Goal: Task Accomplishment & Management: Manage account settings

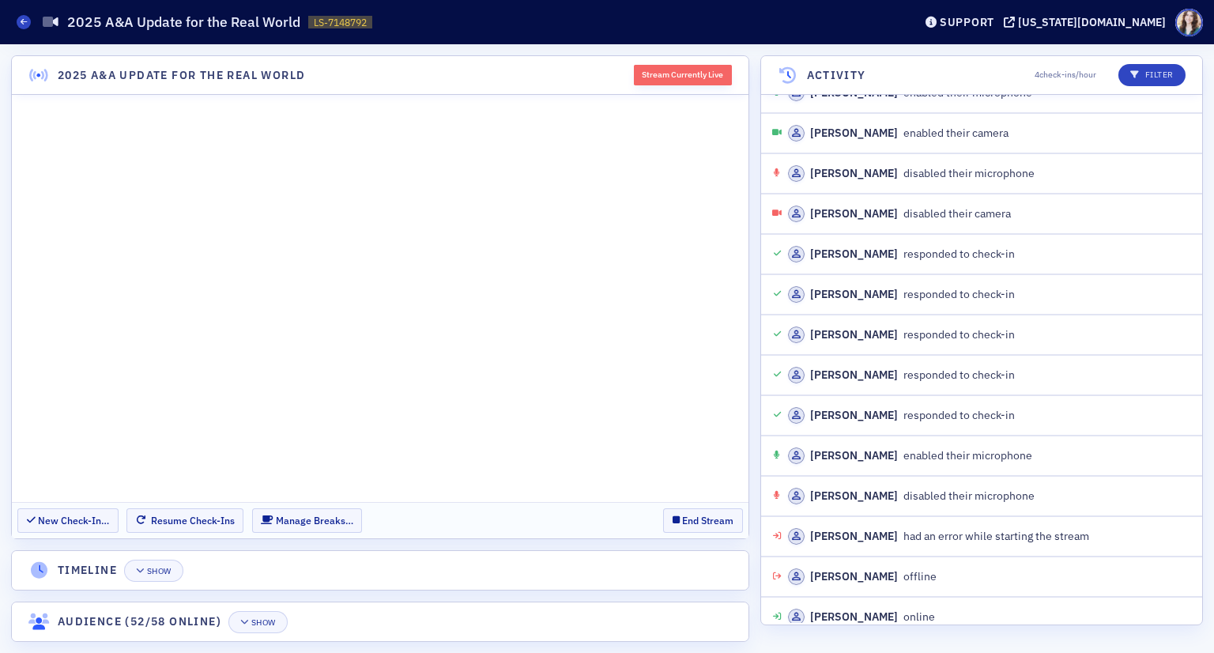
scroll to position [1793, 0]
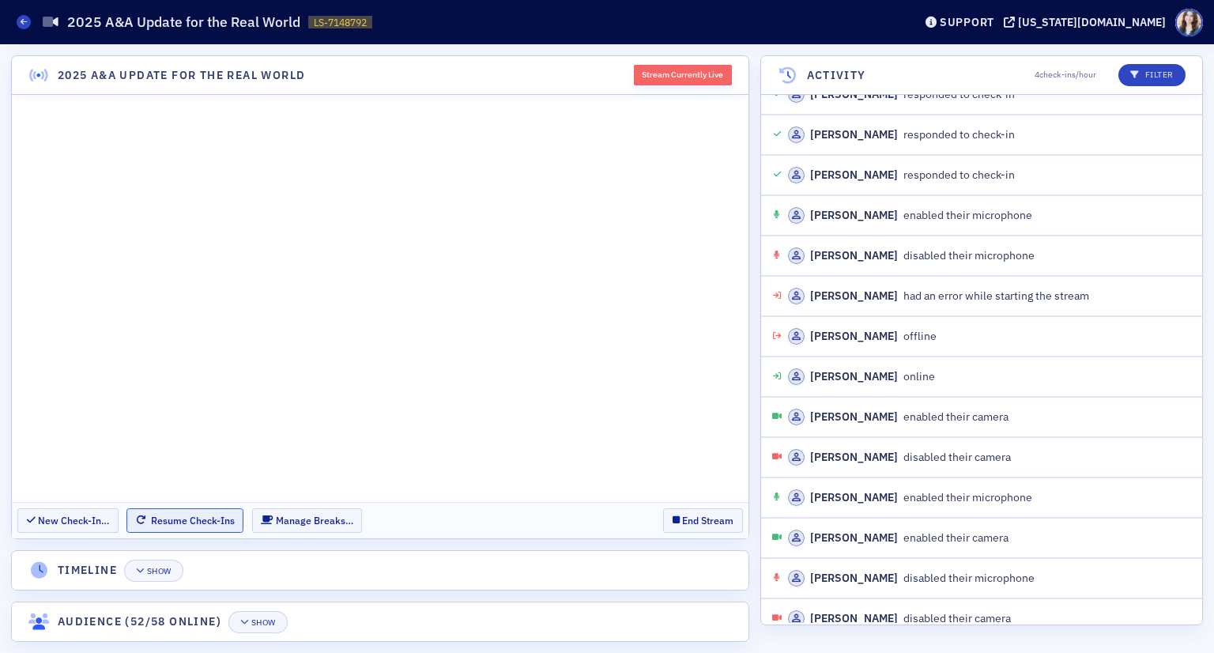
click at [205, 526] on button "Resume Check-Ins" at bounding box center [184, 520] width 117 height 24
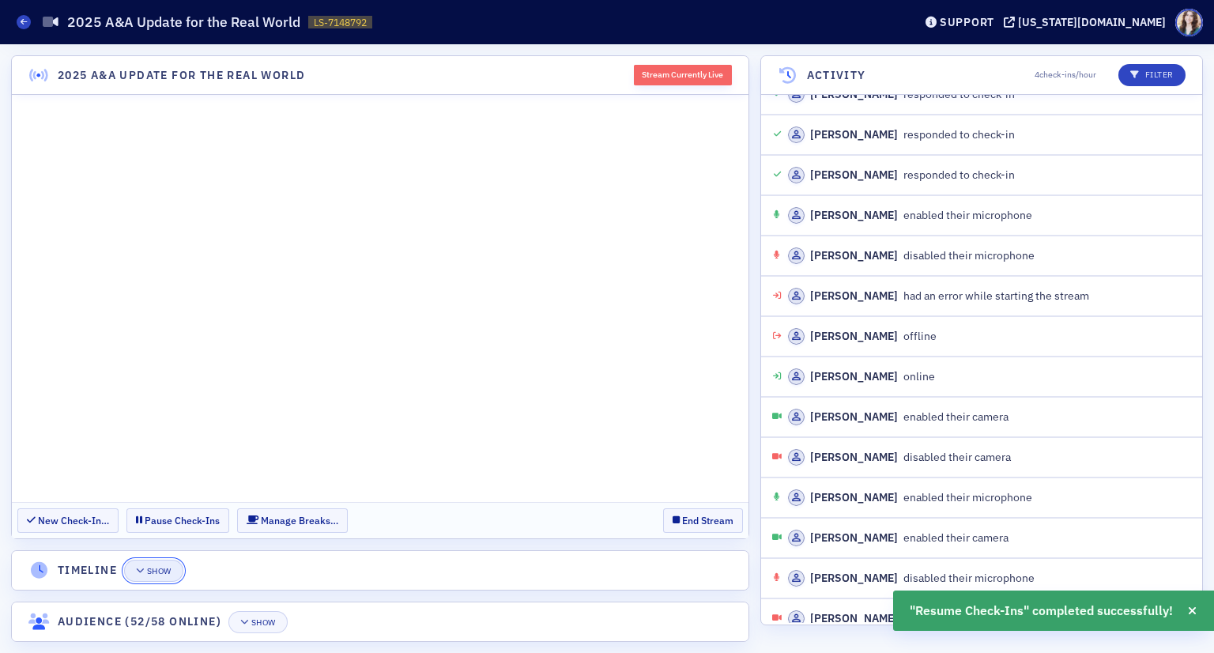
click at [168, 577] on button "Show" at bounding box center [153, 570] width 59 height 22
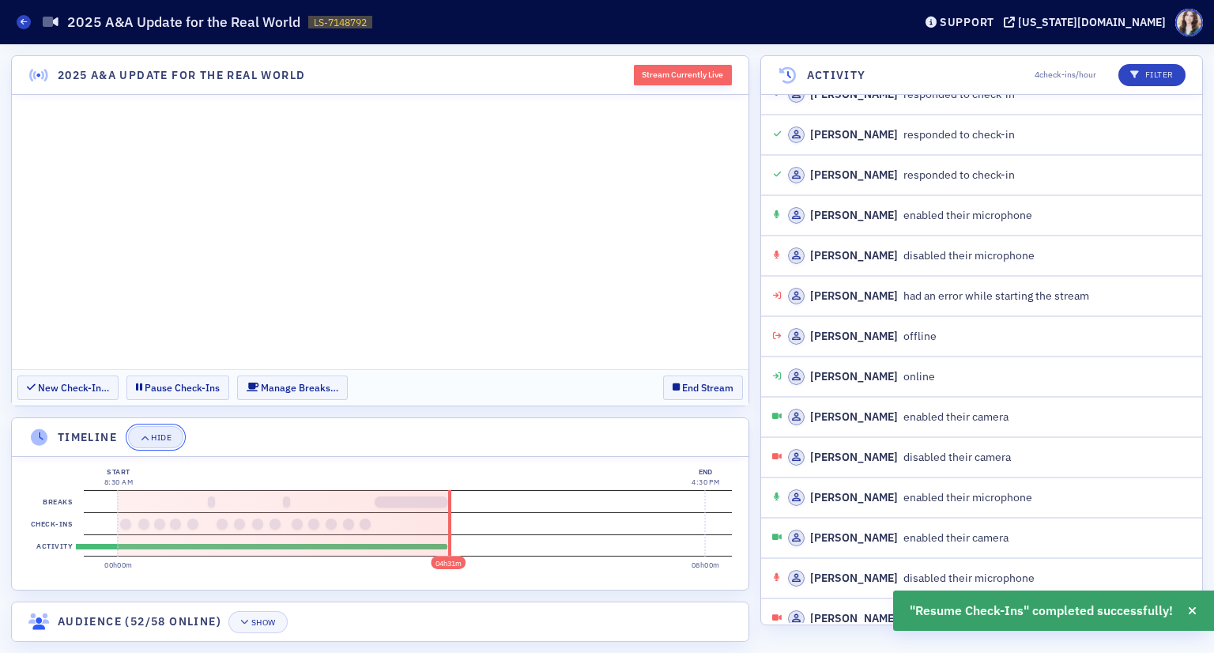
click at [171, 443] on button "Hide" at bounding box center [155, 437] width 55 height 22
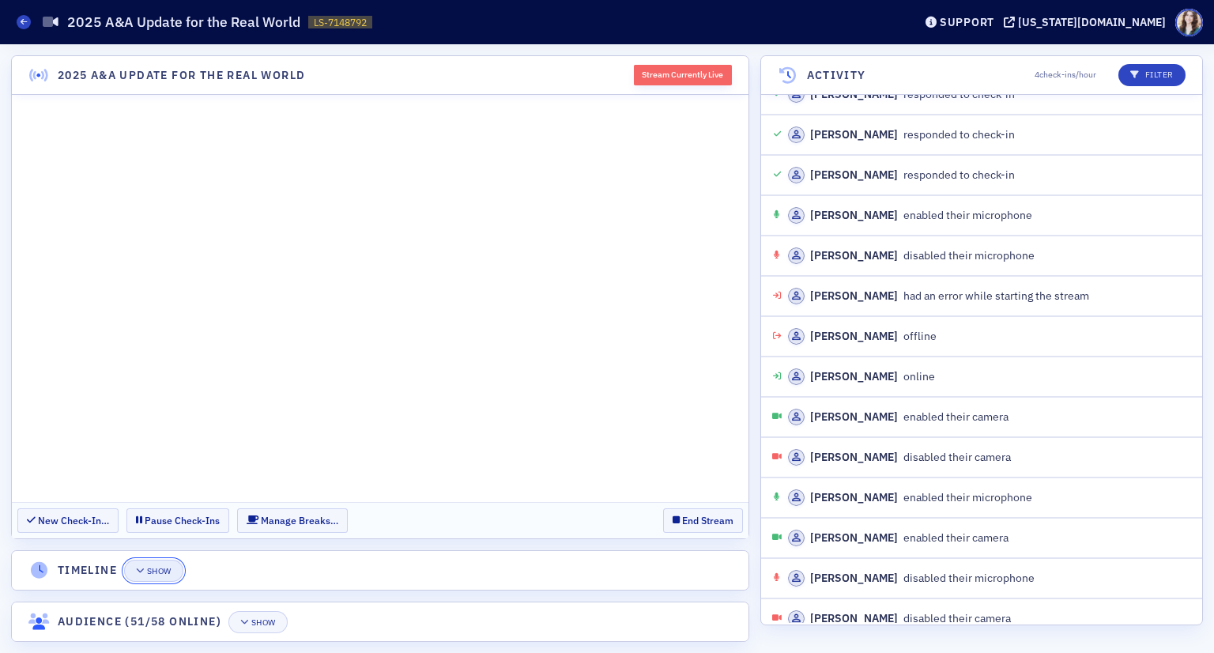
click at [156, 570] on div "Show" at bounding box center [159, 571] width 24 height 9
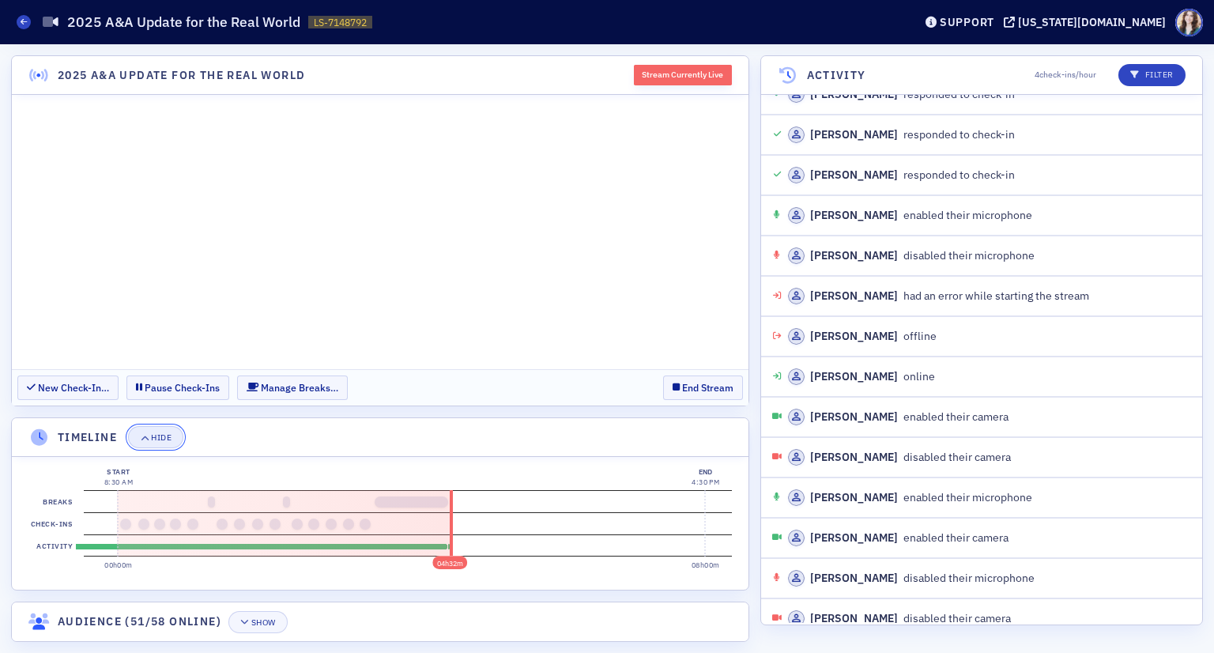
click at [164, 439] on div "Hide" at bounding box center [161, 437] width 21 height 9
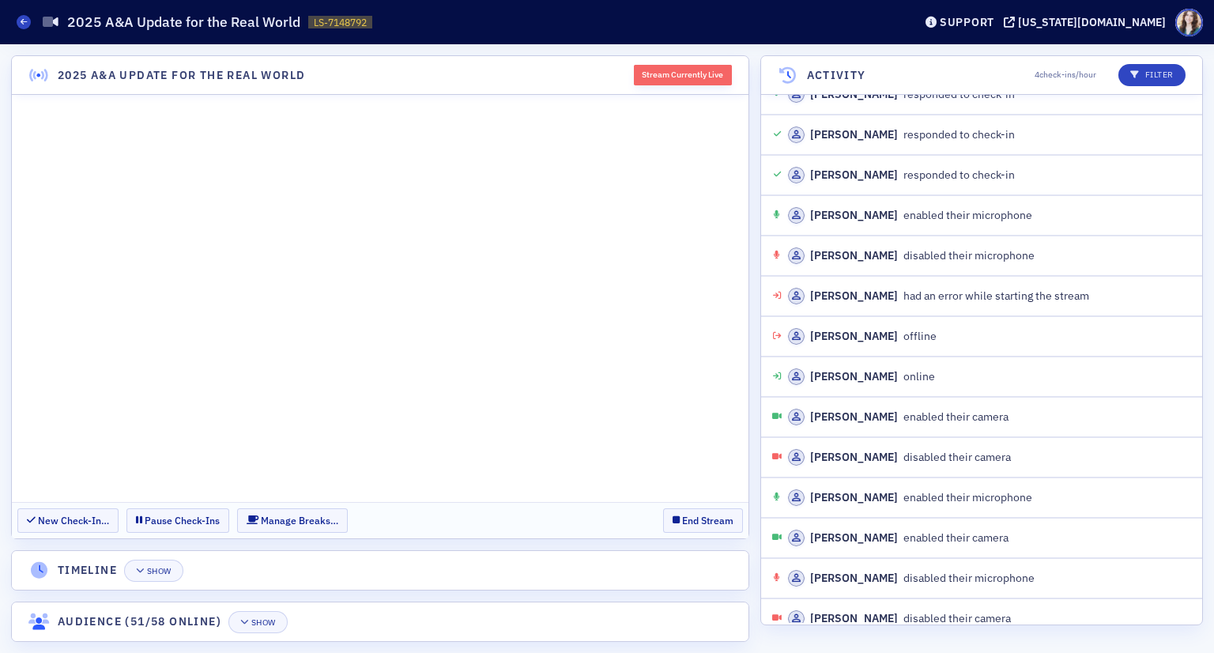
click at [639, 521] on section "New Check-In… Pause Check-Ins Manage Breaks… End Stream" at bounding box center [380, 520] width 736 height 36
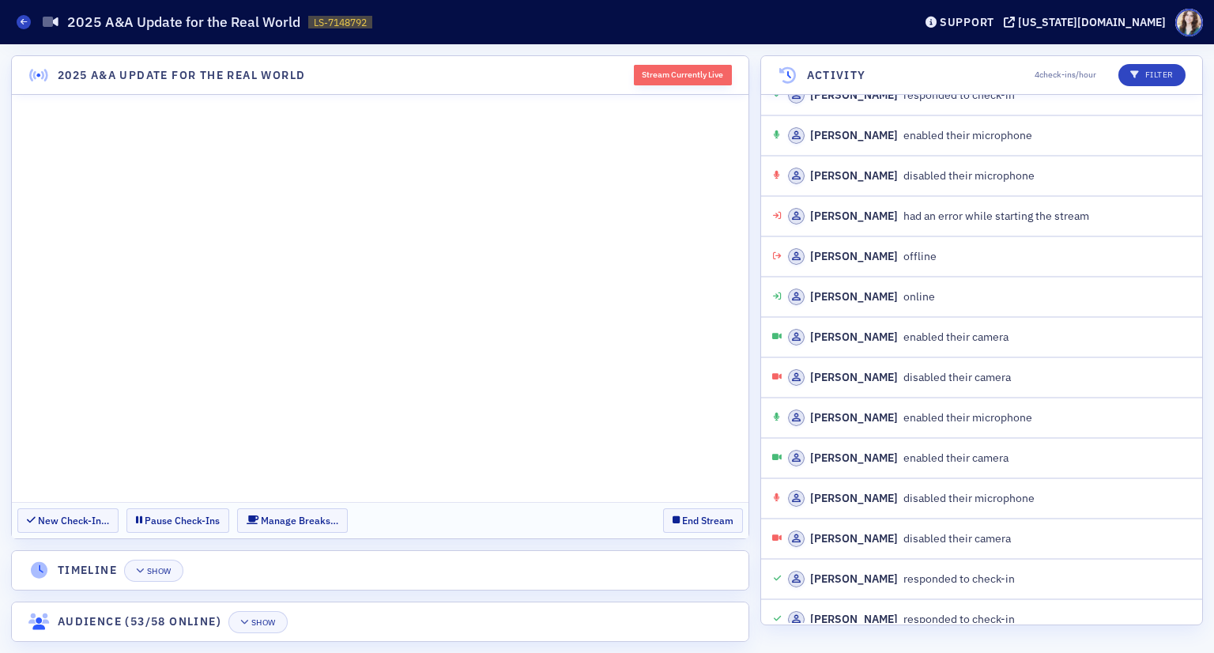
click at [662, 574] on header "Timeline Show" at bounding box center [380, 570] width 736 height 39
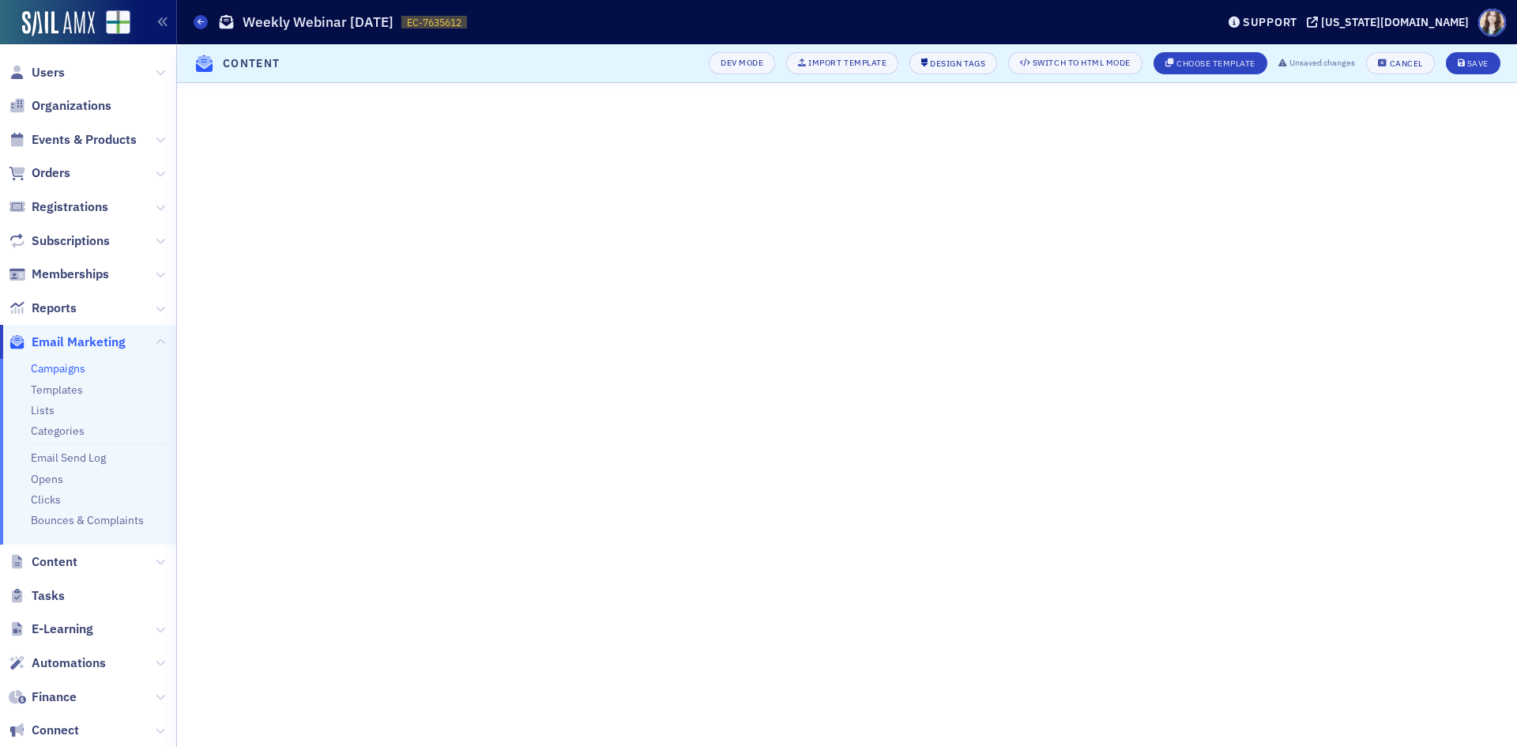
scroll to position [58, 0]
click at [1483, 60] on div "Save" at bounding box center [1477, 63] width 21 height 9
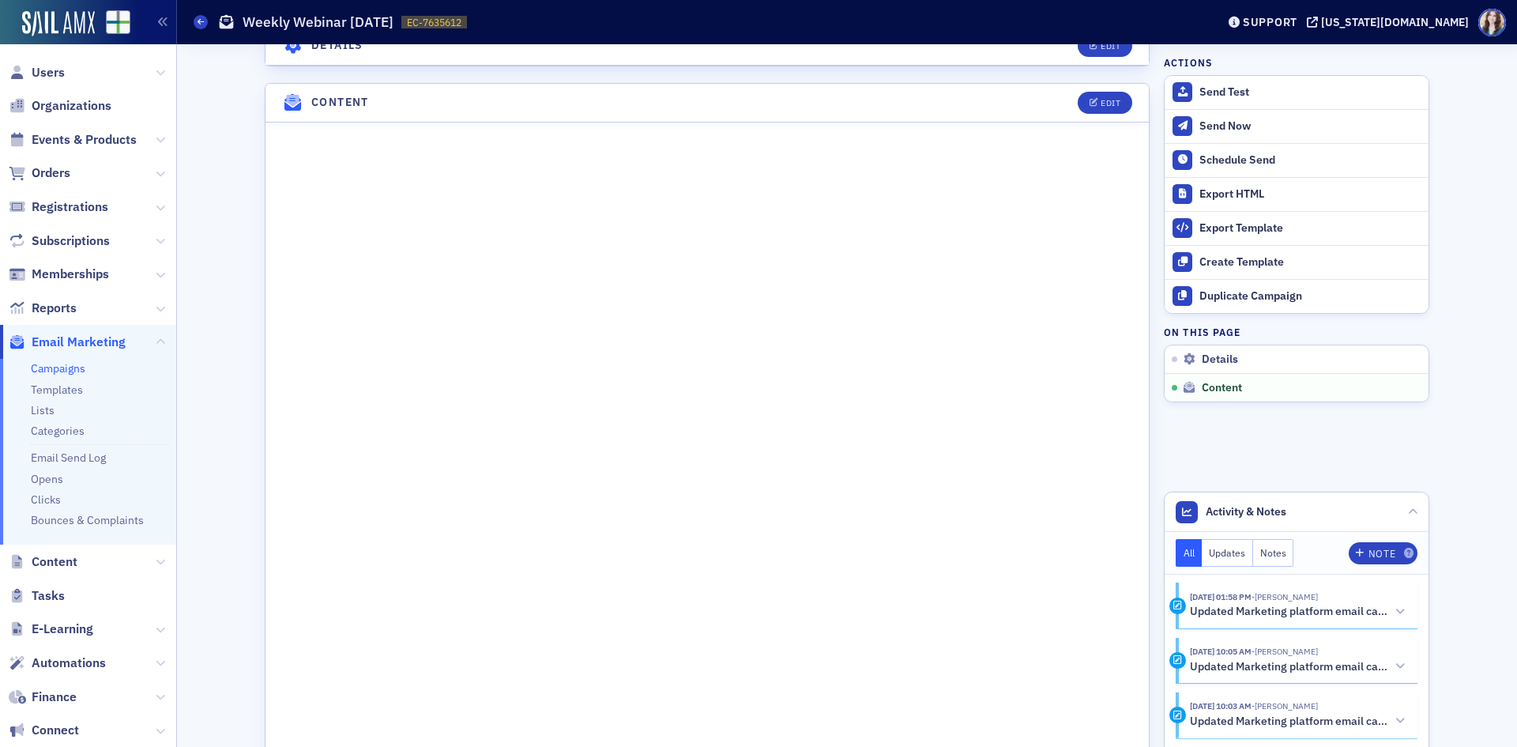
scroll to position [1064, 0]
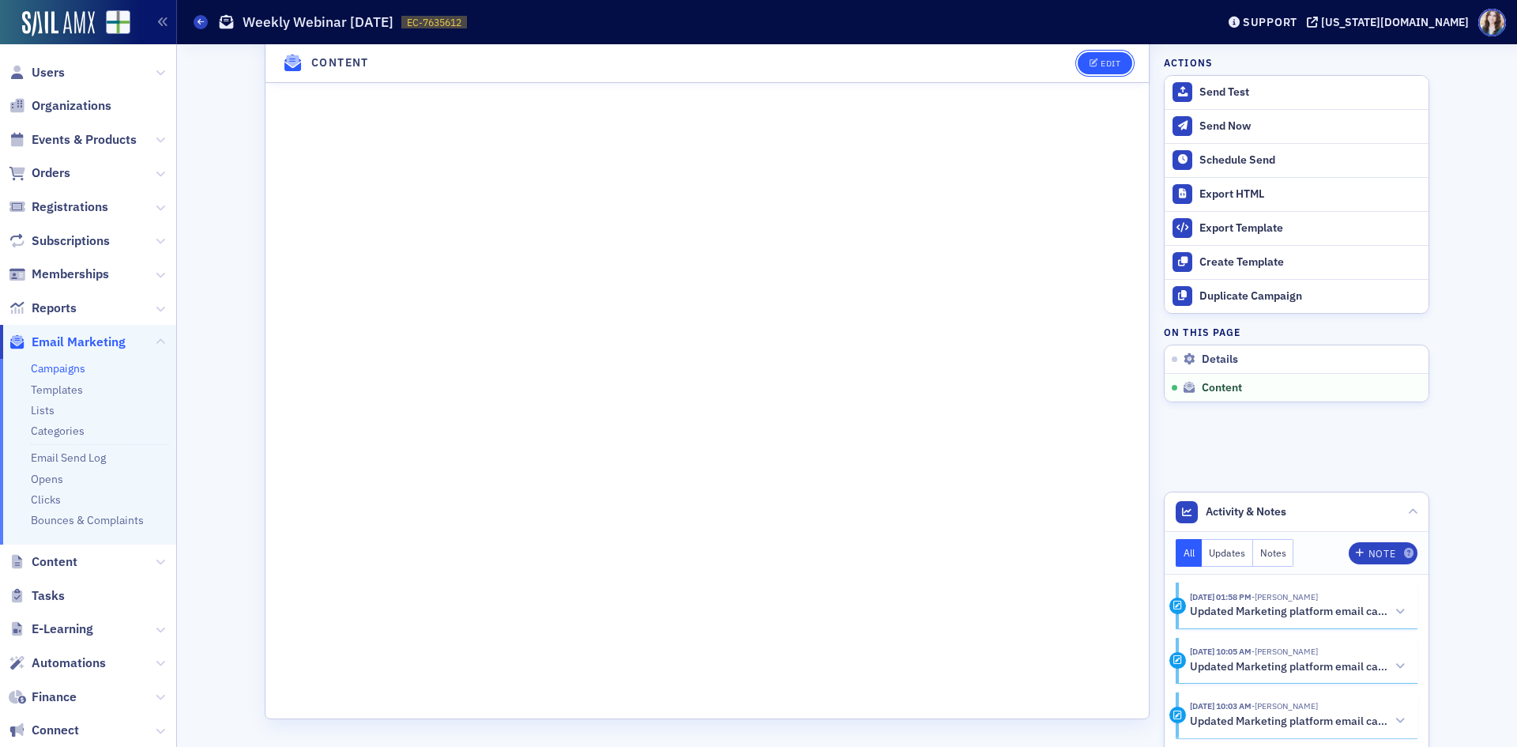
click at [1114, 62] on div "Edit" at bounding box center [1111, 63] width 20 height 9
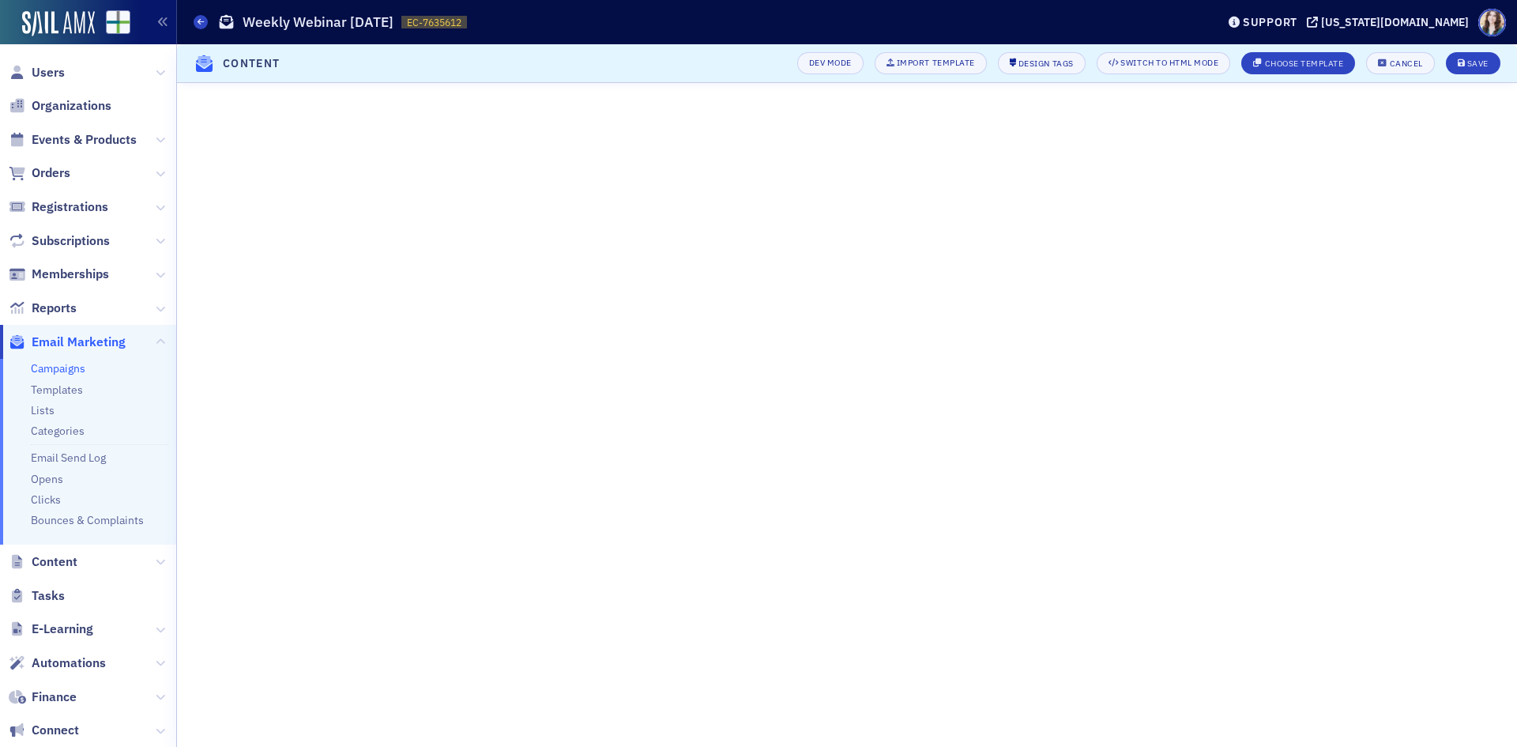
scroll to position [58, 0]
click at [1489, 62] on button "Save" at bounding box center [1473, 63] width 55 height 22
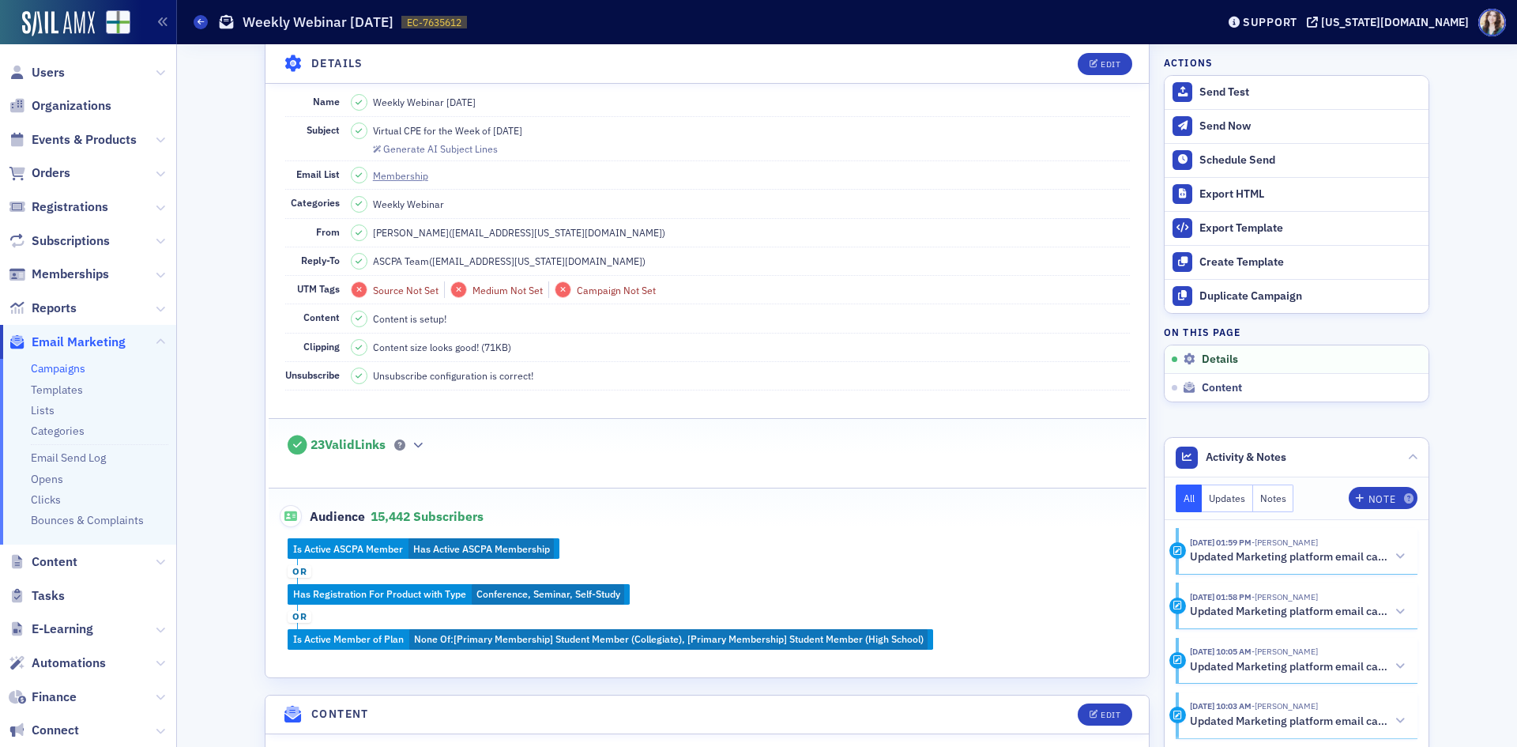
scroll to position [0, 0]
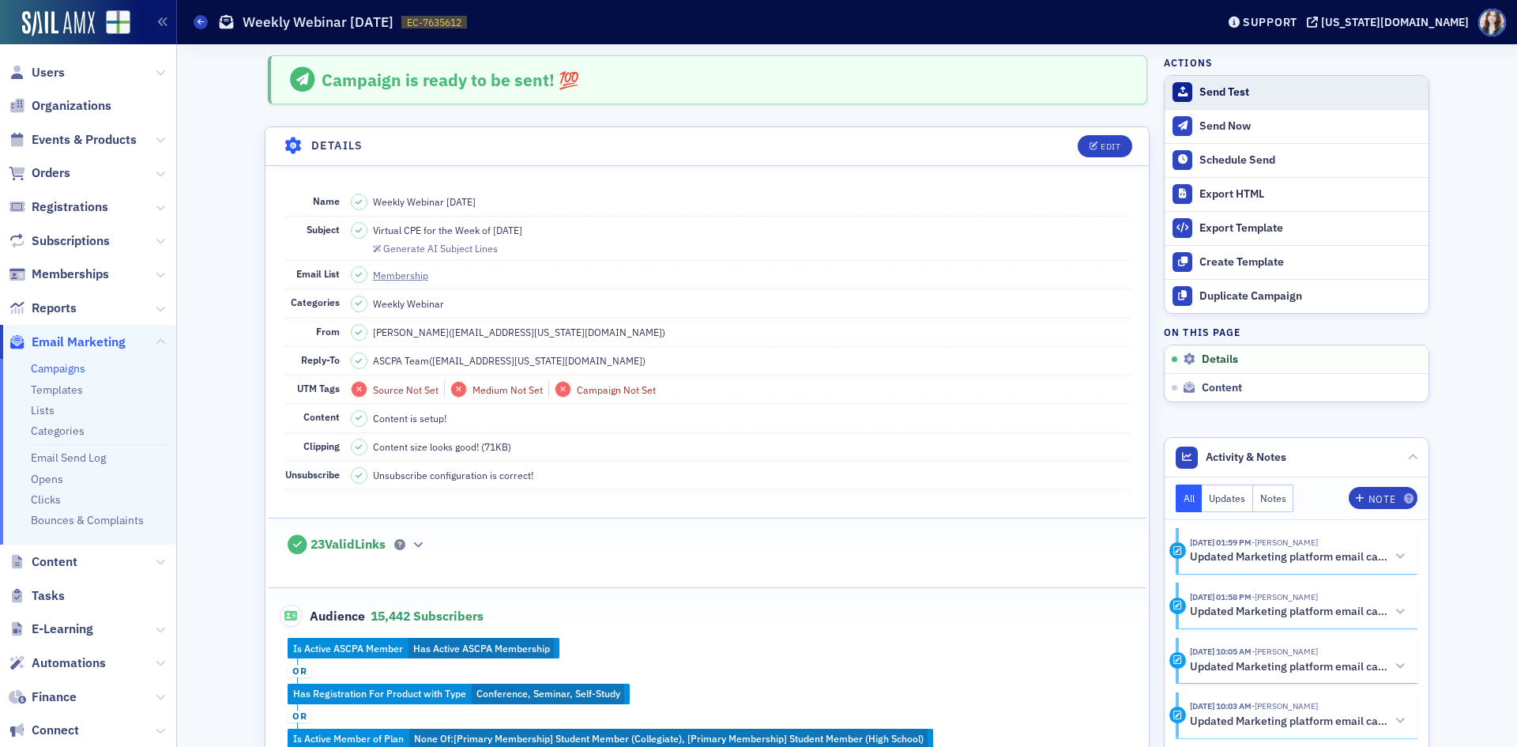
click at [1217, 91] on div "Send Test" at bounding box center [1310, 92] width 221 height 14
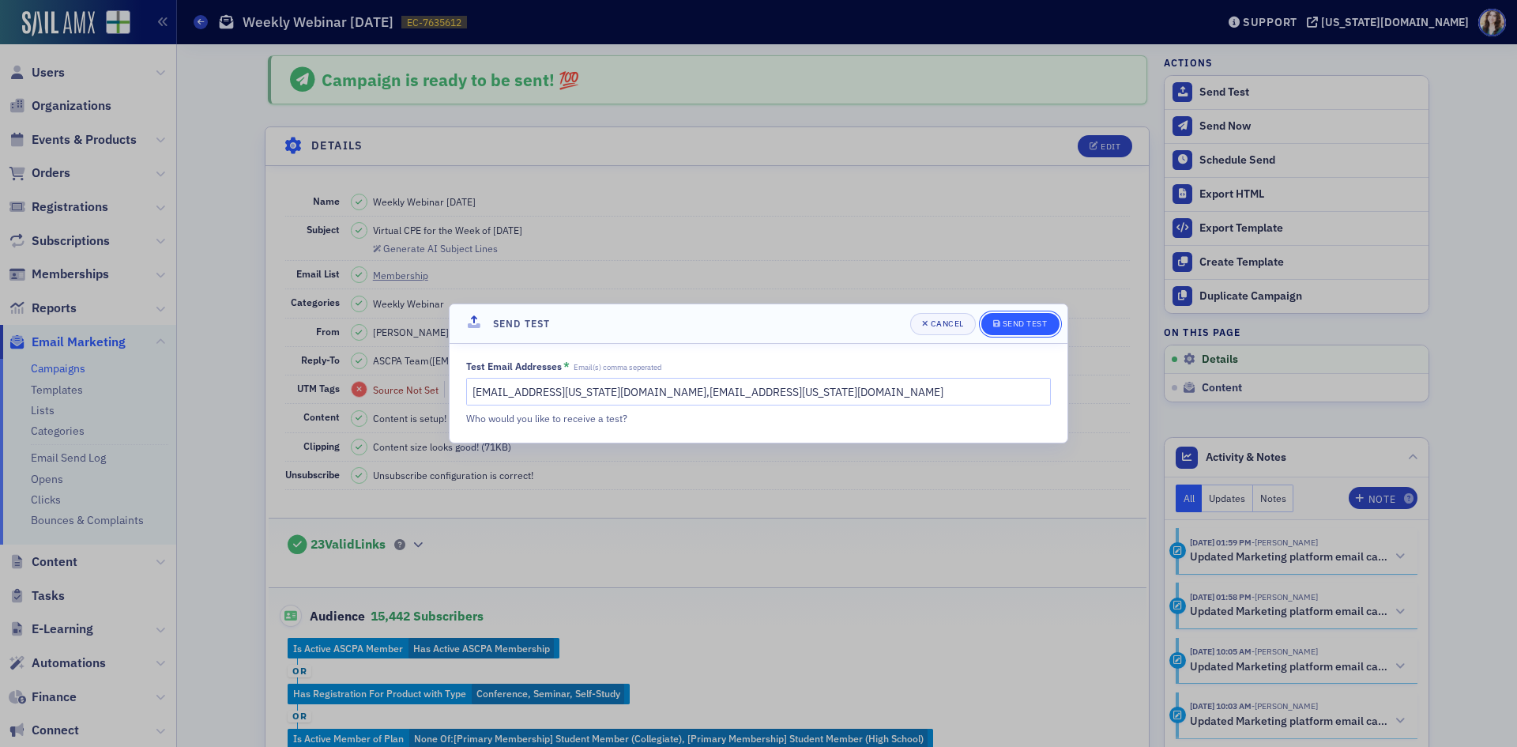
click at [1028, 315] on button "Send Test" at bounding box center [1020, 324] width 78 height 22
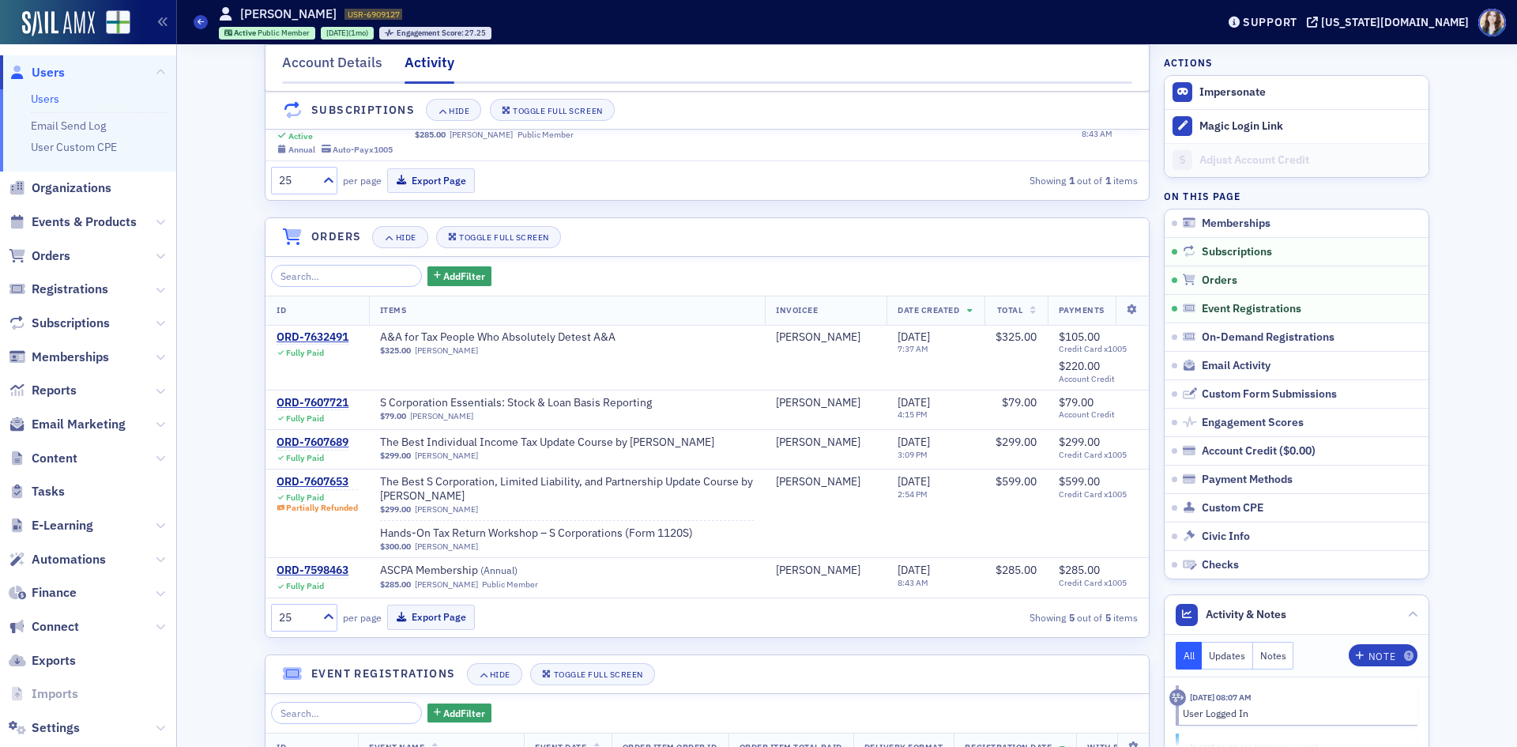
scroll to position [259, 0]
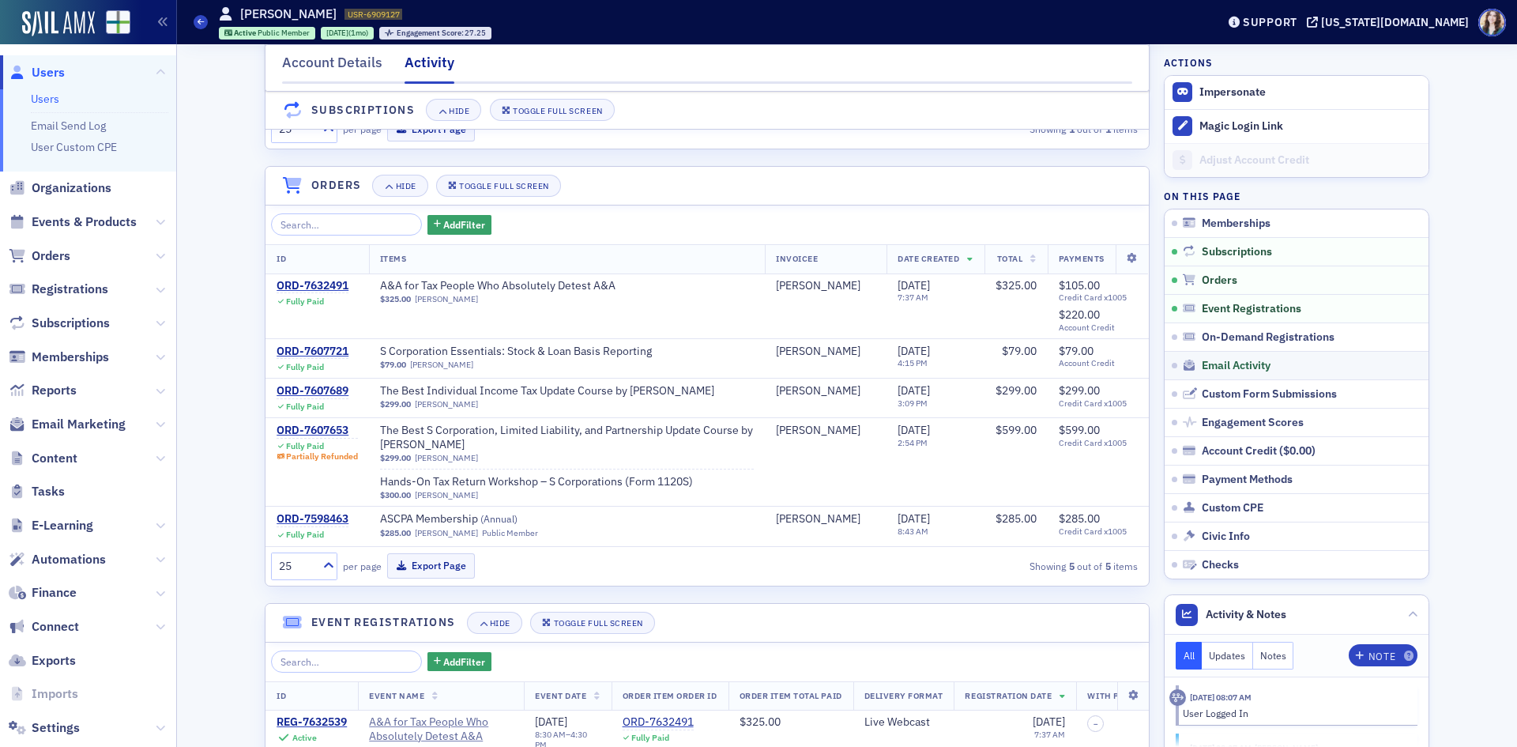
click at [1231, 356] on link "Email Activity" at bounding box center [1297, 365] width 264 height 28
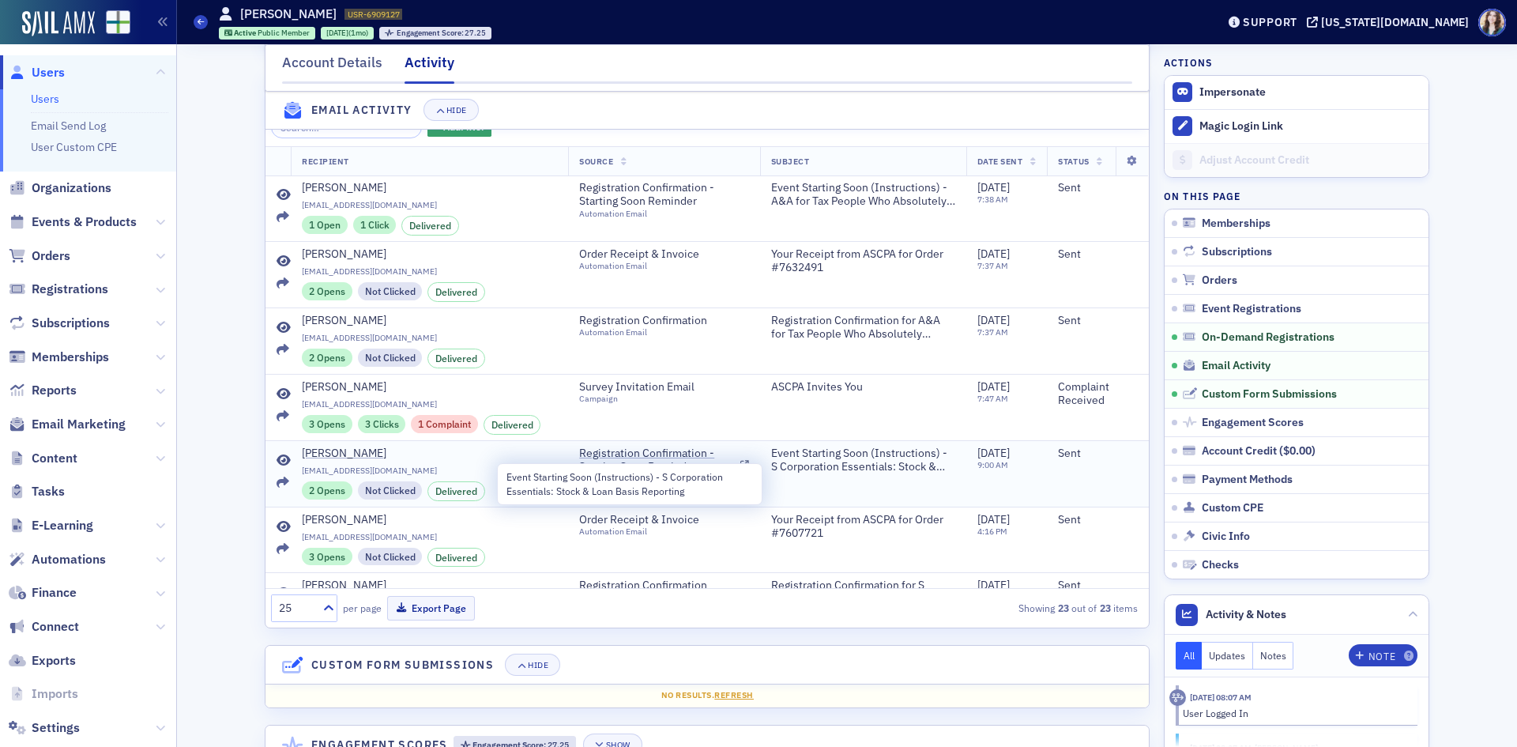
scroll to position [79, 0]
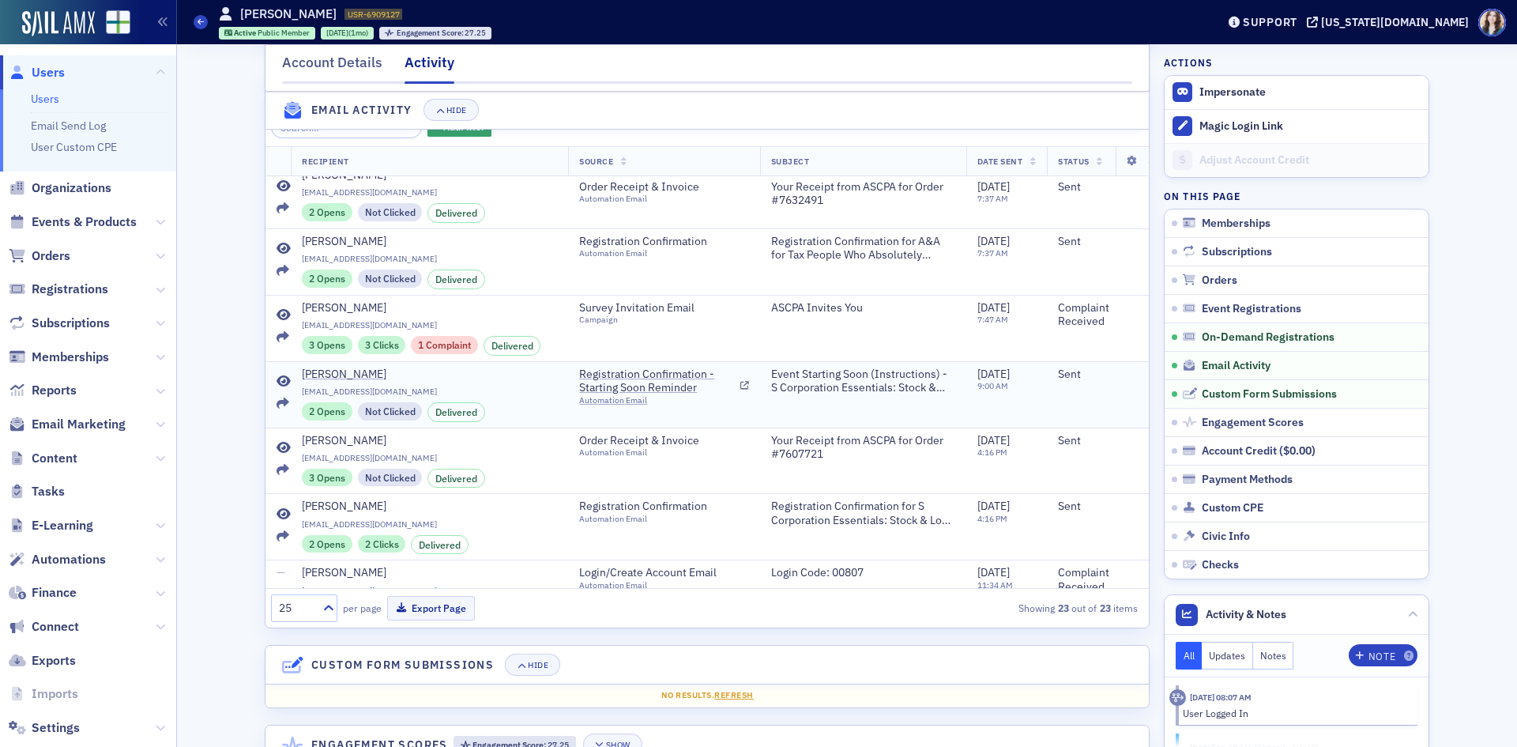
click at [279, 388] on icon at bounding box center [284, 381] width 14 height 13
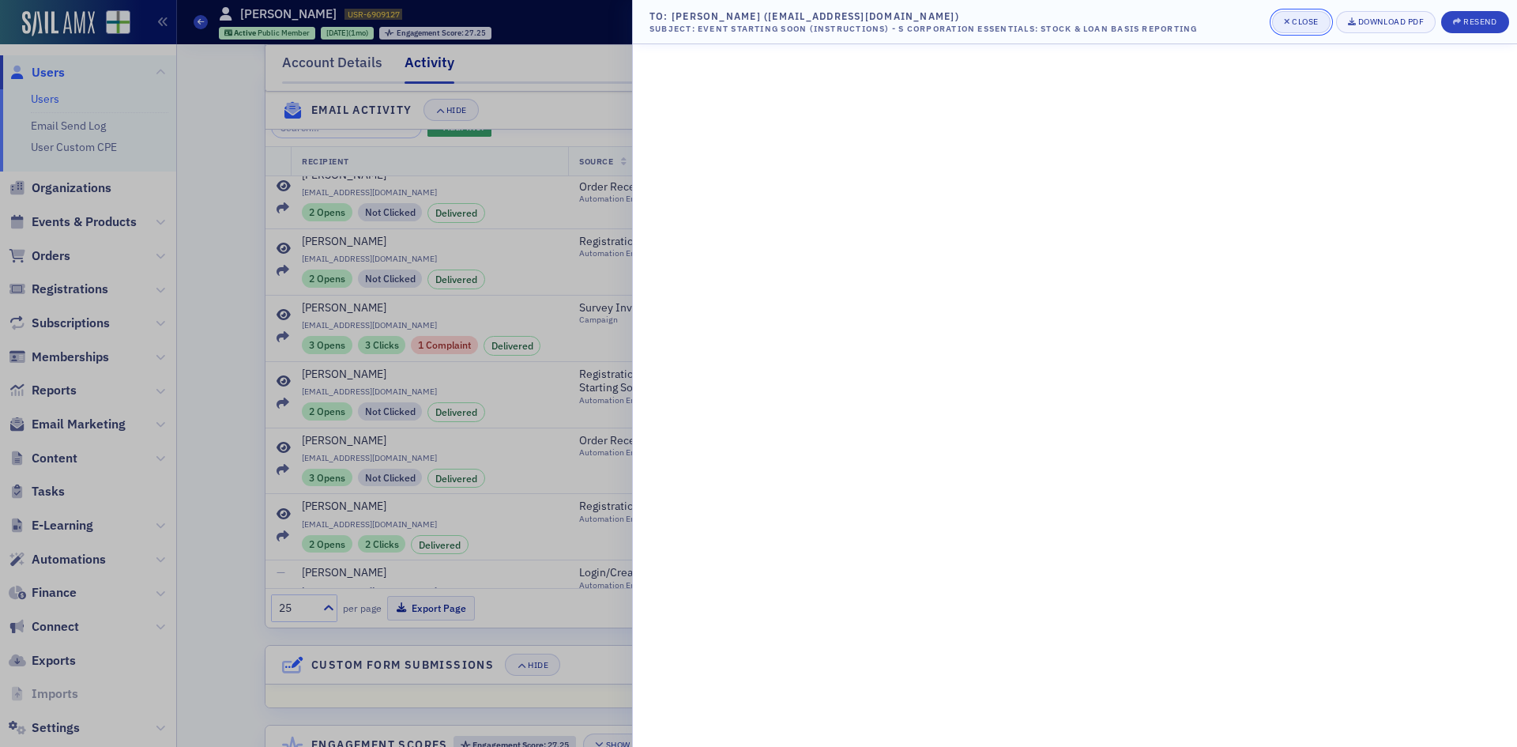
click at [1318, 23] on button "Close" at bounding box center [1301, 22] width 58 height 22
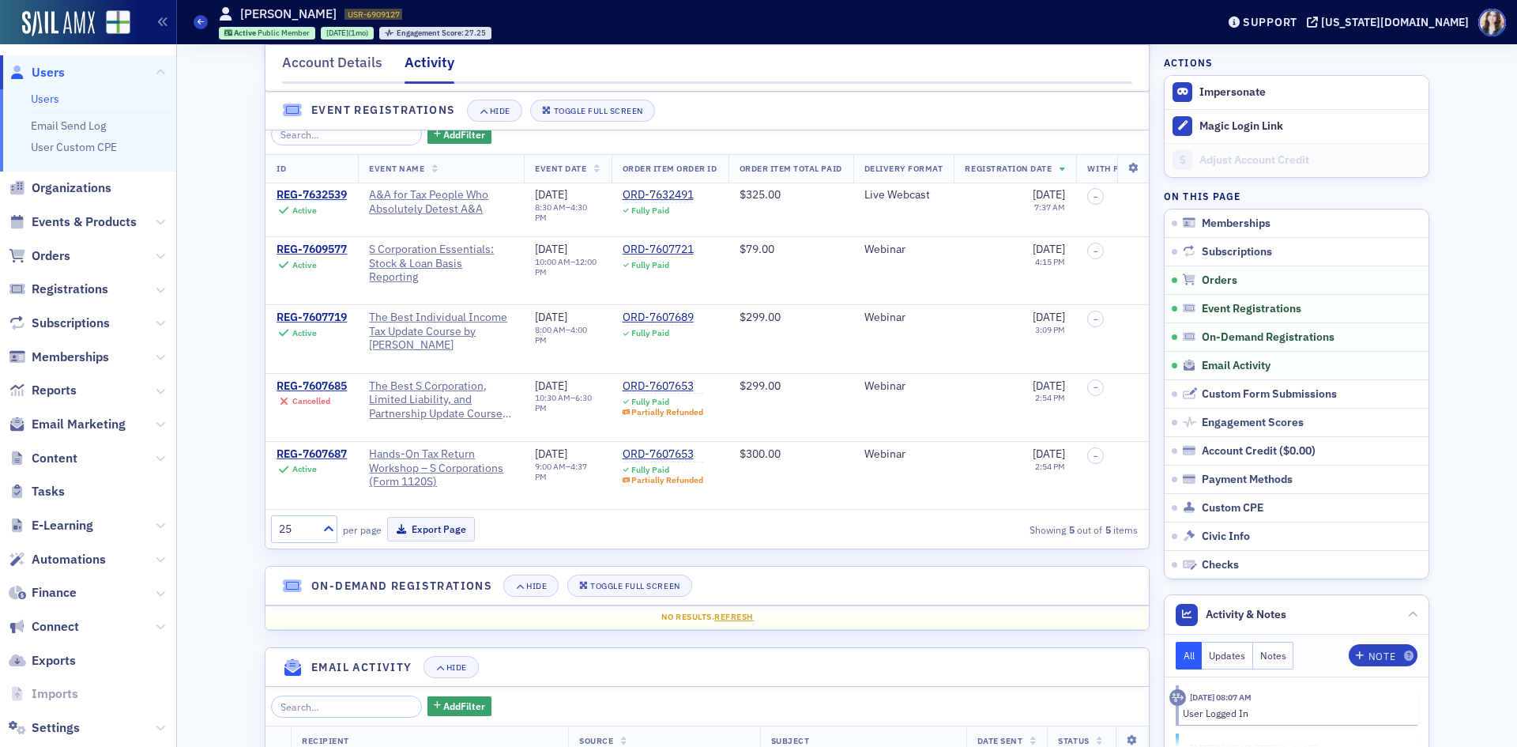
scroll to position [891, 0]
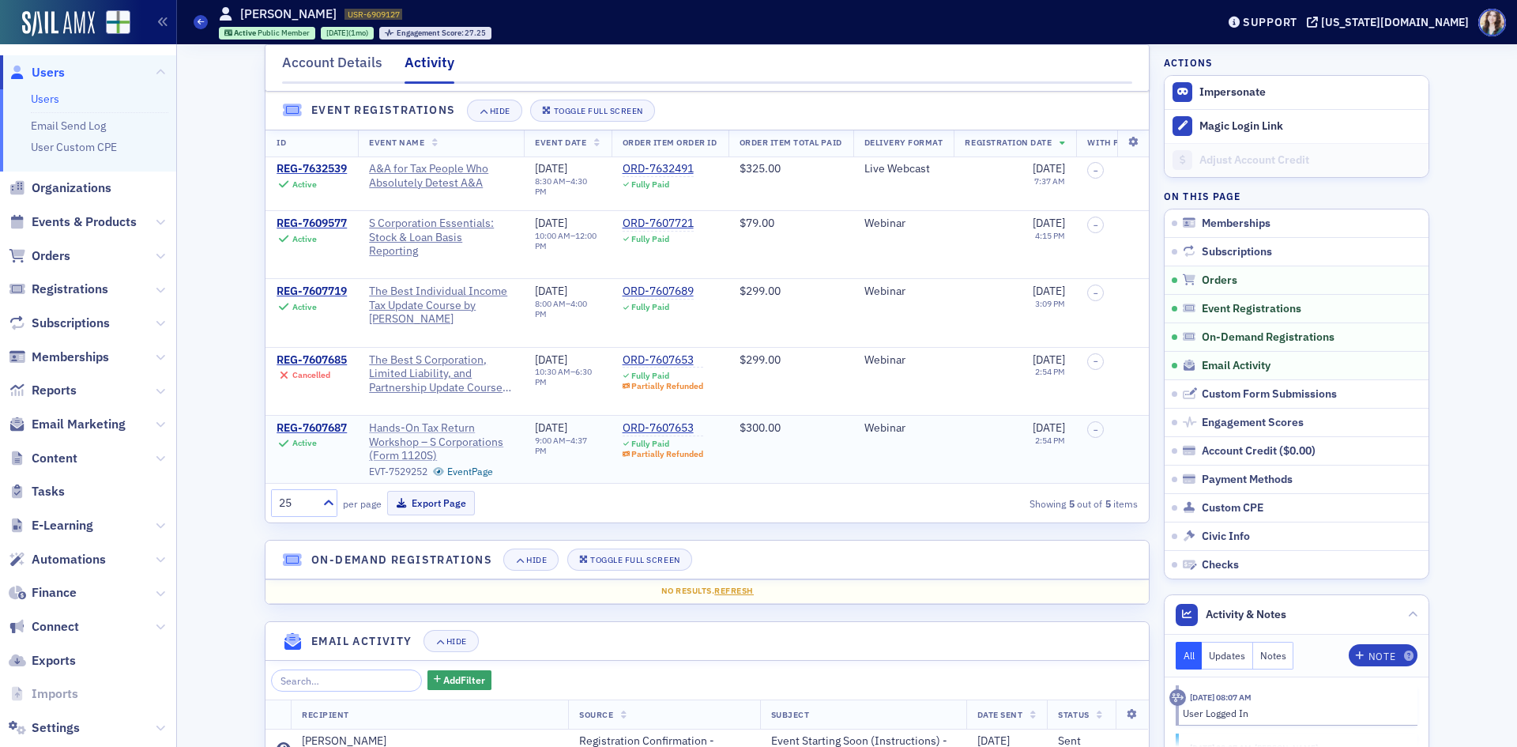
click at [414, 448] on span "Hands-On Tax Return Workshop – S Corporations (Form 1120S)" at bounding box center [441, 442] width 144 height 42
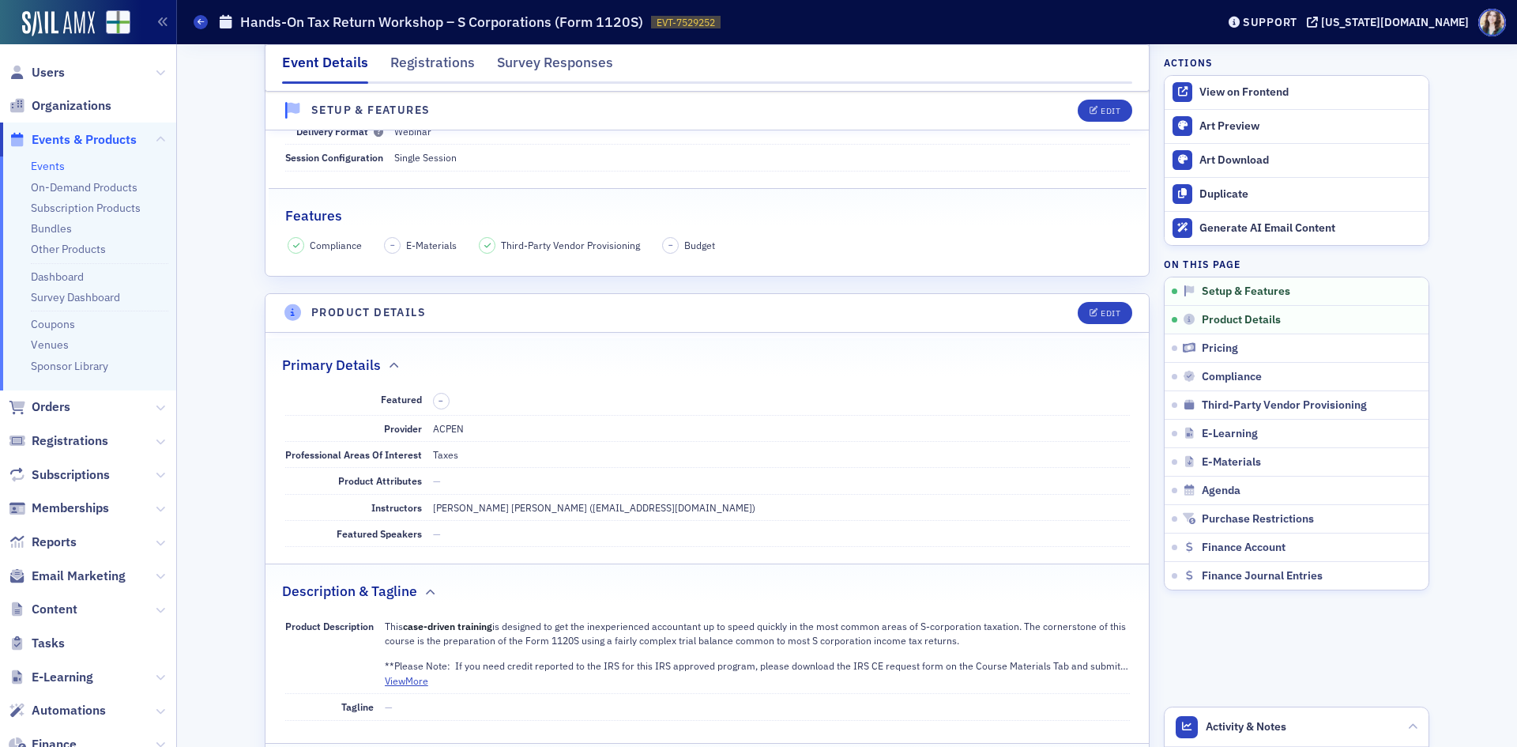
scroll to position [101, 0]
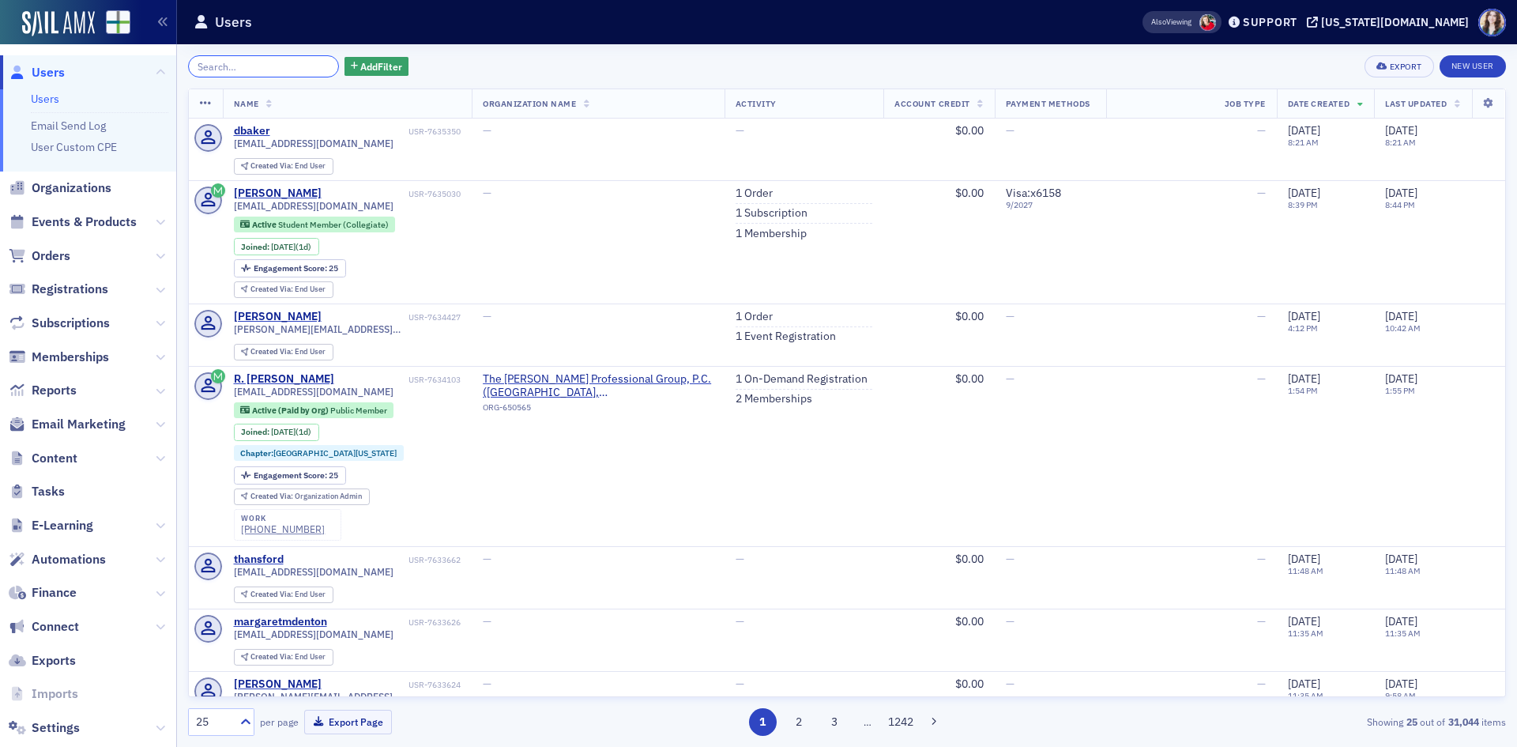
click at [246, 69] on input "search" at bounding box center [263, 66] width 151 height 22
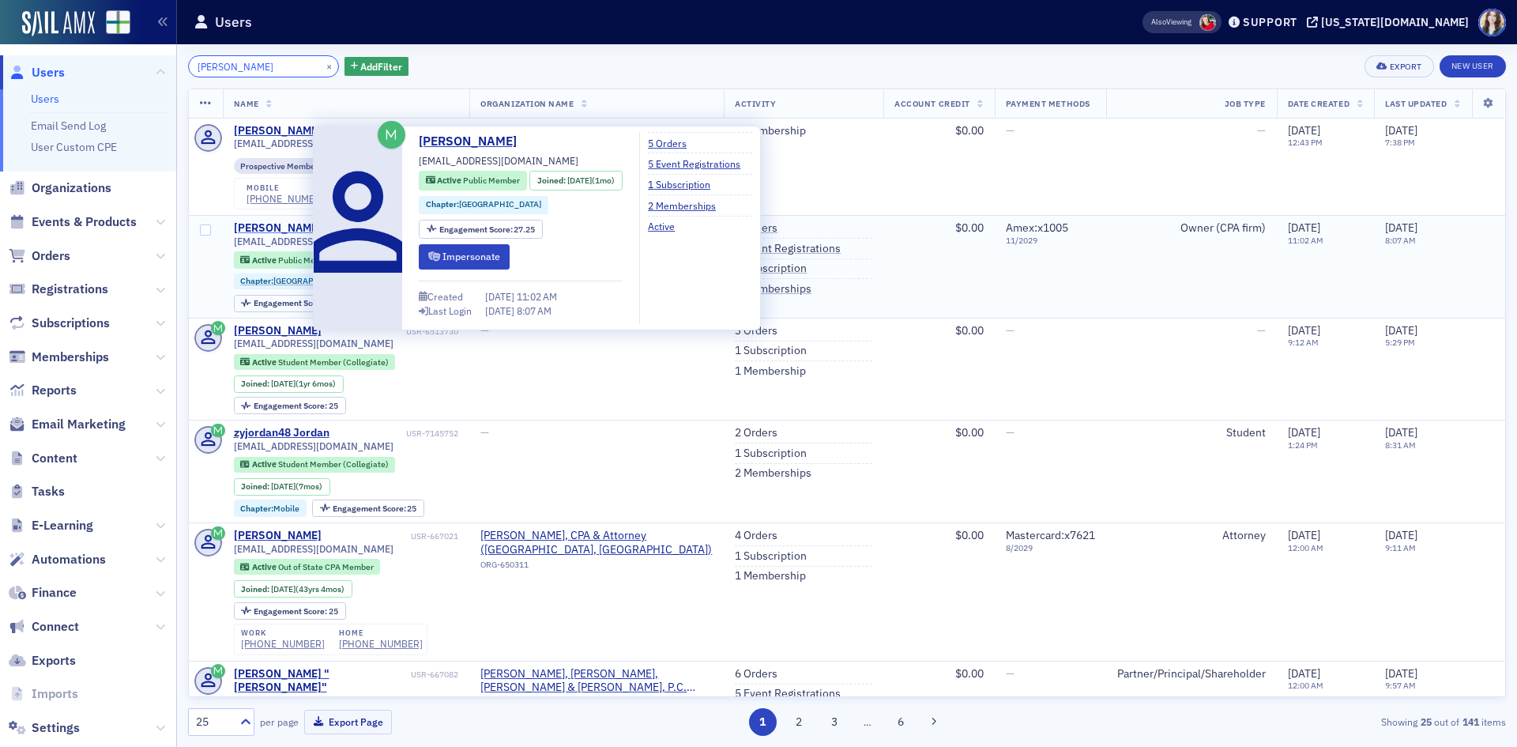
type input "zachary jordan"
click at [285, 227] on div "Zachary Jordan" at bounding box center [278, 228] width 88 height 14
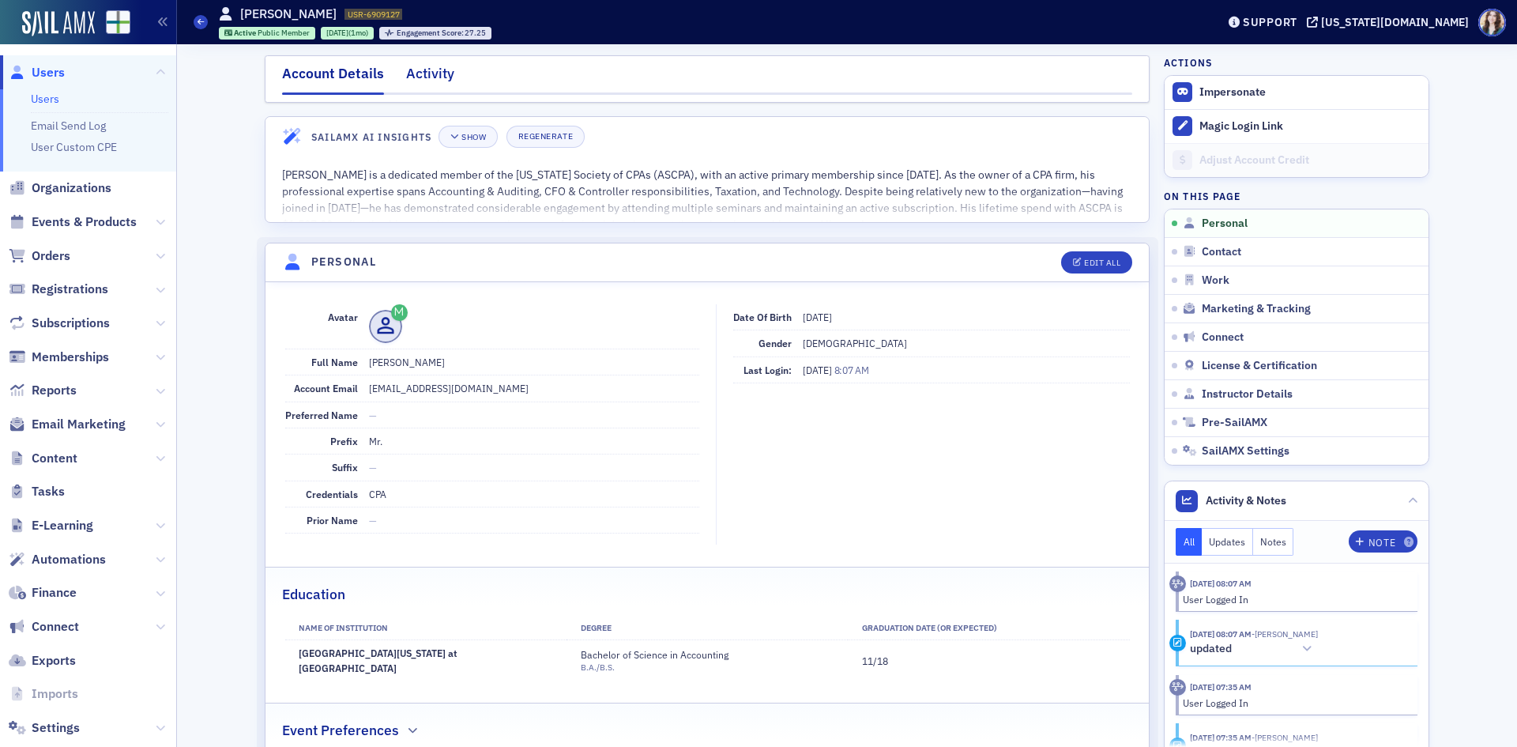
click at [419, 71] on div "Activity" at bounding box center [430, 77] width 48 height 29
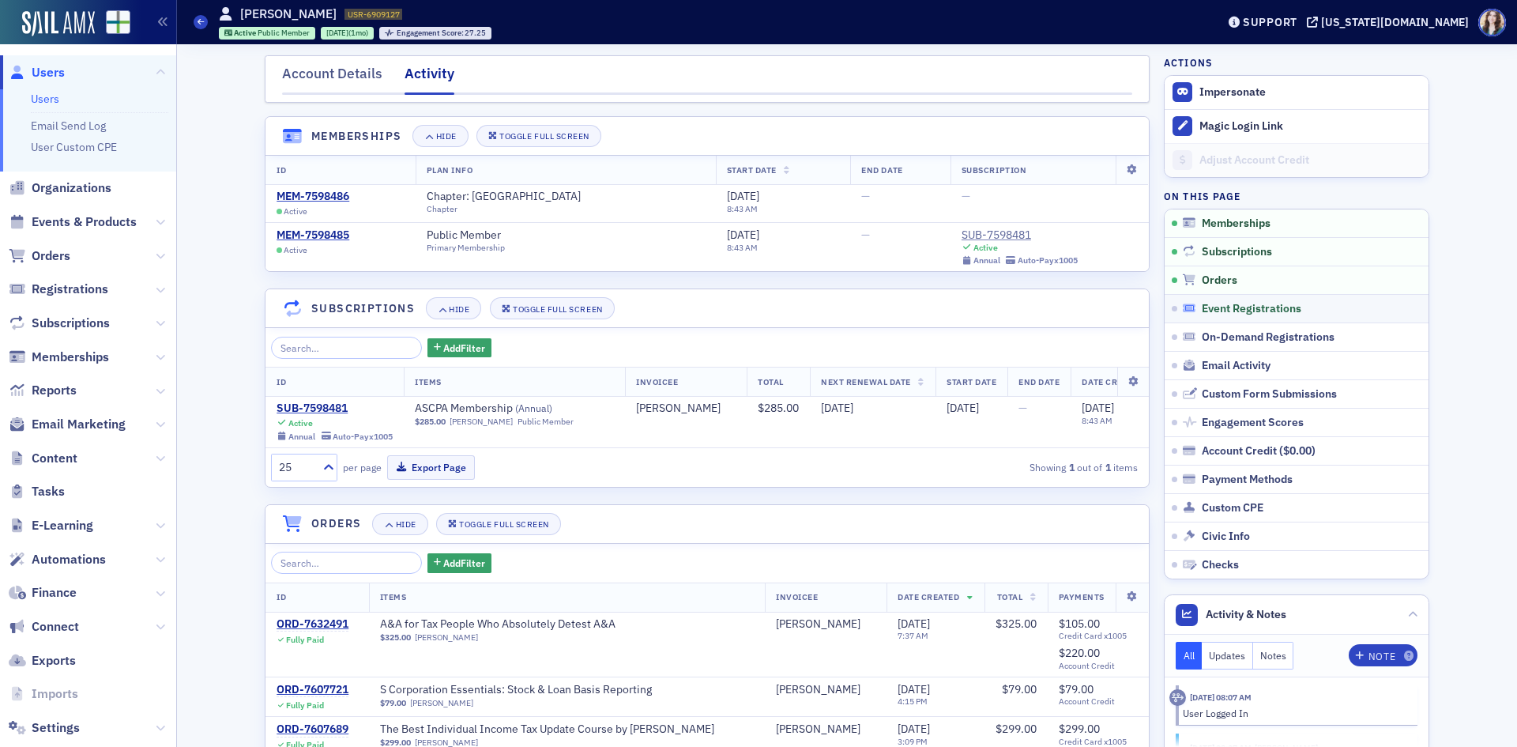
click at [1258, 311] on span "Event Registrations" at bounding box center [1252, 309] width 100 height 14
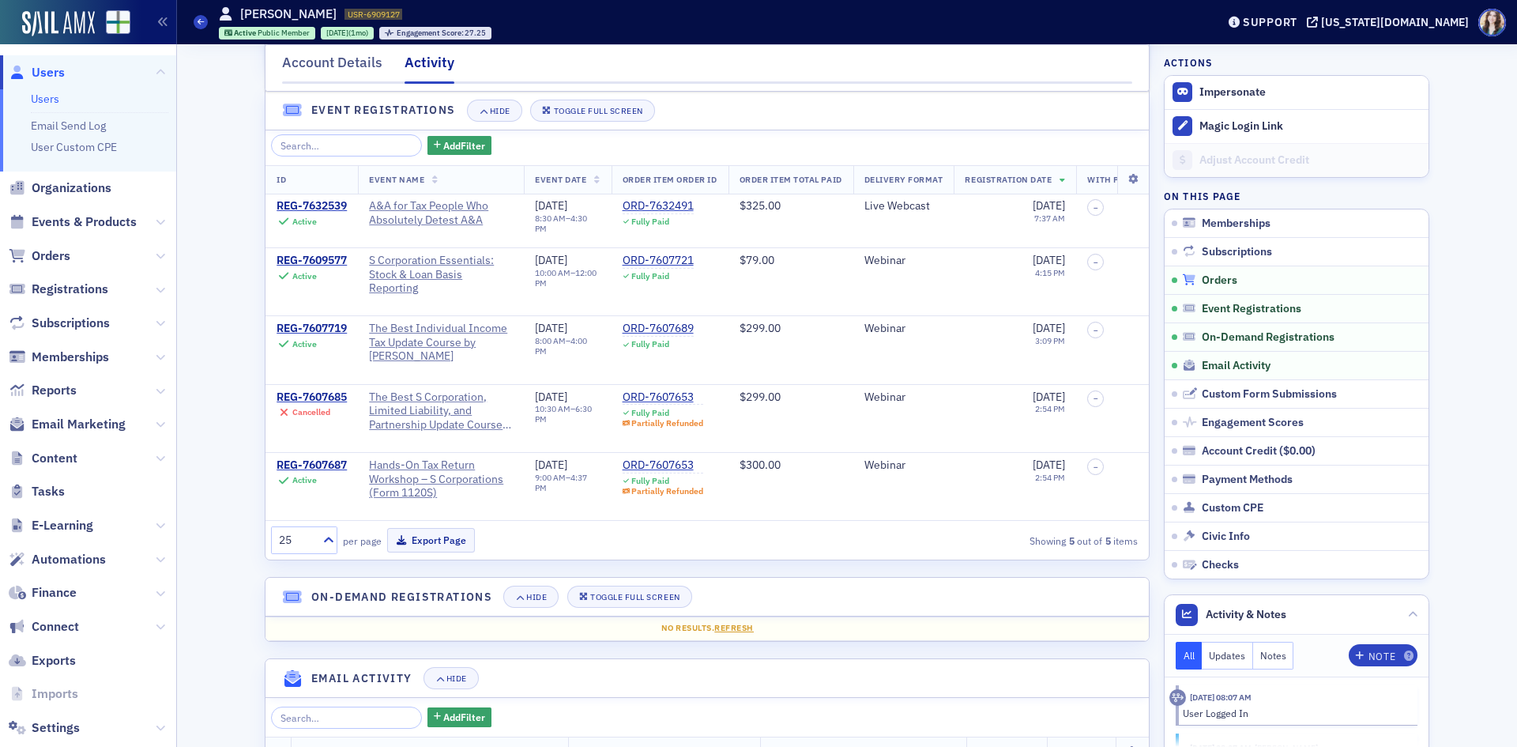
scroll to position [861, 0]
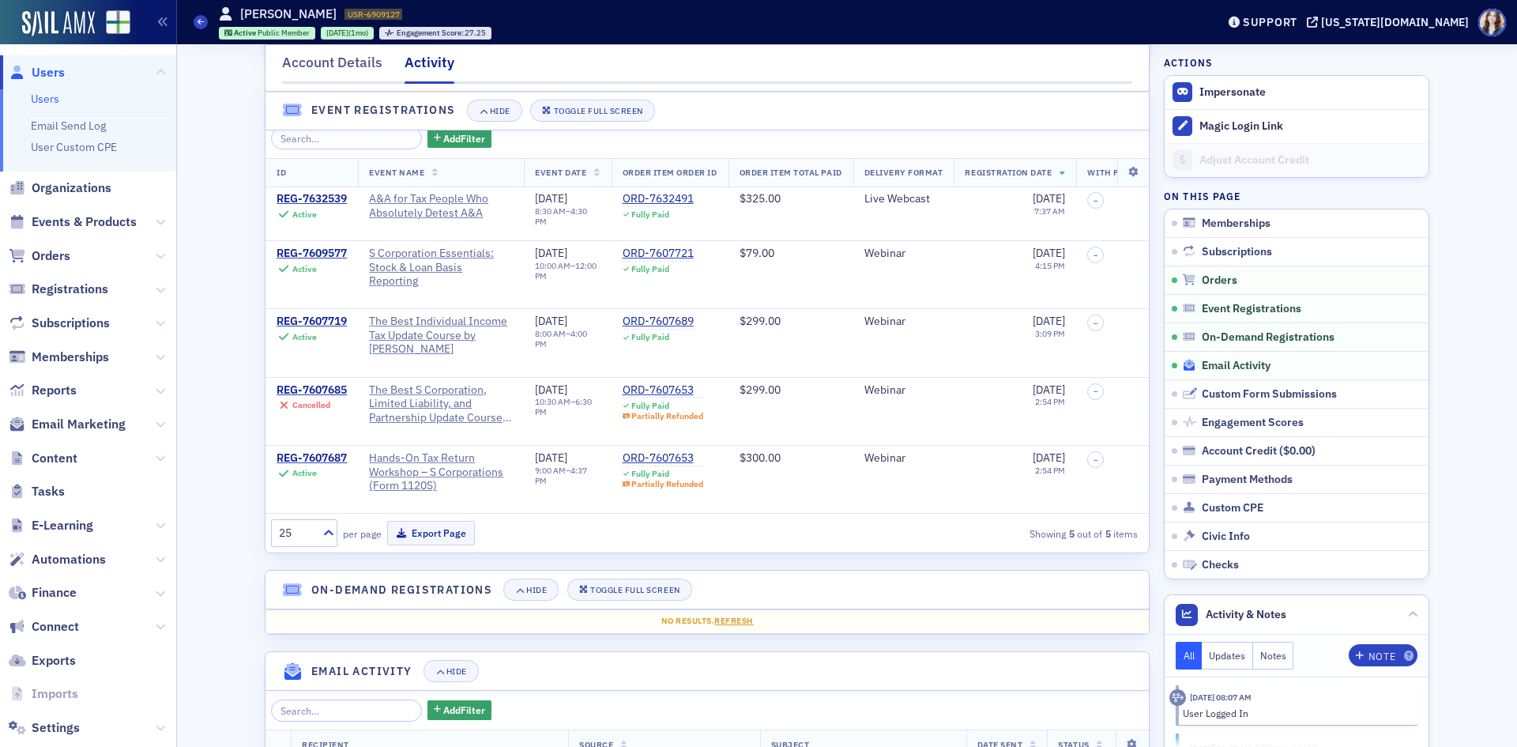
click at [1257, 366] on span "Email Activity" at bounding box center [1236, 366] width 69 height 14
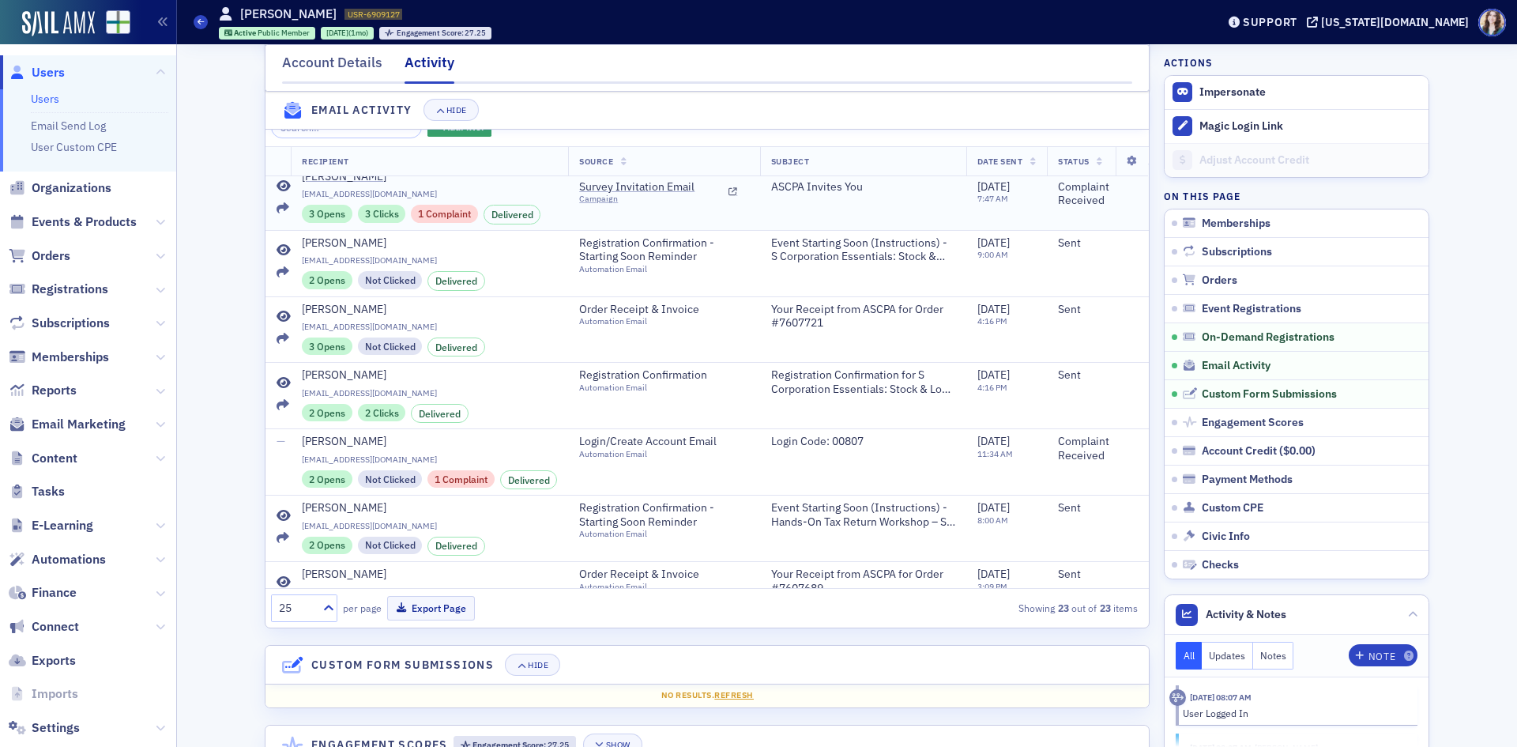
scroll to position [237, 0]
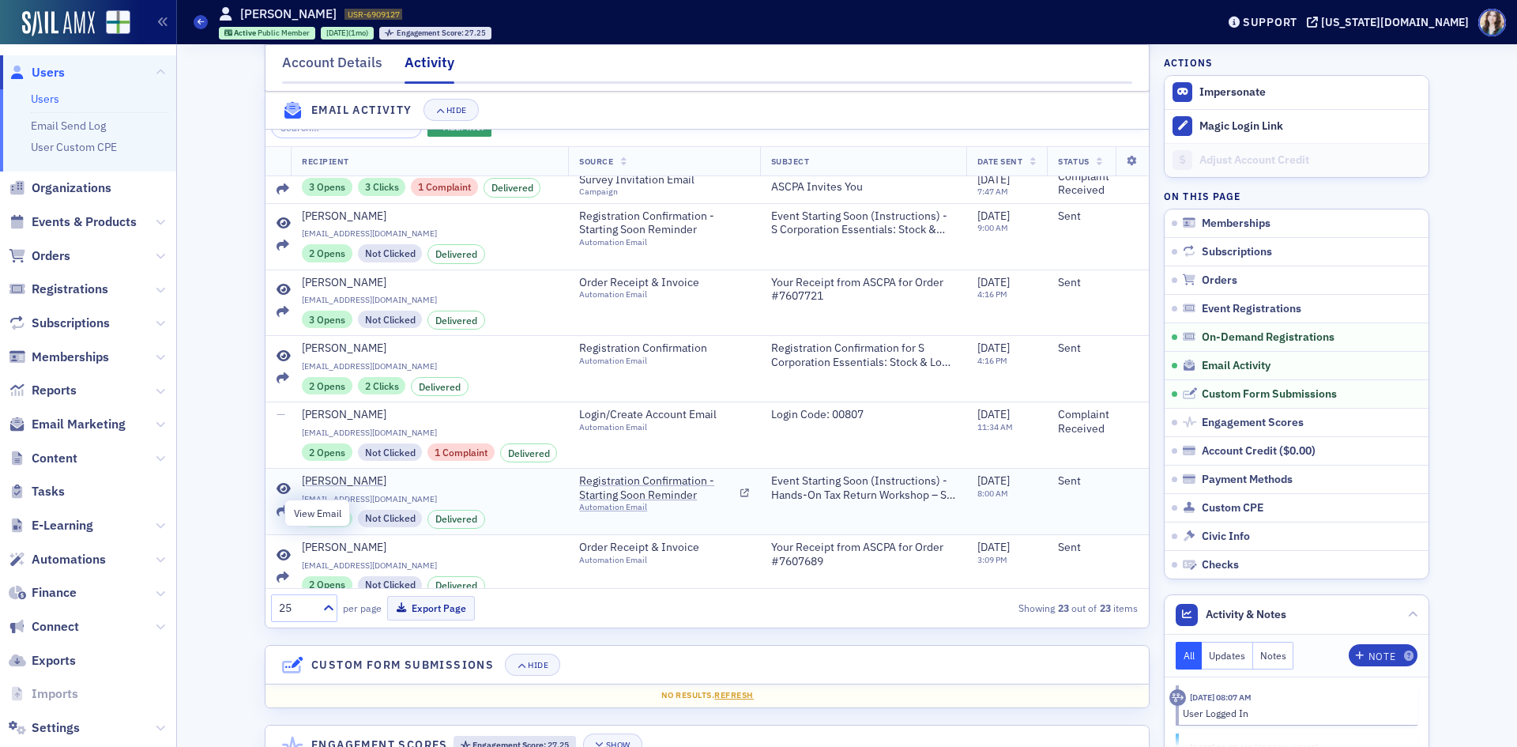
click at [281, 495] on icon at bounding box center [284, 489] width 14 height 13
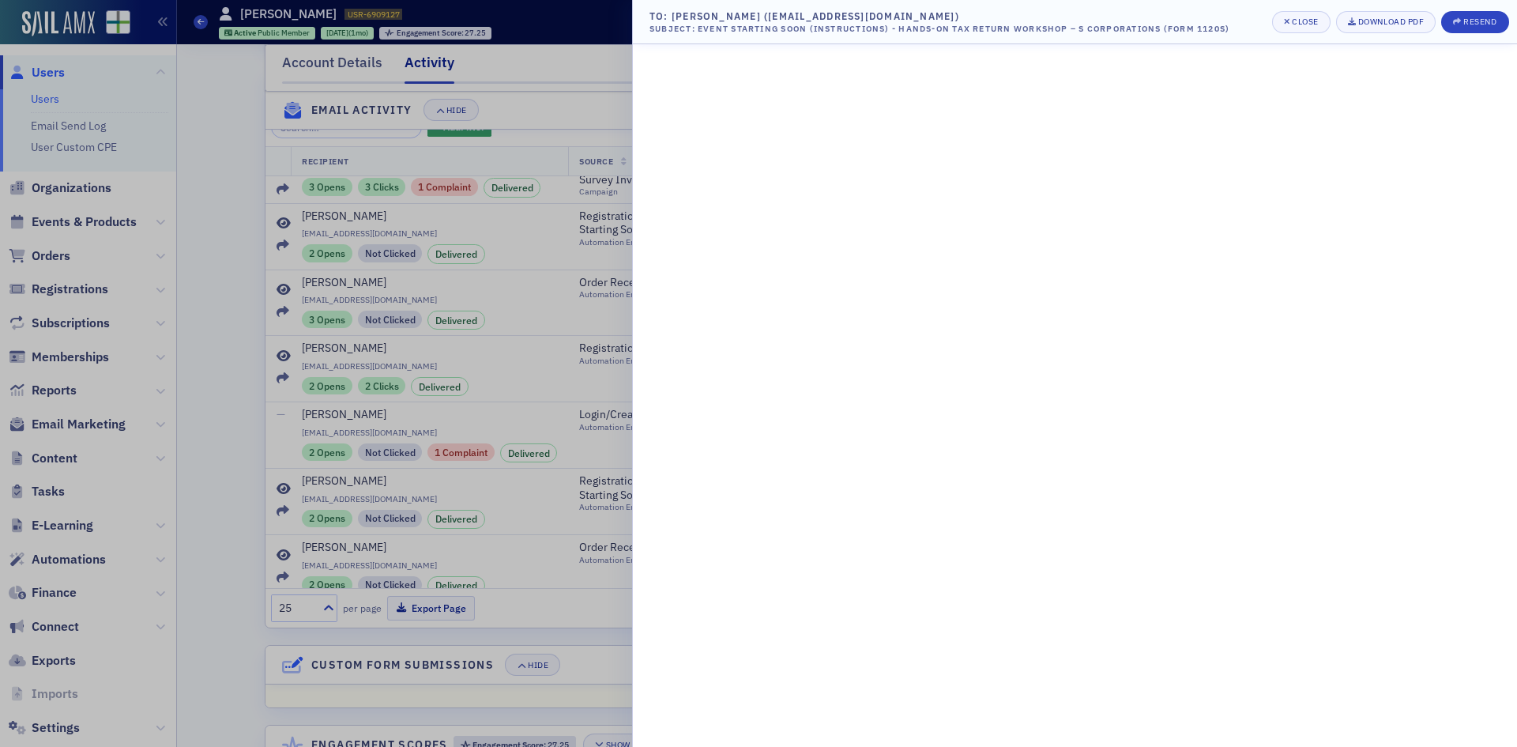
click at [540, 52] on div at bounding box center [758, 373] width 1517 height 747
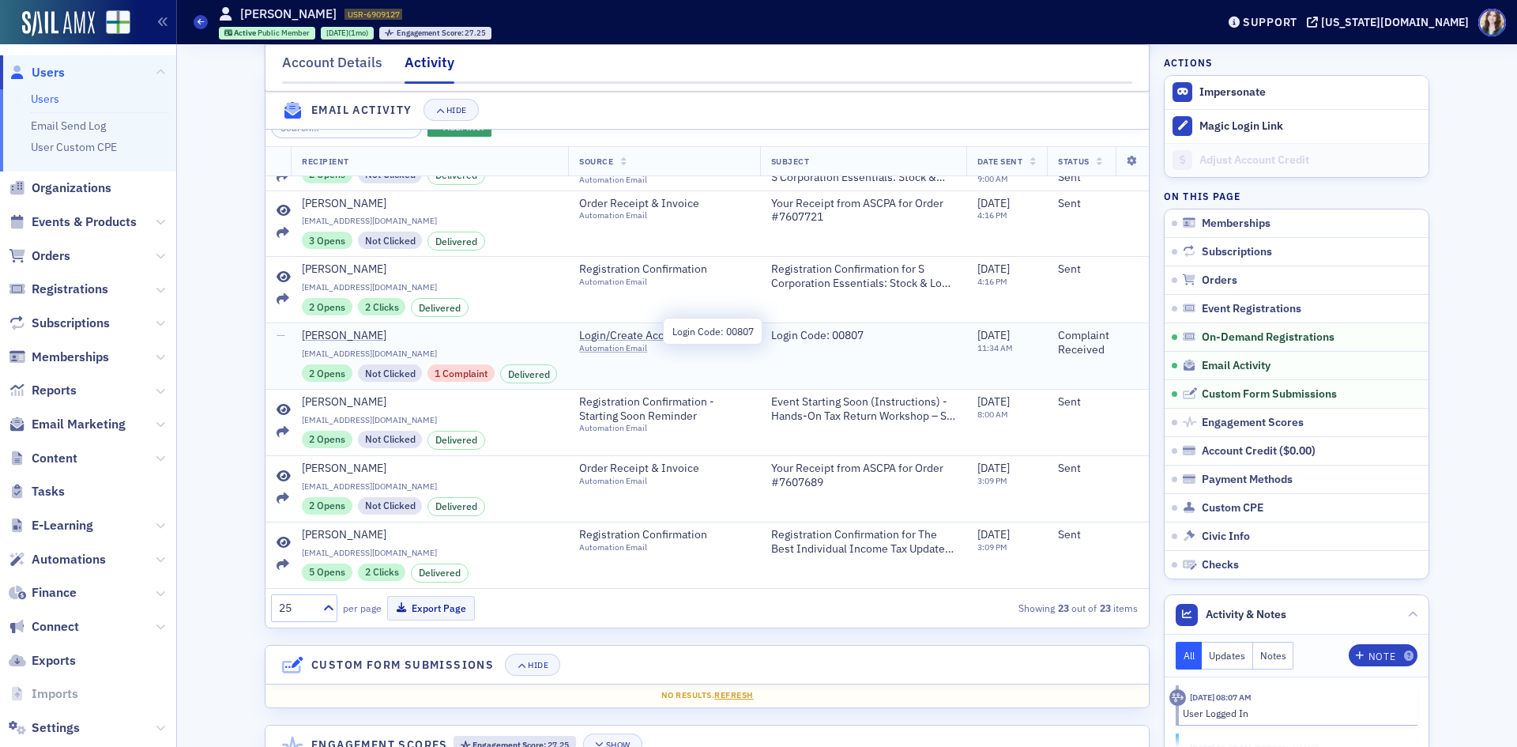
scroll to position [395, 0]
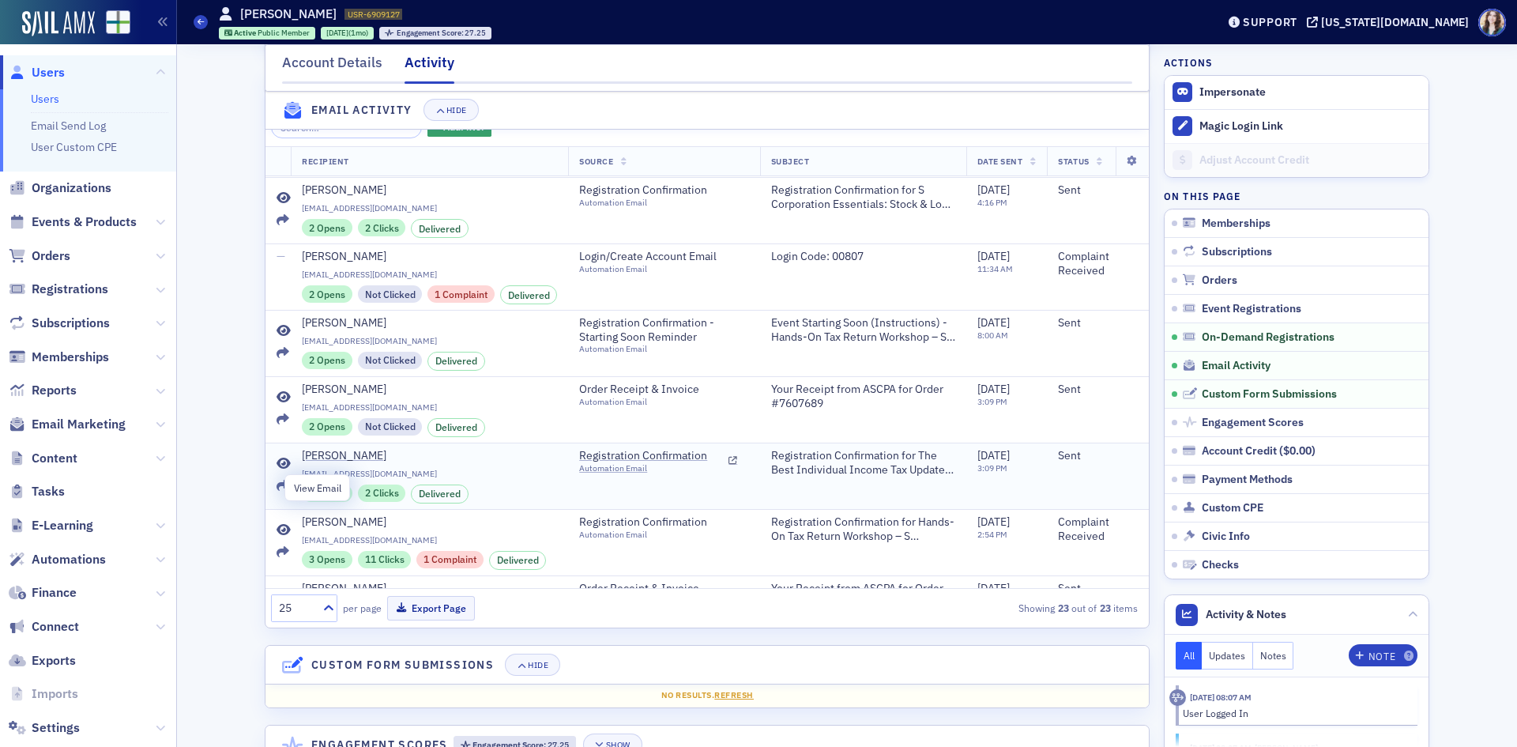
click at [280, 470] on icon at bounding box center [284, 464] width 14 height 13
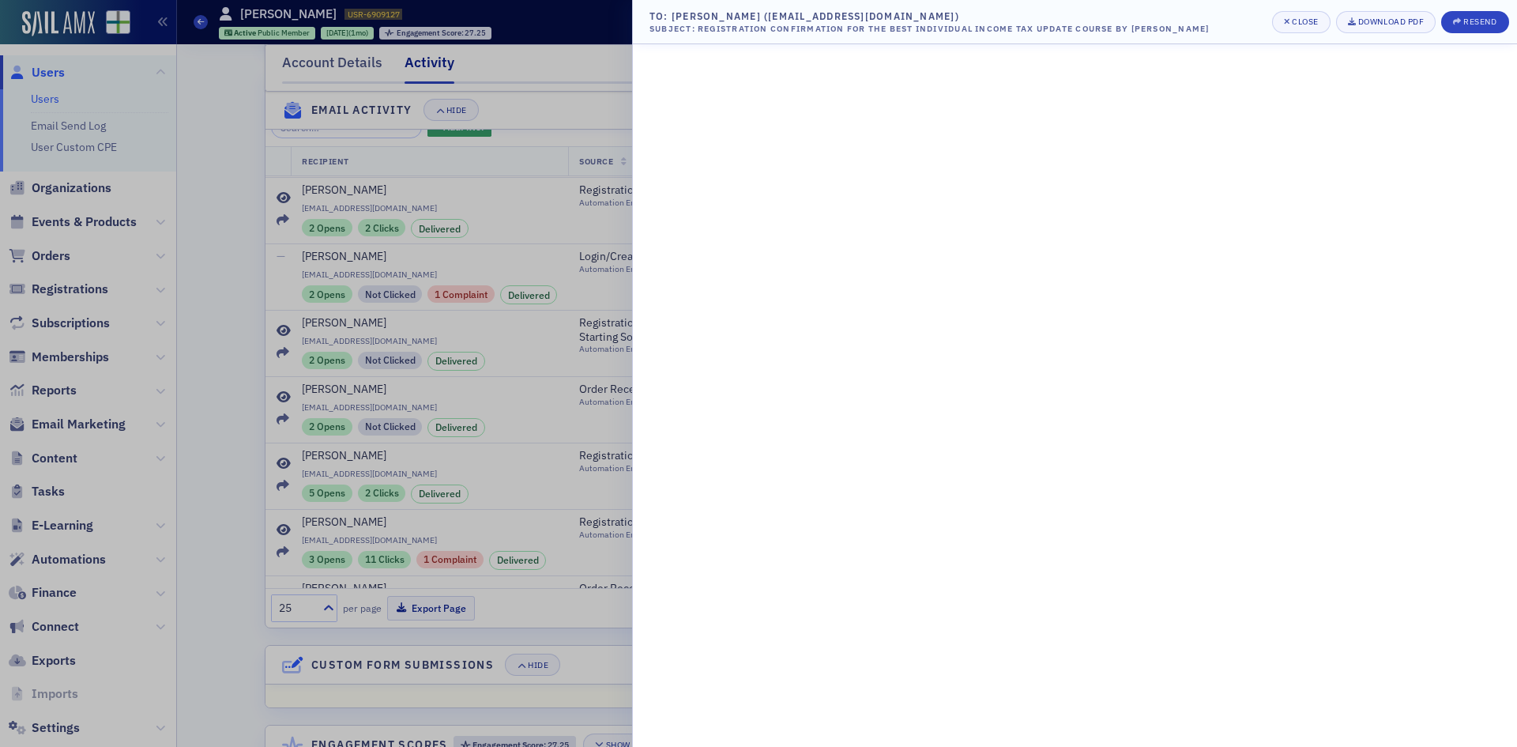
click at [636, 3] on header "To: Zachary Jordan (zachjordan.uab@outlook.com) Subject: Registration Confirmat…" at bounding box center [1075, 22] width 884 height 44
click at [533, 126] on div at bounding box center [758, 373] width 1517 height 747
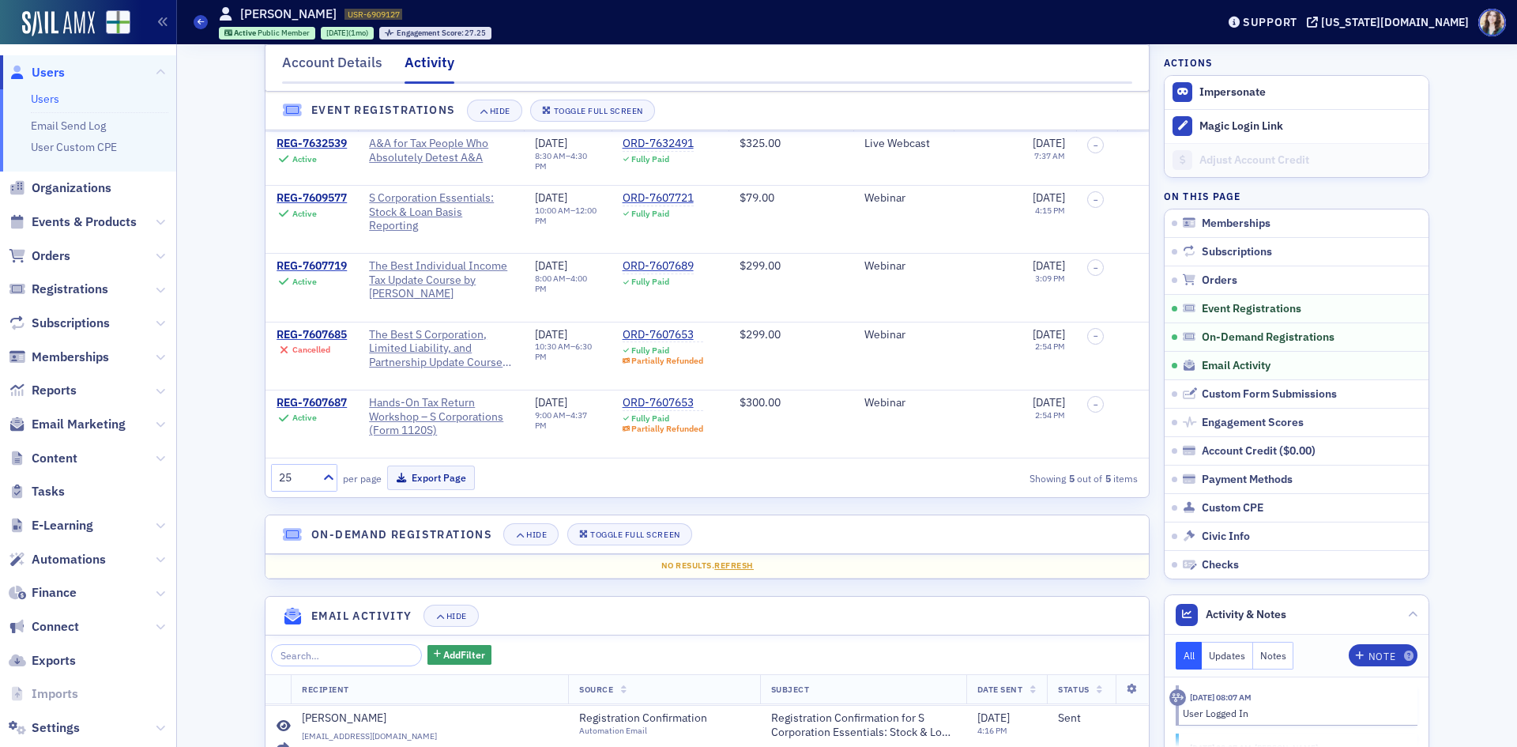
scroll to position [891, 0]
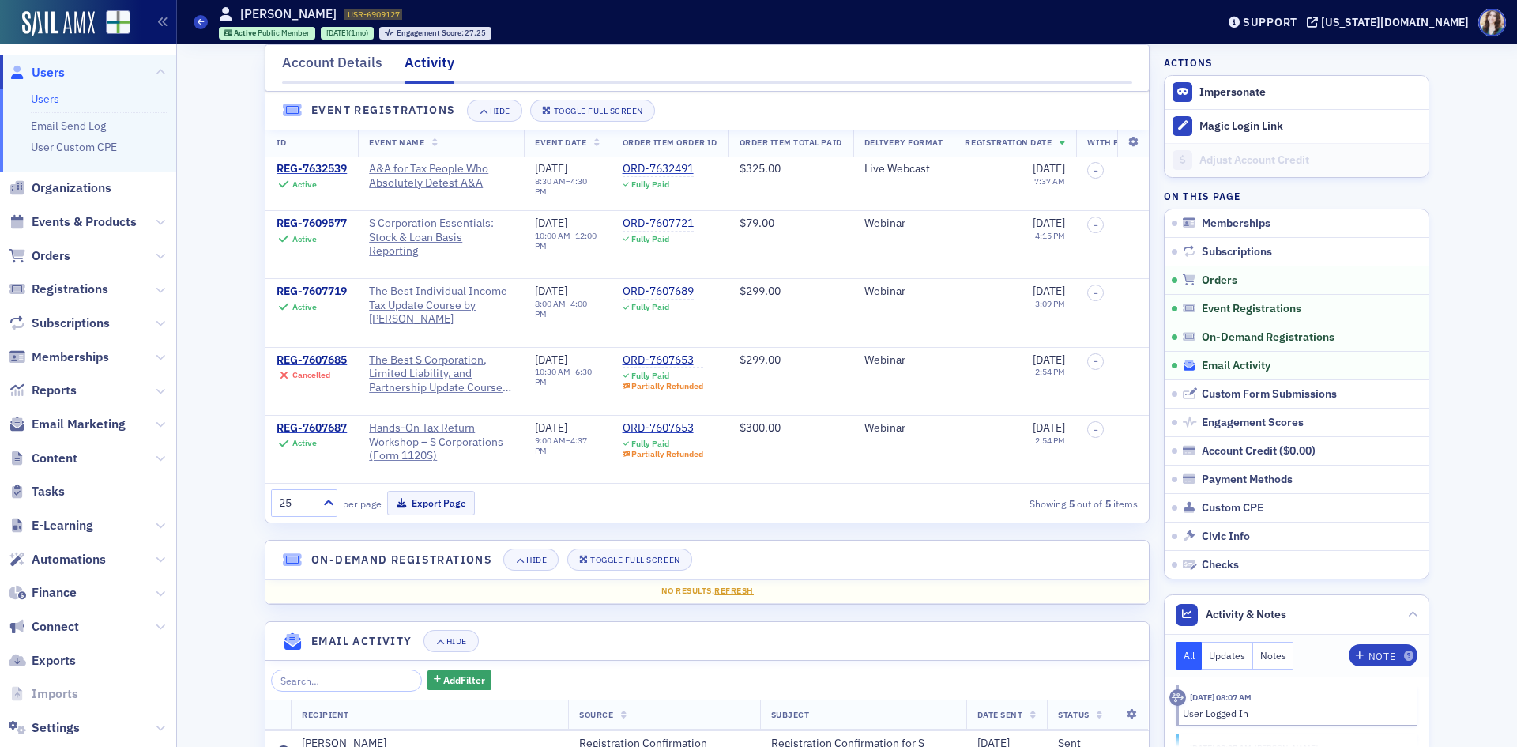
click at [1278, 365] on div "Email Activity" at bounding box center [1302, 366] width 239 height 14
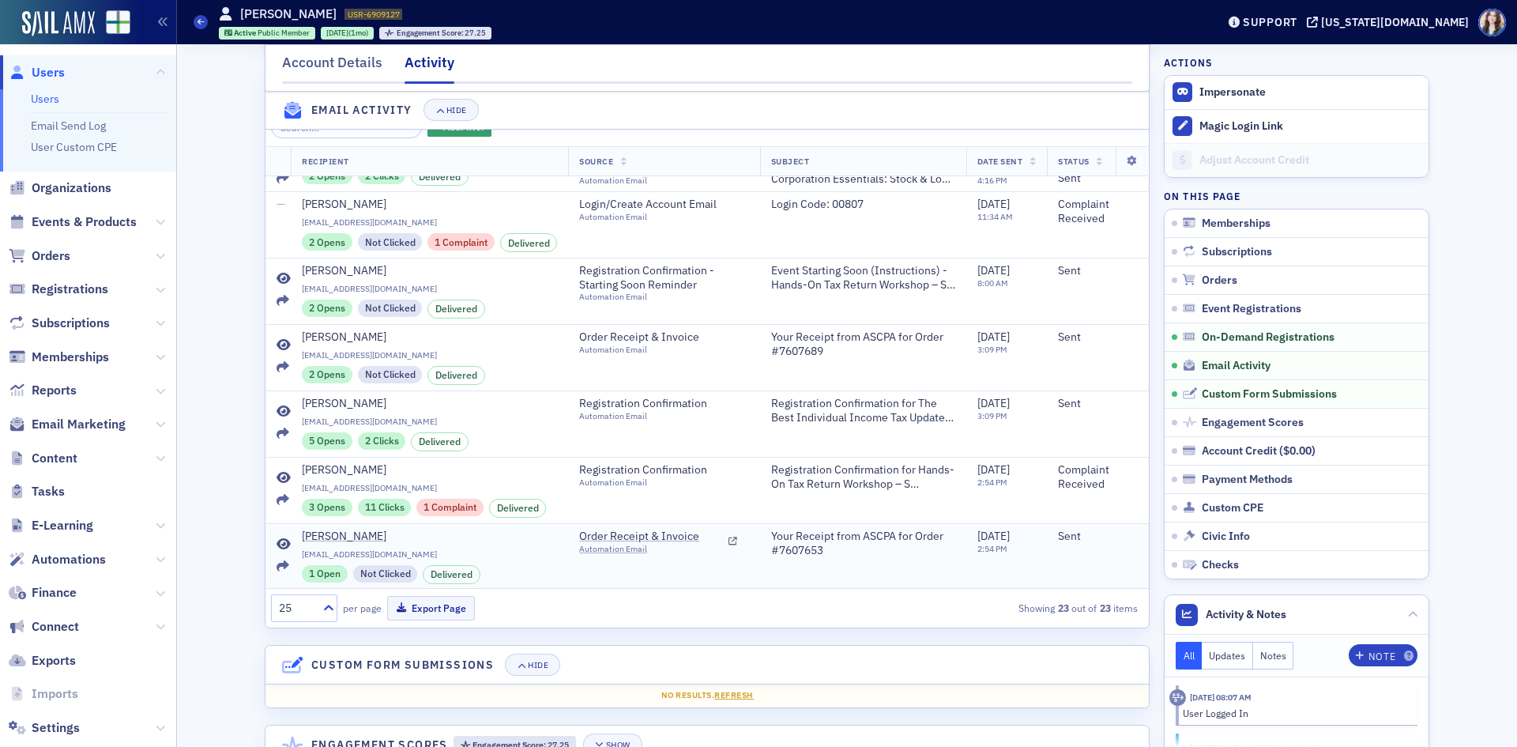
scroll to position [474, 0]
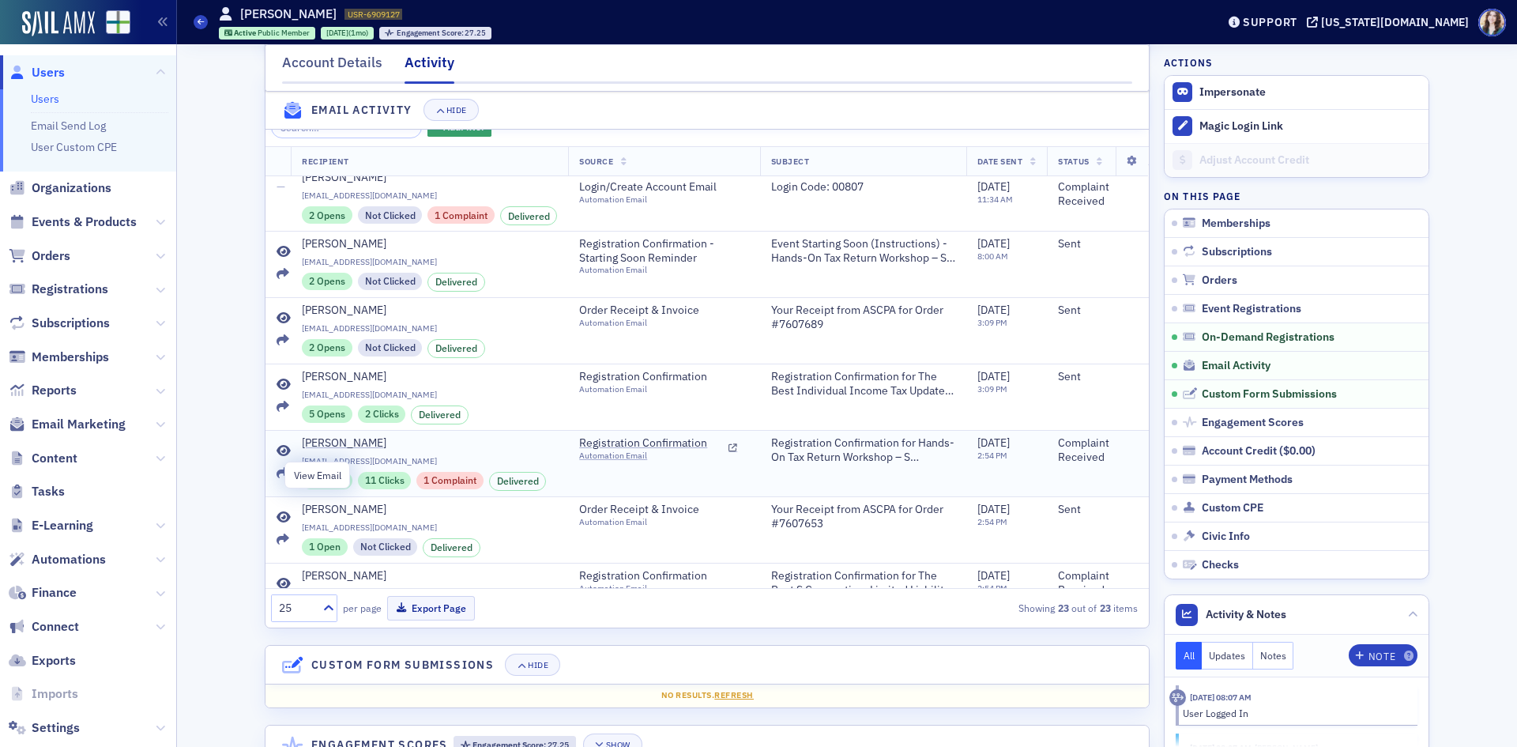
click at [283, 458] on icon at bounding box center [284, 451] width 14 height 13
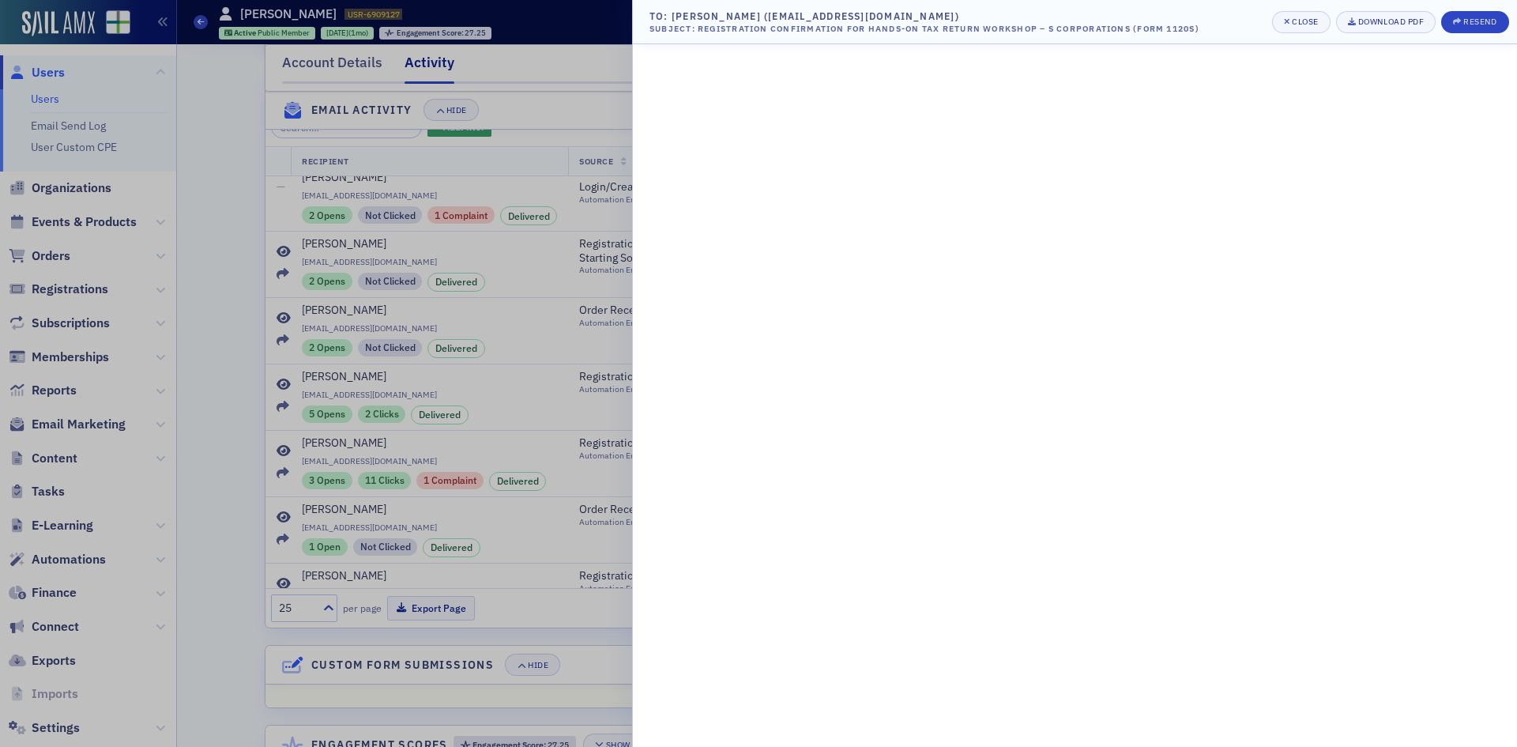
click at [458, 266] on div at bounding box center [758, 373] width 1517 height 747
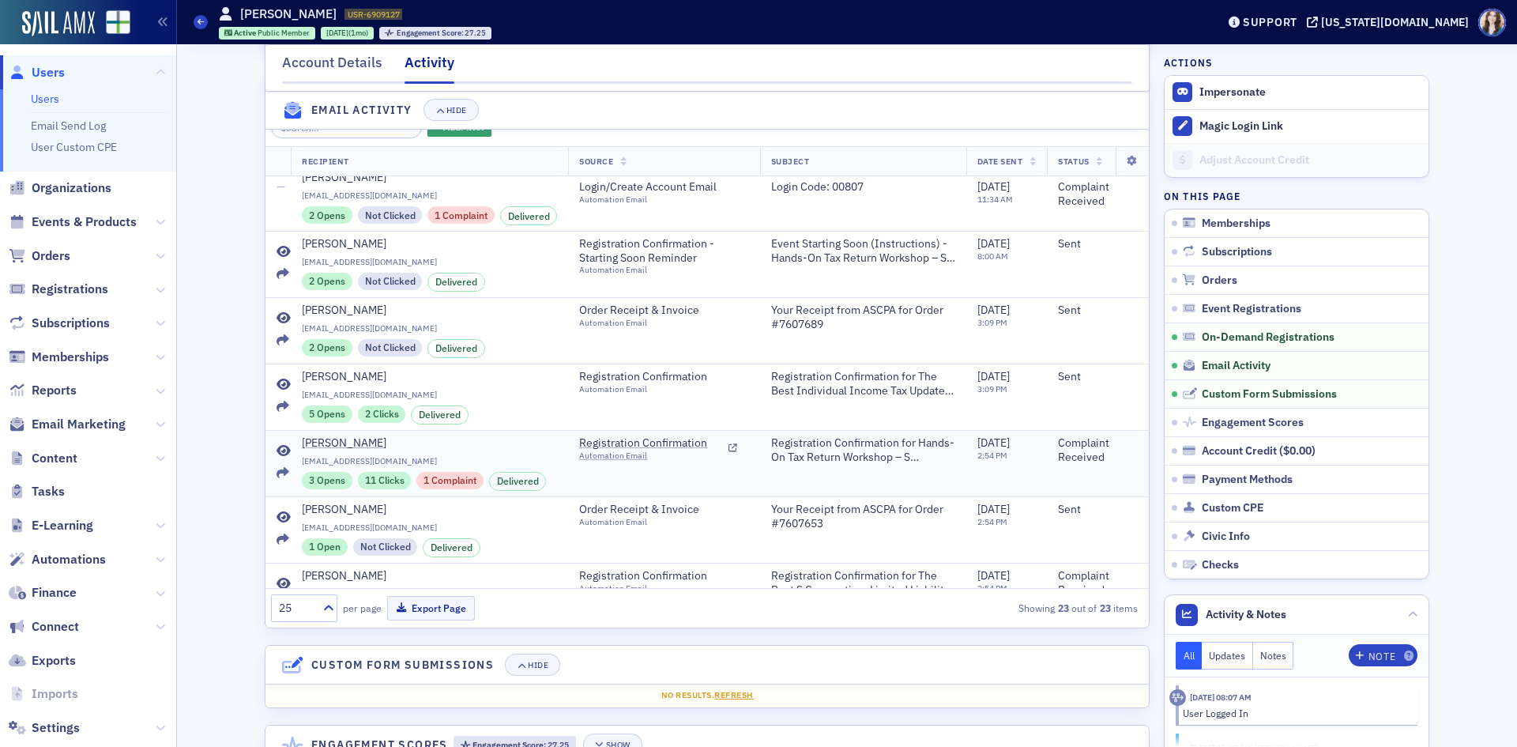
click at [439, 489] on div "1 Complaint" at bounding box center [449, 480] width 67 height 17
click at [277, 458] on icon at bounding box center [284, 451] width 14 height 13
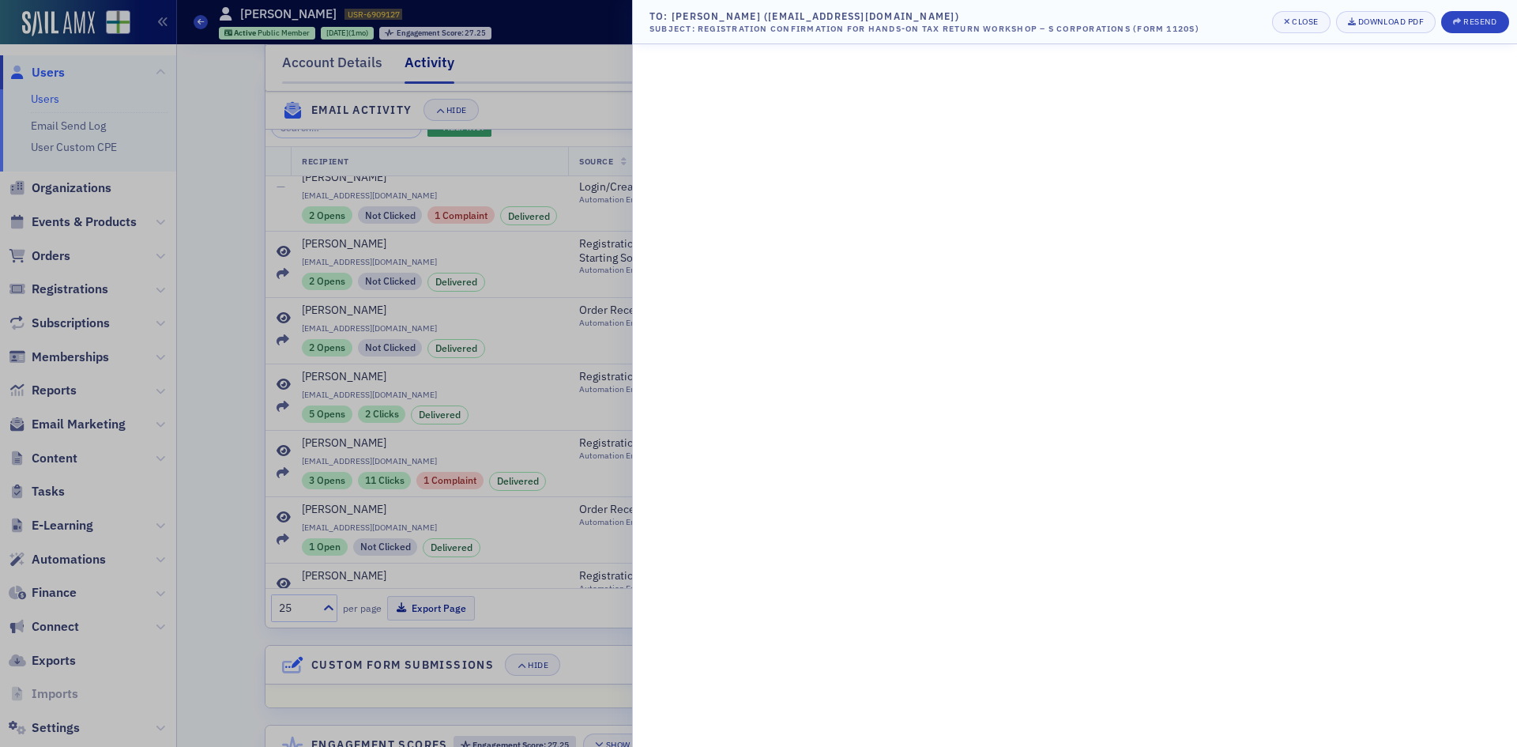
click at [433, 446] on div at bounding box center [758, 373] width 1517 height 747
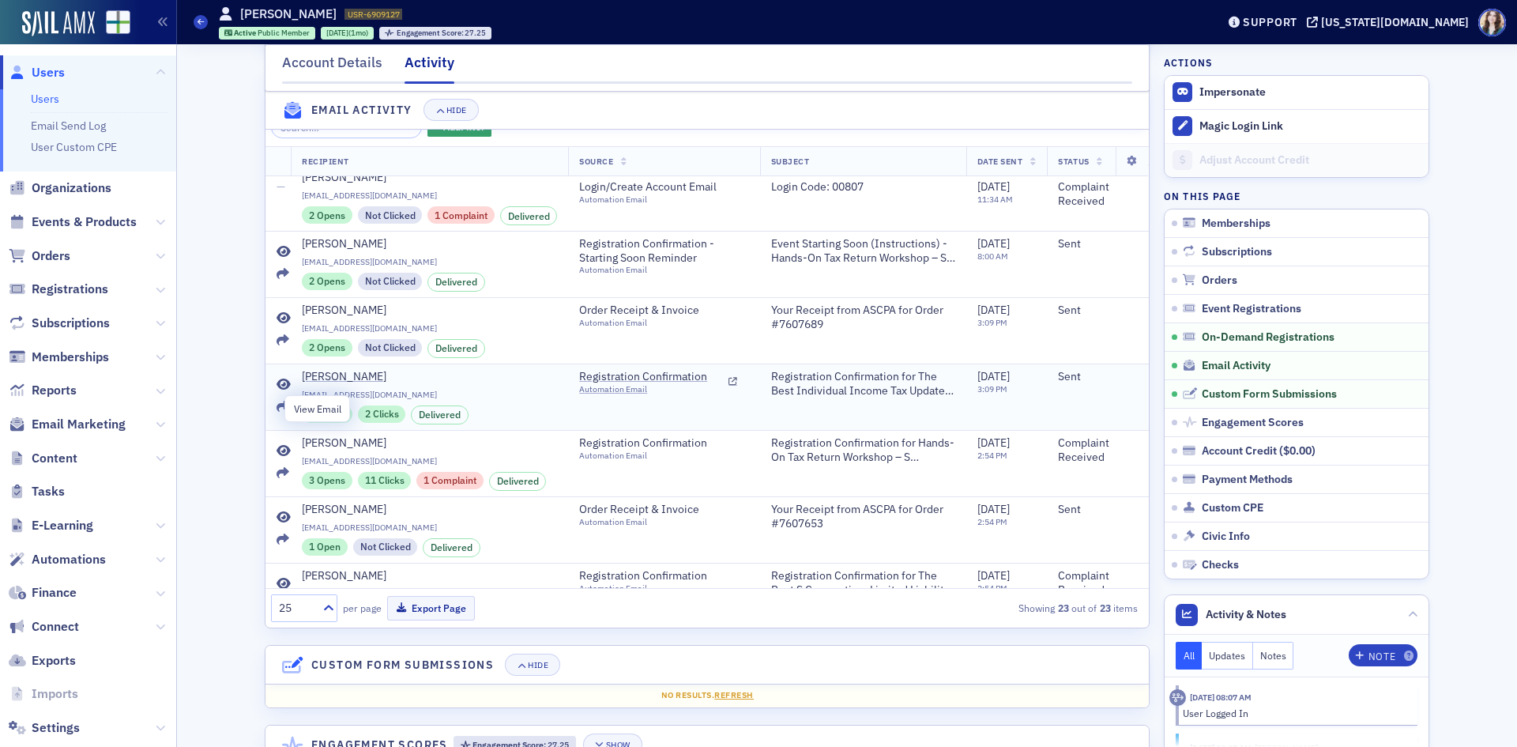
click at [277, 391] on icon at bounding box center [284, 385] width 14 height 13
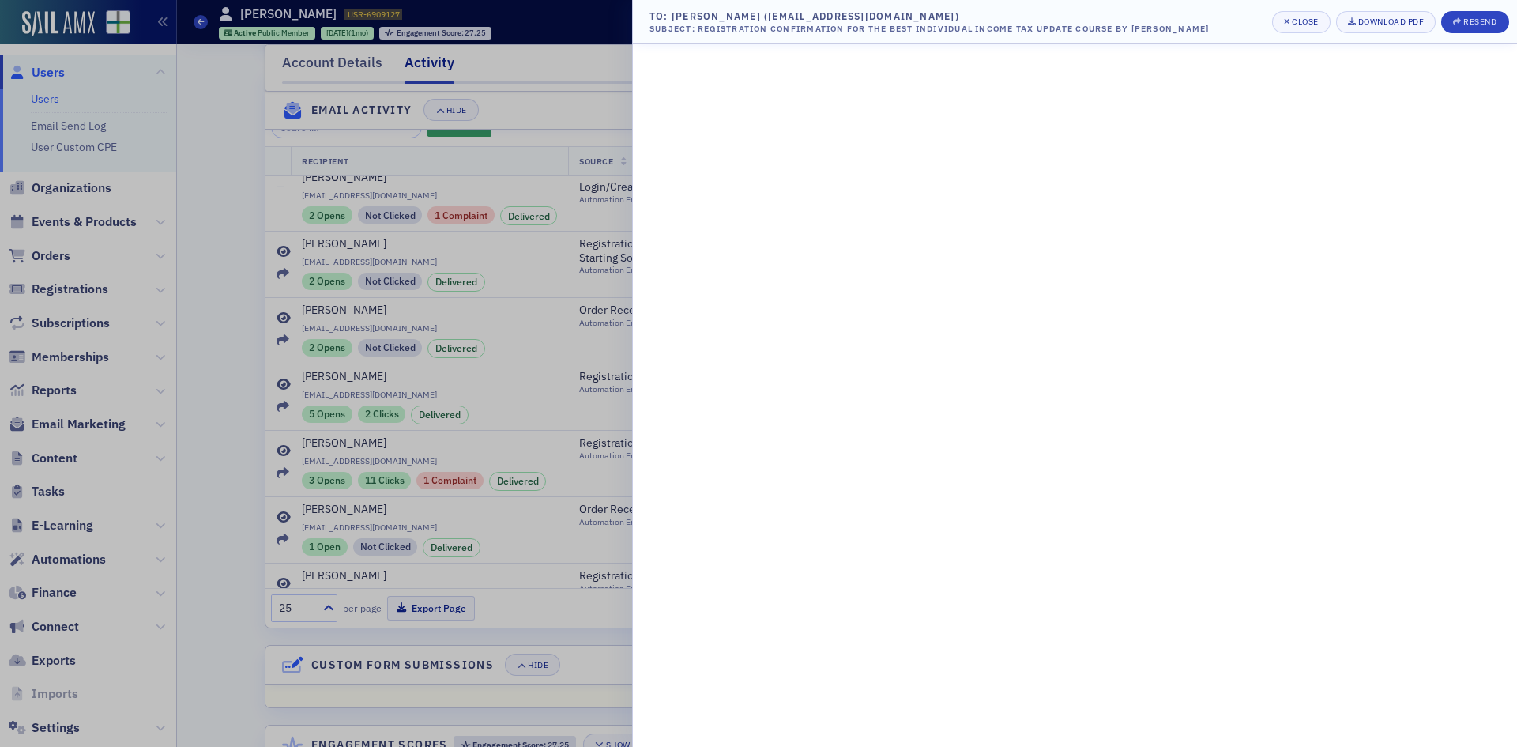
click at [1223, 17] on header "To: Zachary Jordan (zachjordan.uab@outlook.com) Subject: Registration Confirmat…" at bounding box center [1075, 22] width 884 height 44
drag, startPoint x: 602, startPoint y: 207, endPoint x: 593, endPoint y: 205, distance: 8.8
click at [602, 207] on div at bounding box center [758, 373] width 1517 height 747
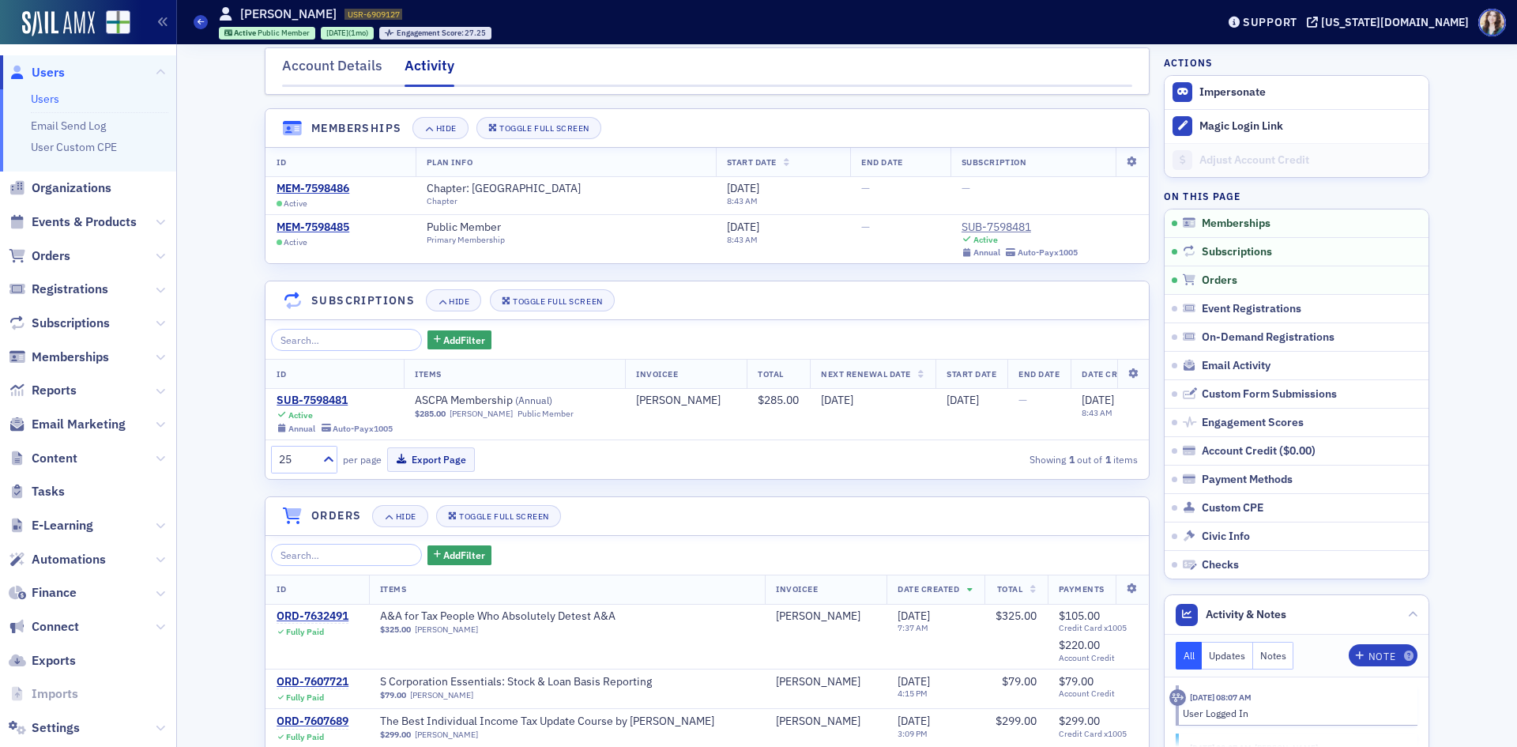
scroll to position [0, 0]
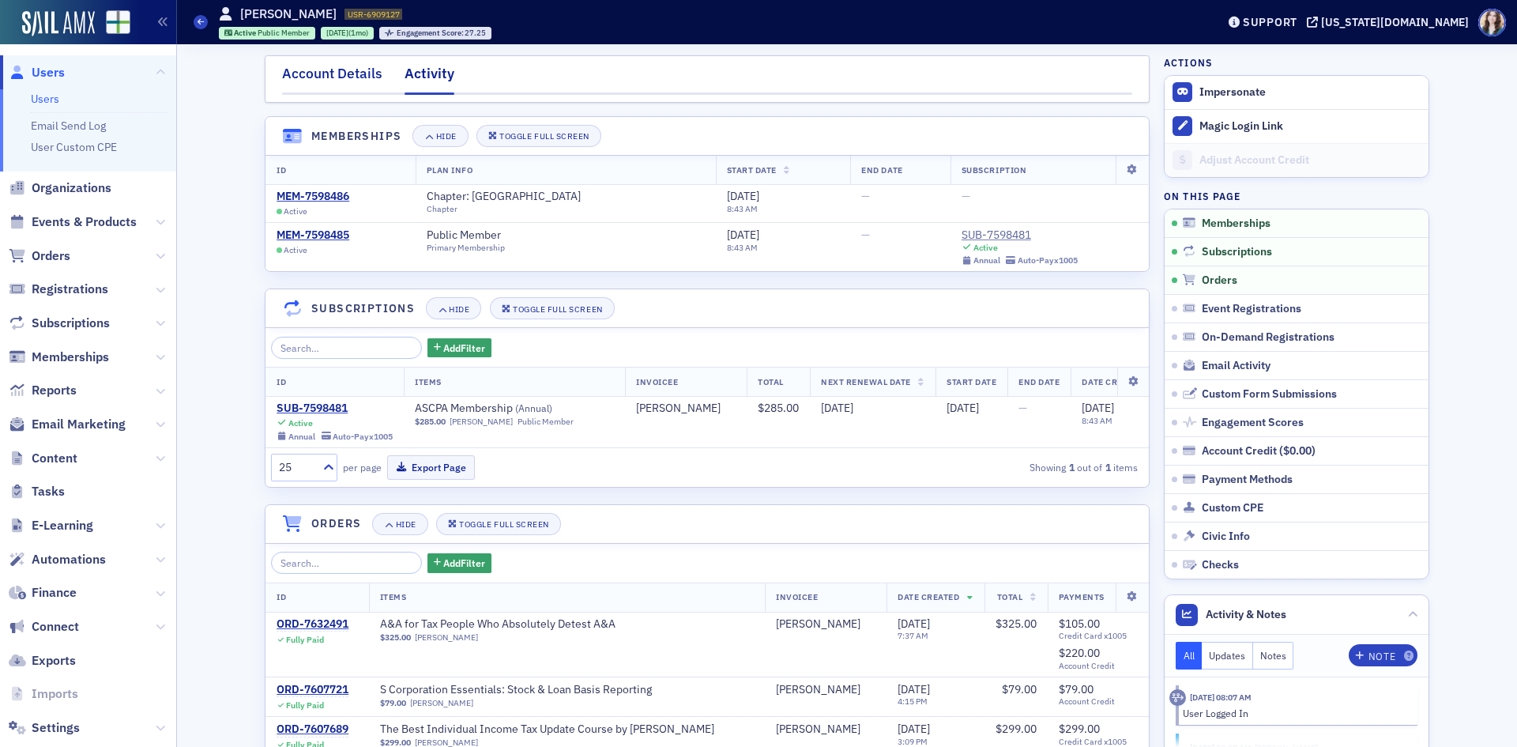
click at [328, 74] on div "Account Details" at bounding box center [332, 77] width 100 height 29
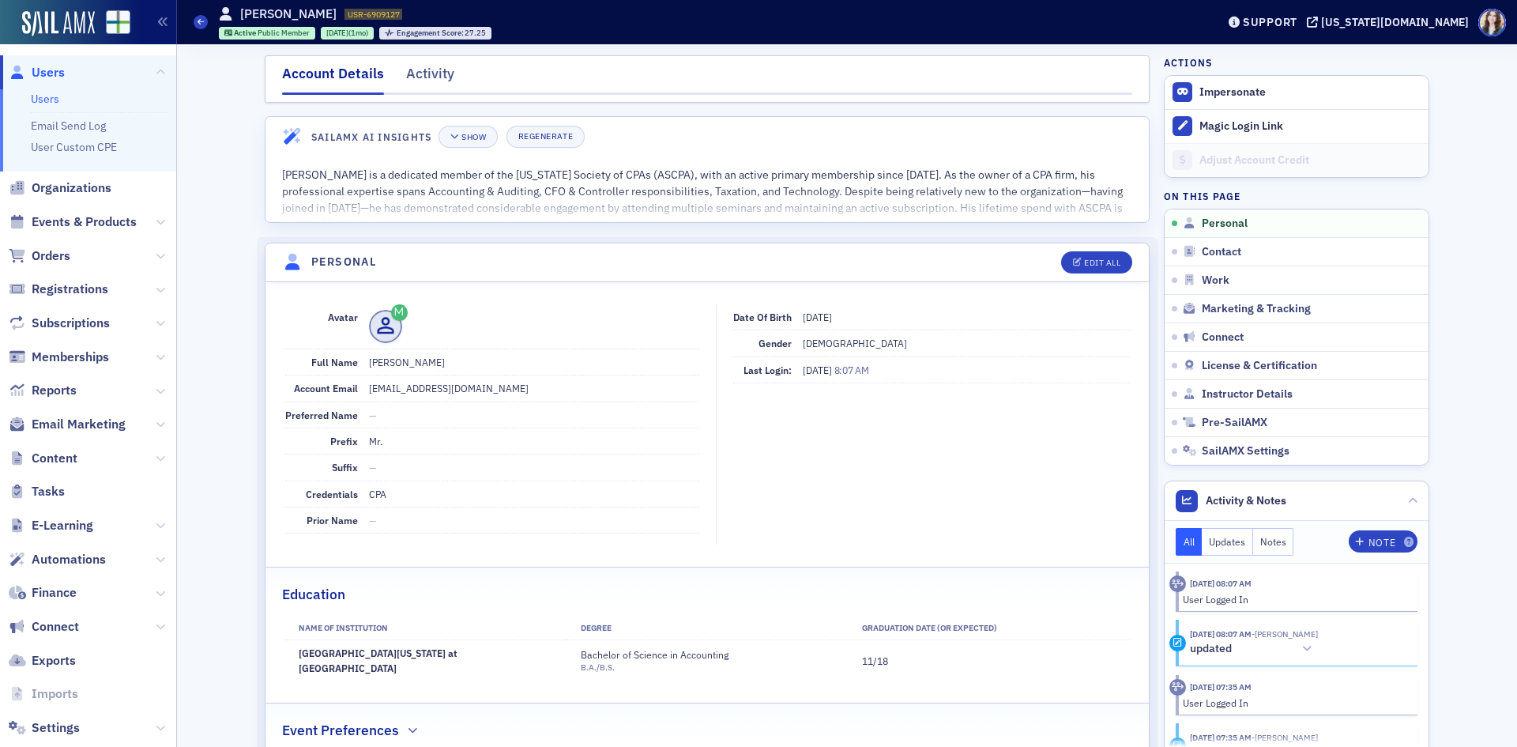
drag, startPoint x: 53, startPoint y: 70, endPoint x: 56, endPoint y: 59, distance: 11.5
click at [53, 70] on span "Users" at bounding box center [48, 72] width 33 height 17
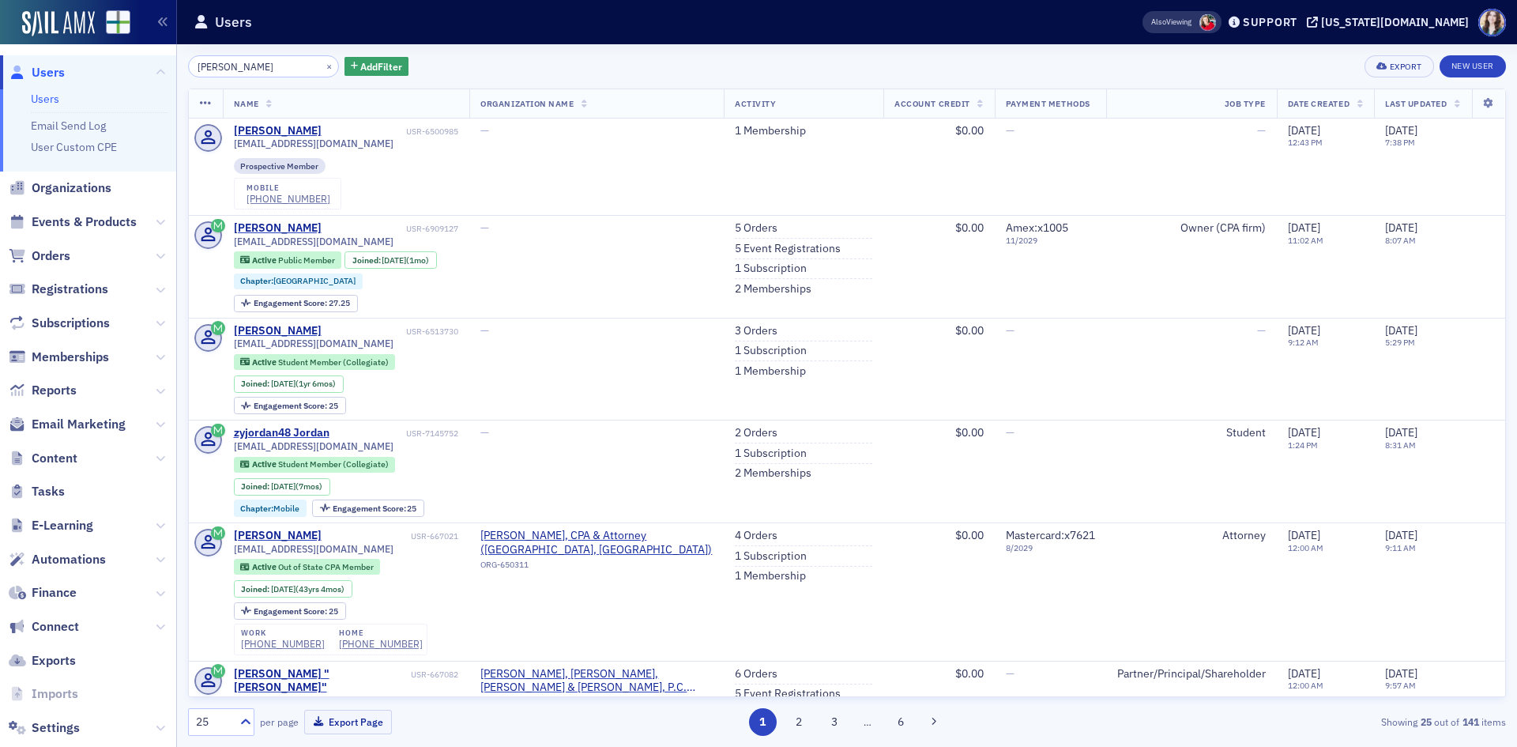
drag, startPoint x: 269, startPoint y: 71, endPoint x: 173, endPoint y: 76, distance: 95.7
click at [173, 77] on div "Users Users Email Send Log User Custom CPE Organizations Events & Products Orde…" at bounding box center [758, 373] width 1517 height 747
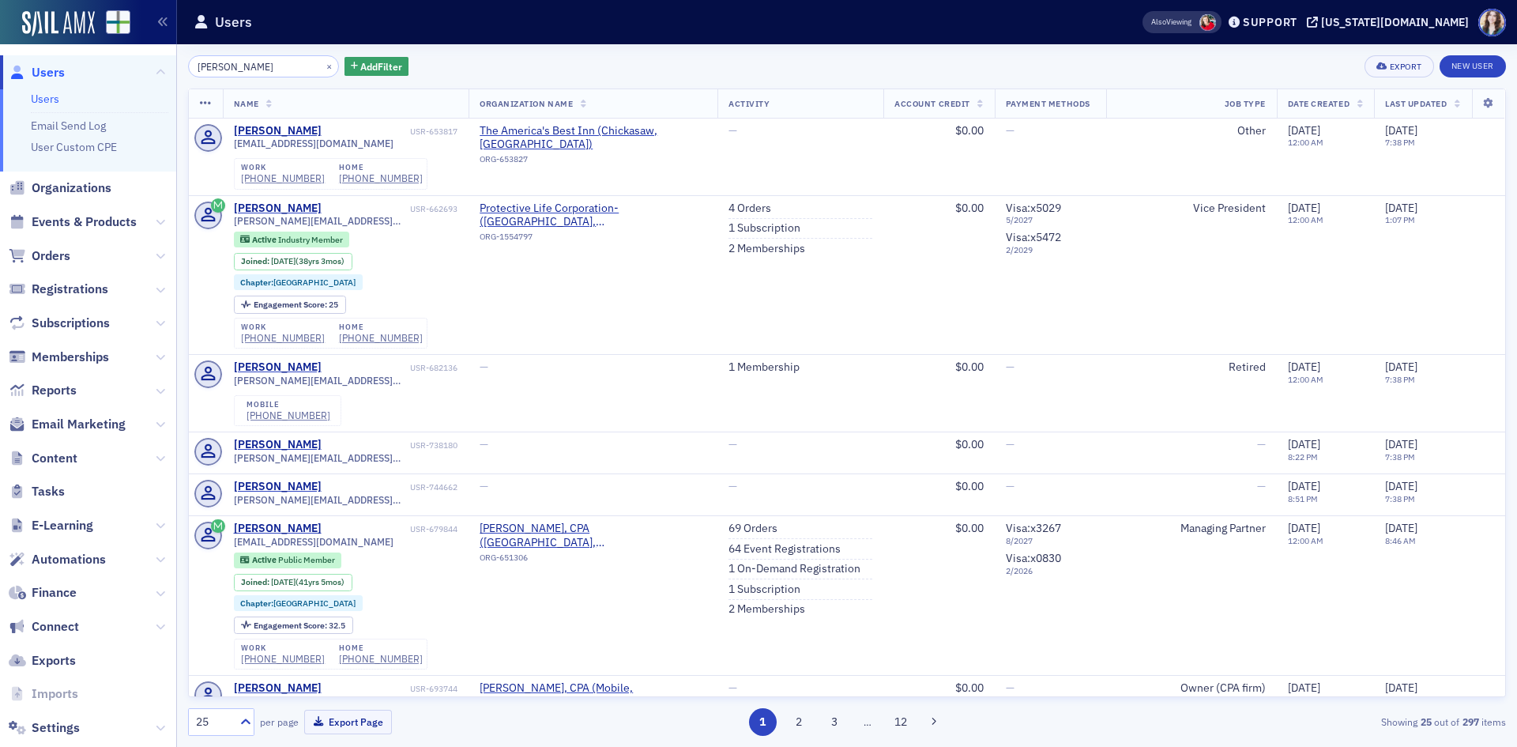
click at [240, 67] on input "Charles Brison" at bounding box center [263, 66] width 151 height 22
click at [246, 66] on input "Charles Brison" at bounding box center [263, 66] width 151 height 22
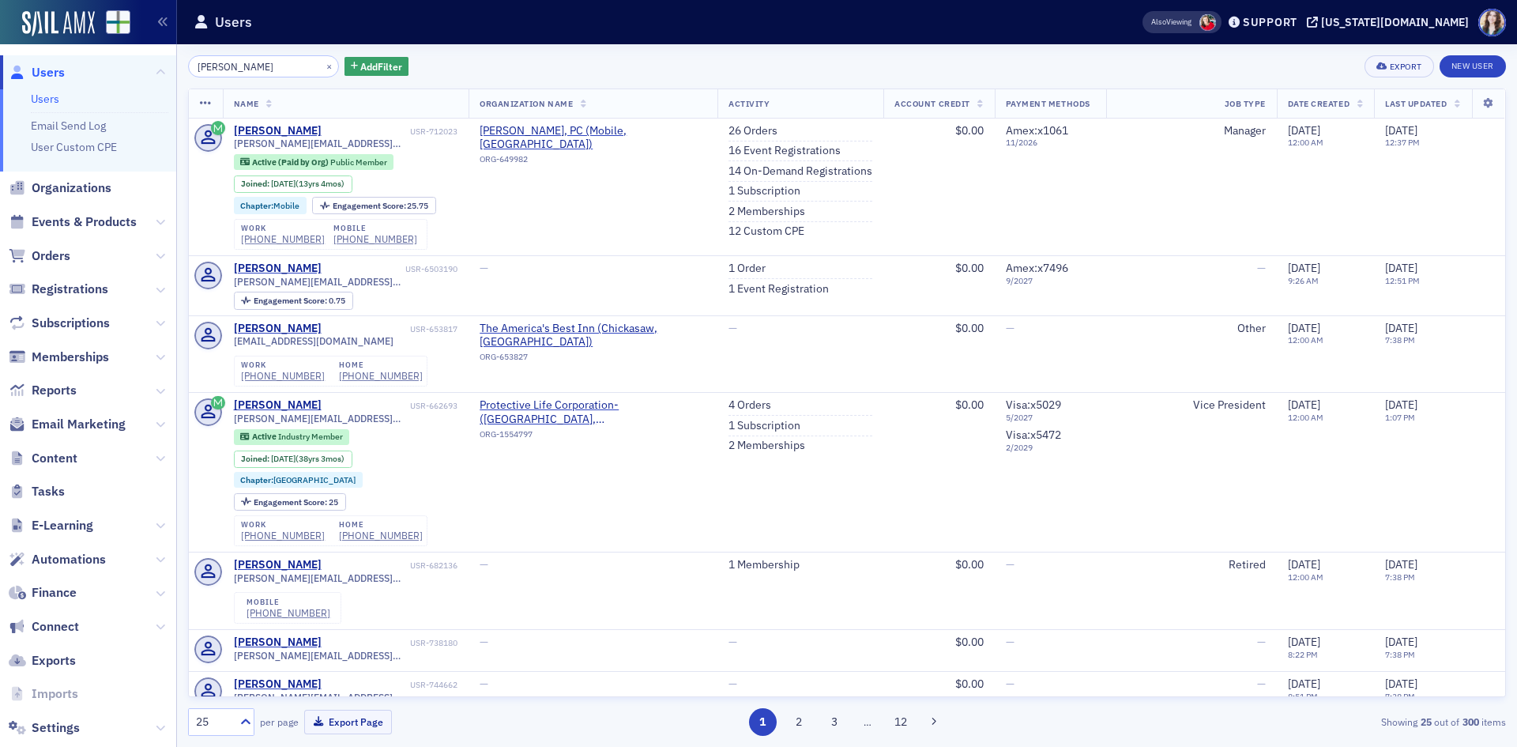
type input "Charles Brinson"
click at [420, 53] on div "Charles Brinson × Add Filter Export New User Name Organization Name Activity Ac…" at bounding box center [847, 395] width 1318 height 703
click at [289, 128] on div "Charles Brinson" at bounding box center [278, 131] width 88 height 14
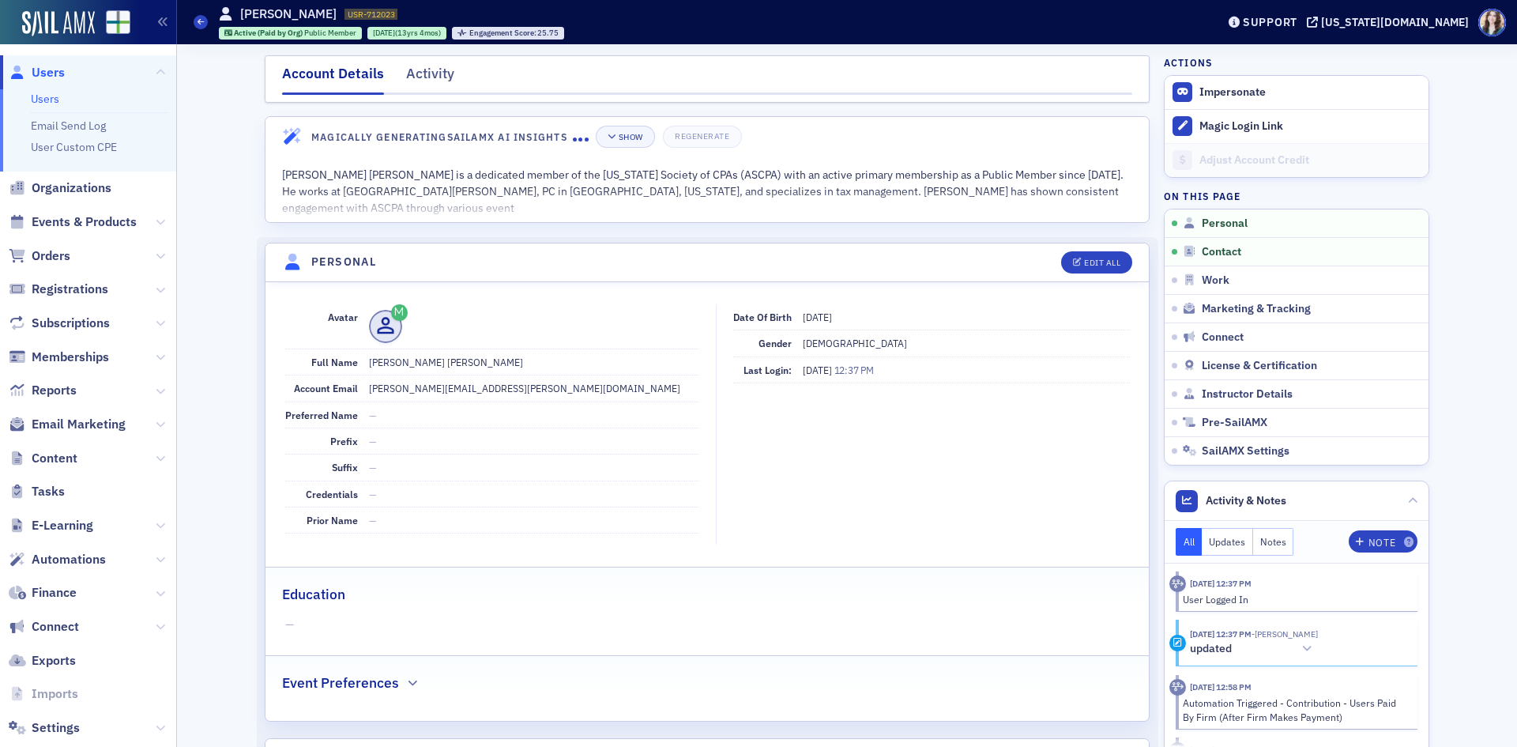
click at [395, 77] on nav "Account Details Activity" at bounding box center [707, 79] width 850 height 32
click at [406, 76] on div "Activity" at bounding box center [430, 77] width 48 height 29
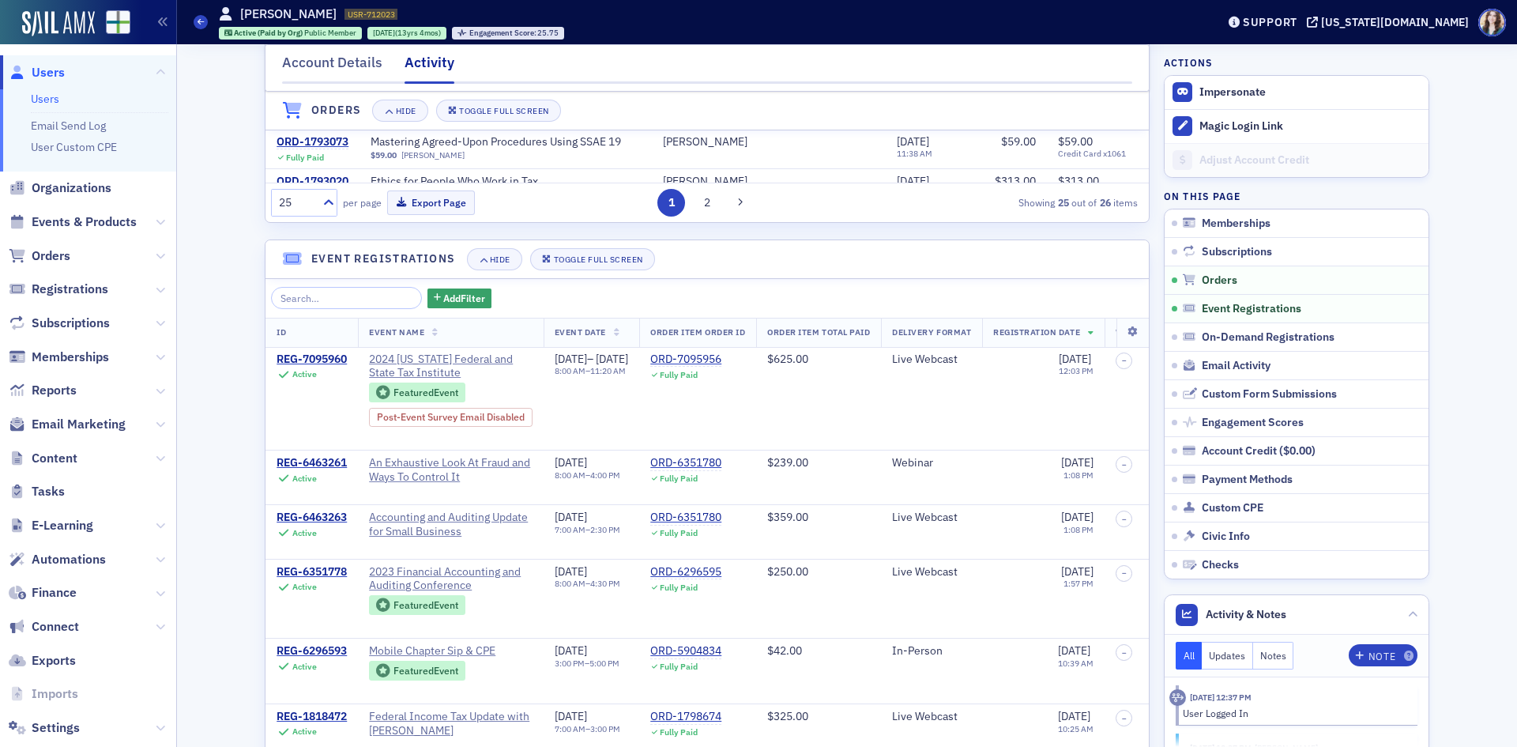
scroll to position [948, 0]
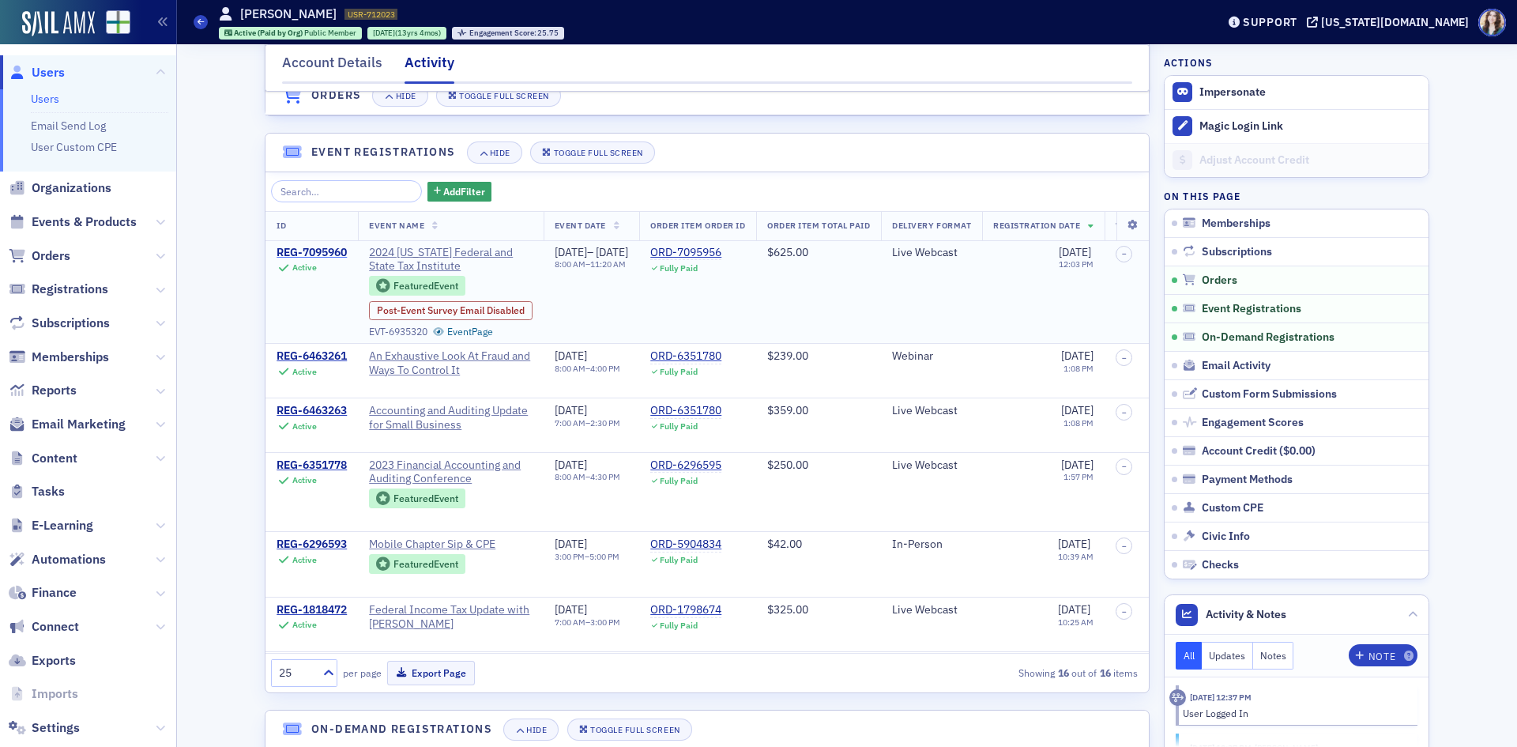
click at [305, 259] on div "REG-7095960" at bounding box center [312, 253] width 70 height 14
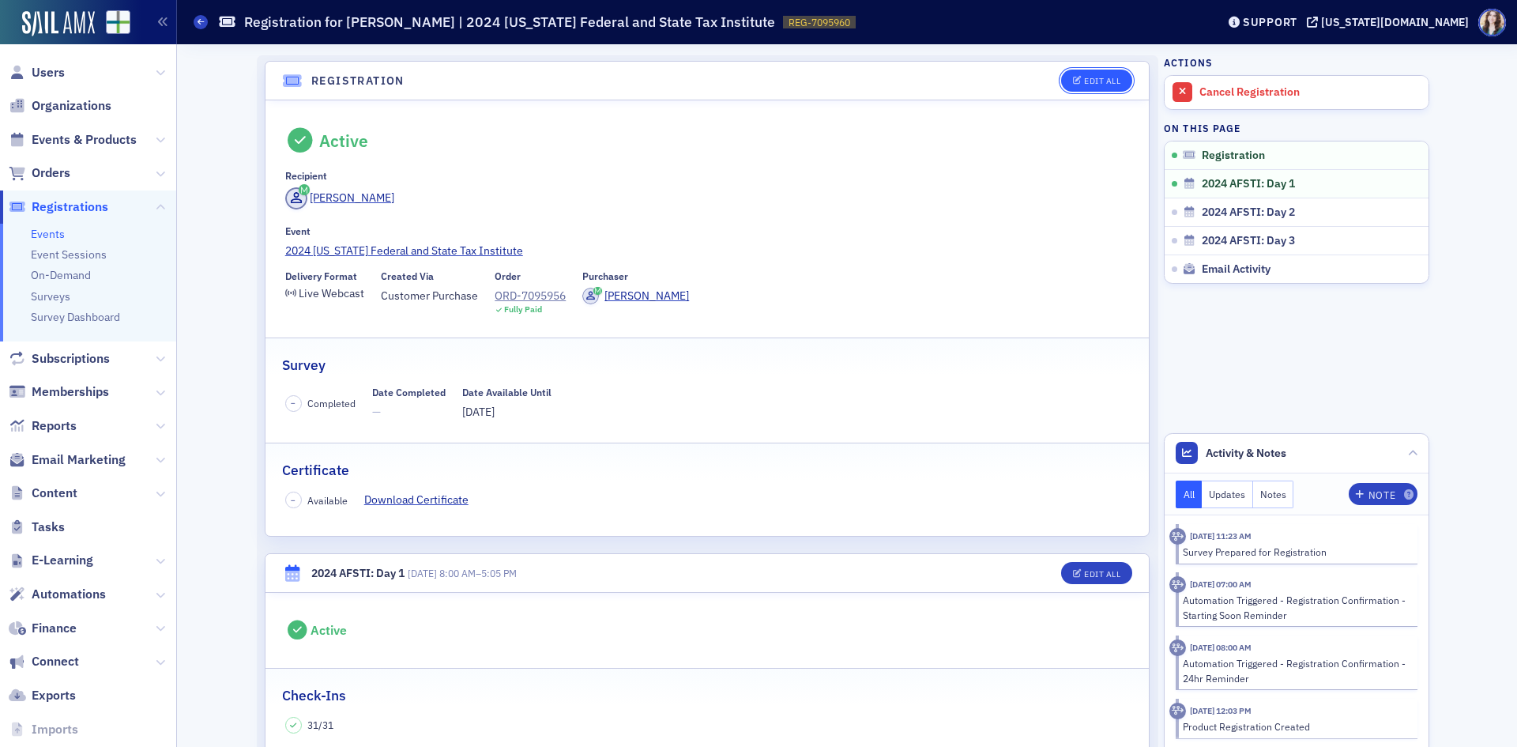
click at [1100, 87] on button "Edit All" at bounding box center [1096, 81] width 71 height 22
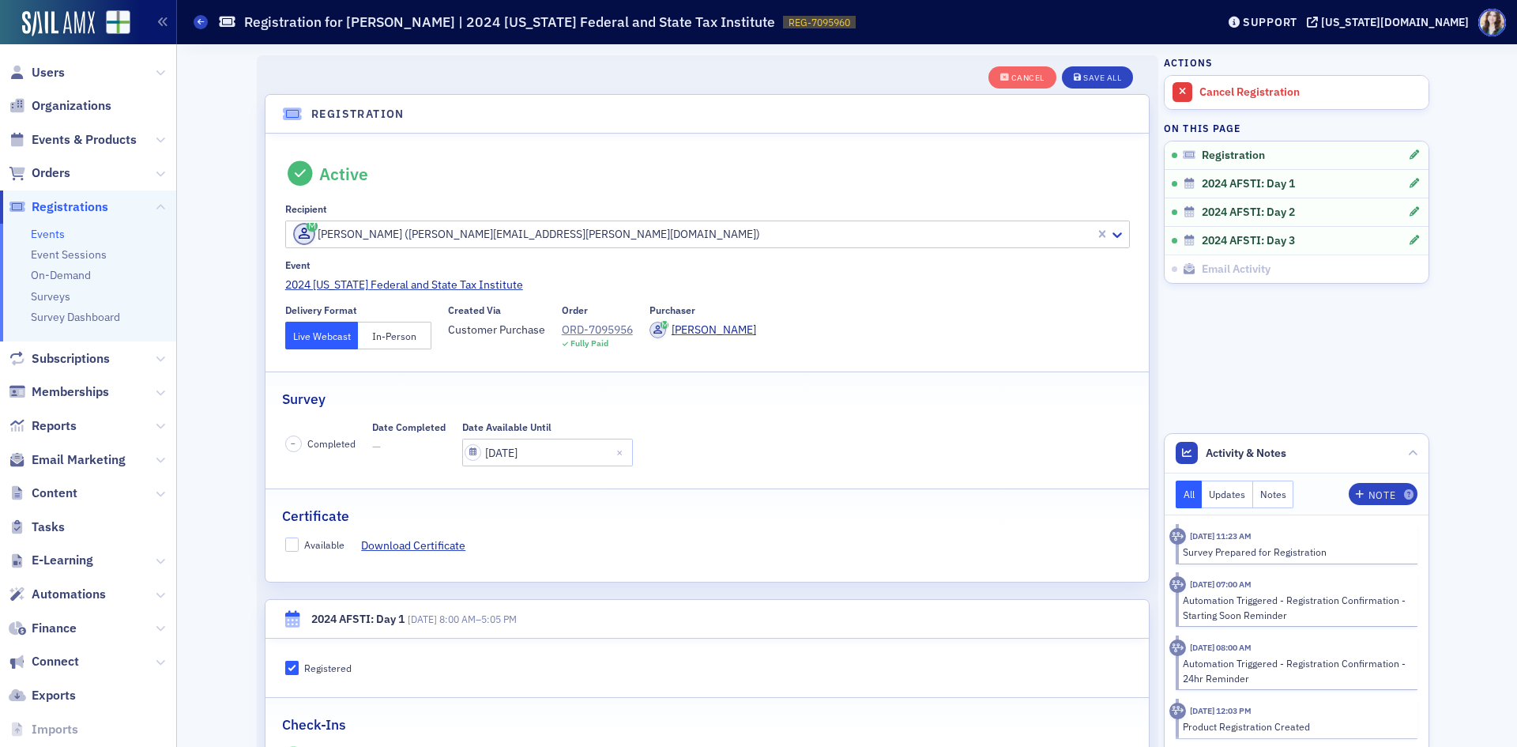
scroll to position [42, 0]
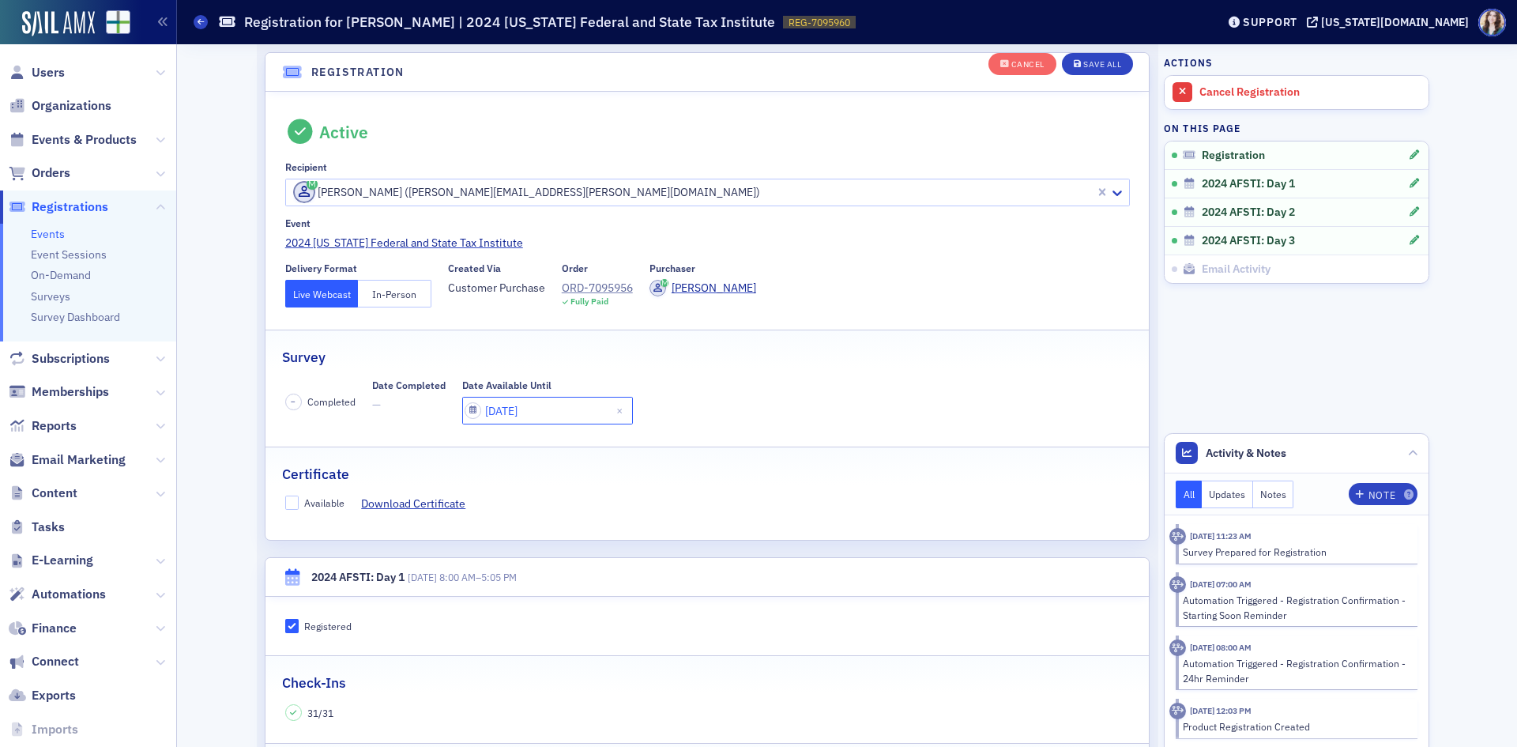
click at [552, 403] on input "11/19/2024" at bounding box center [547, 411] width 171 height 28
select select "10"
select select "2024"
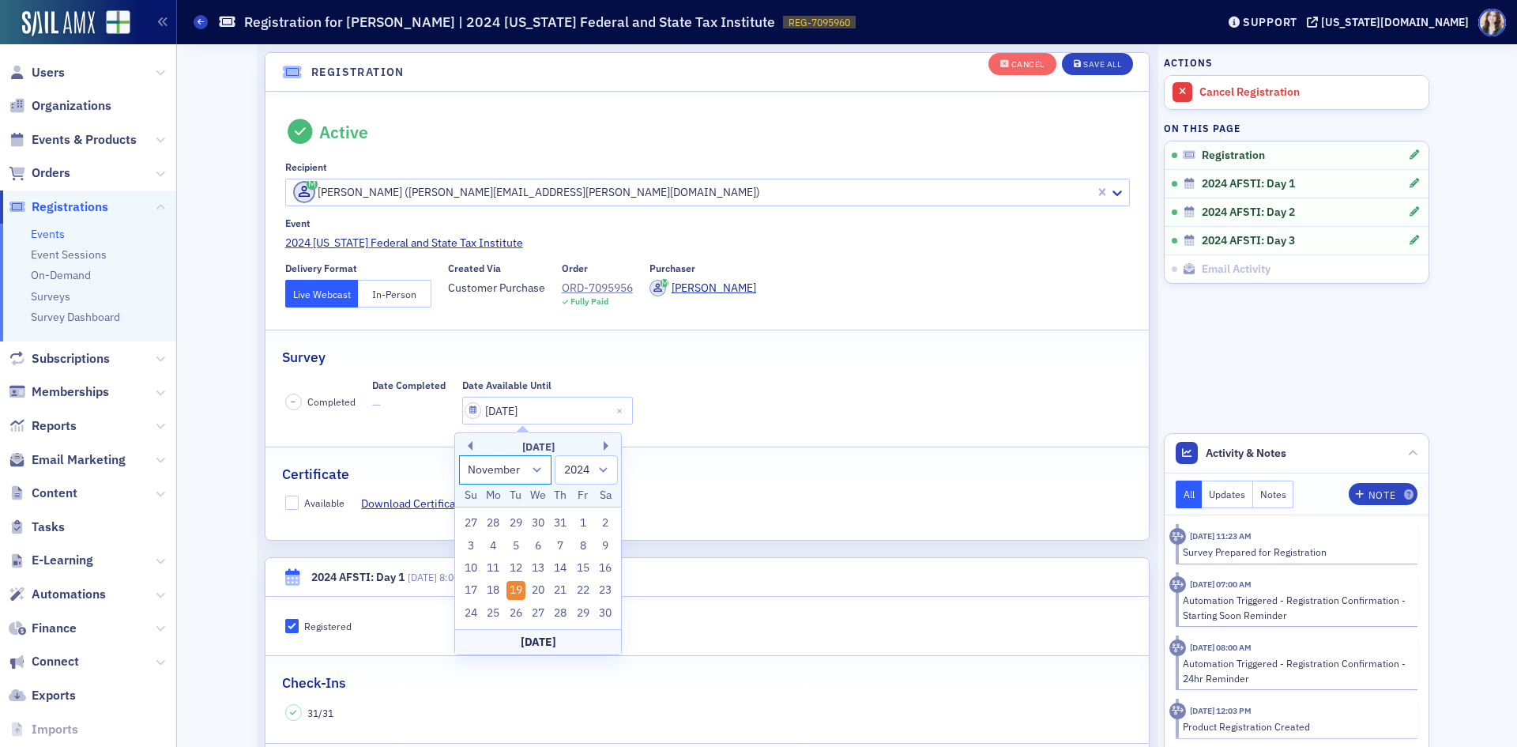
click at [532, 473] on select "January February March April May June July August September October November De…" at bounding box center [505, 469] width 93 height 29
select select "8"
click at [459, 455] on select "January February March April May June July August September October November De…" at bounding box center [505, 469] width 93 height 29
click at [606, 463] on select "1900 1901 1902 1903 1904 1905 1906 1907 1908 1909 1910 1911 1912 1913 1914 1915…" at bounding box center [586, 469] width 63 height 29
select select "2025"
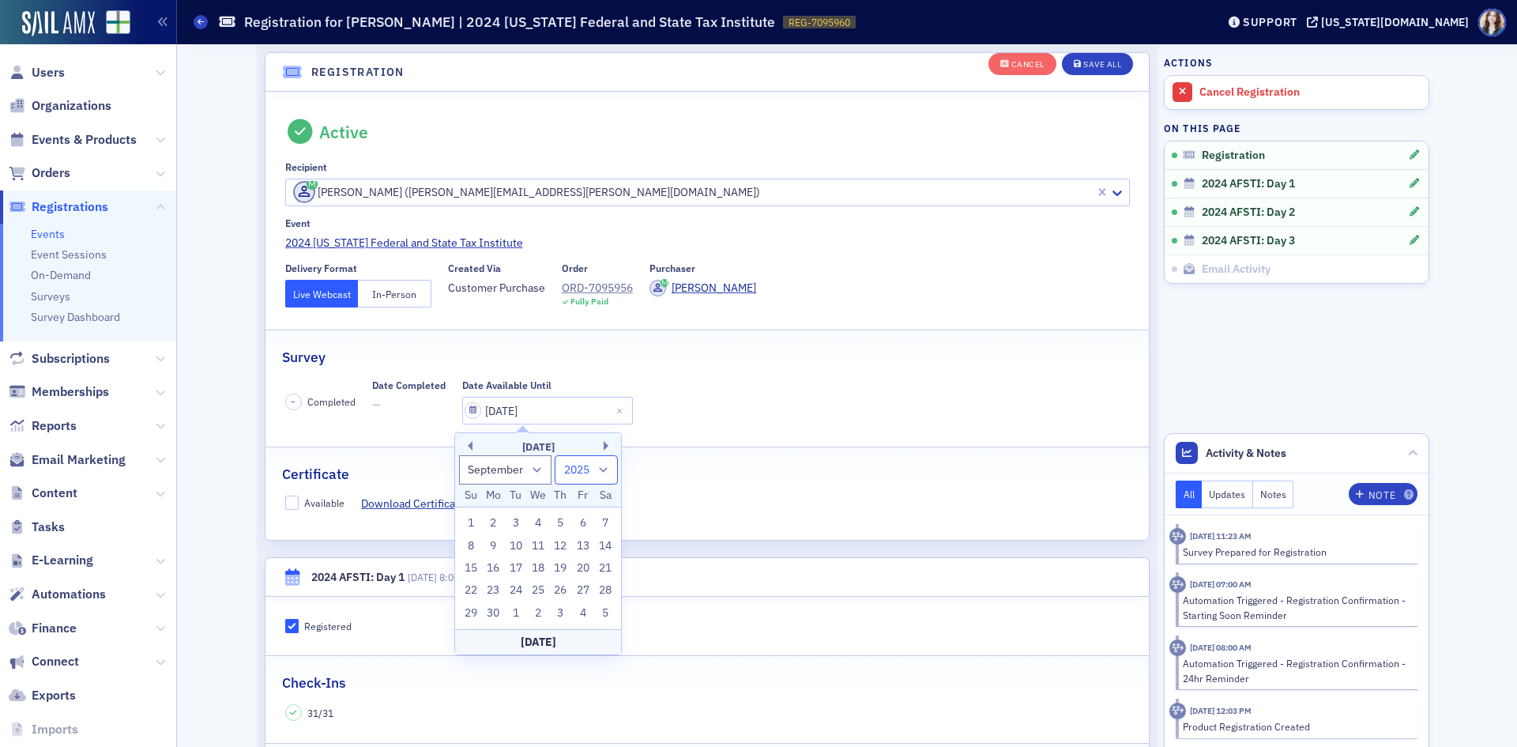
click at [555, 455] on select "1900 1901 1902 1903 1904 1905 1906 1907 1908 1909 1910 1911 1912 1913 1914 1915…" at bounding box center [586, 469] width 63 height 29
click at [521, 608] on div "30" at bounding box center [516, 613] width 19 height 19
type input "09/30/2025"
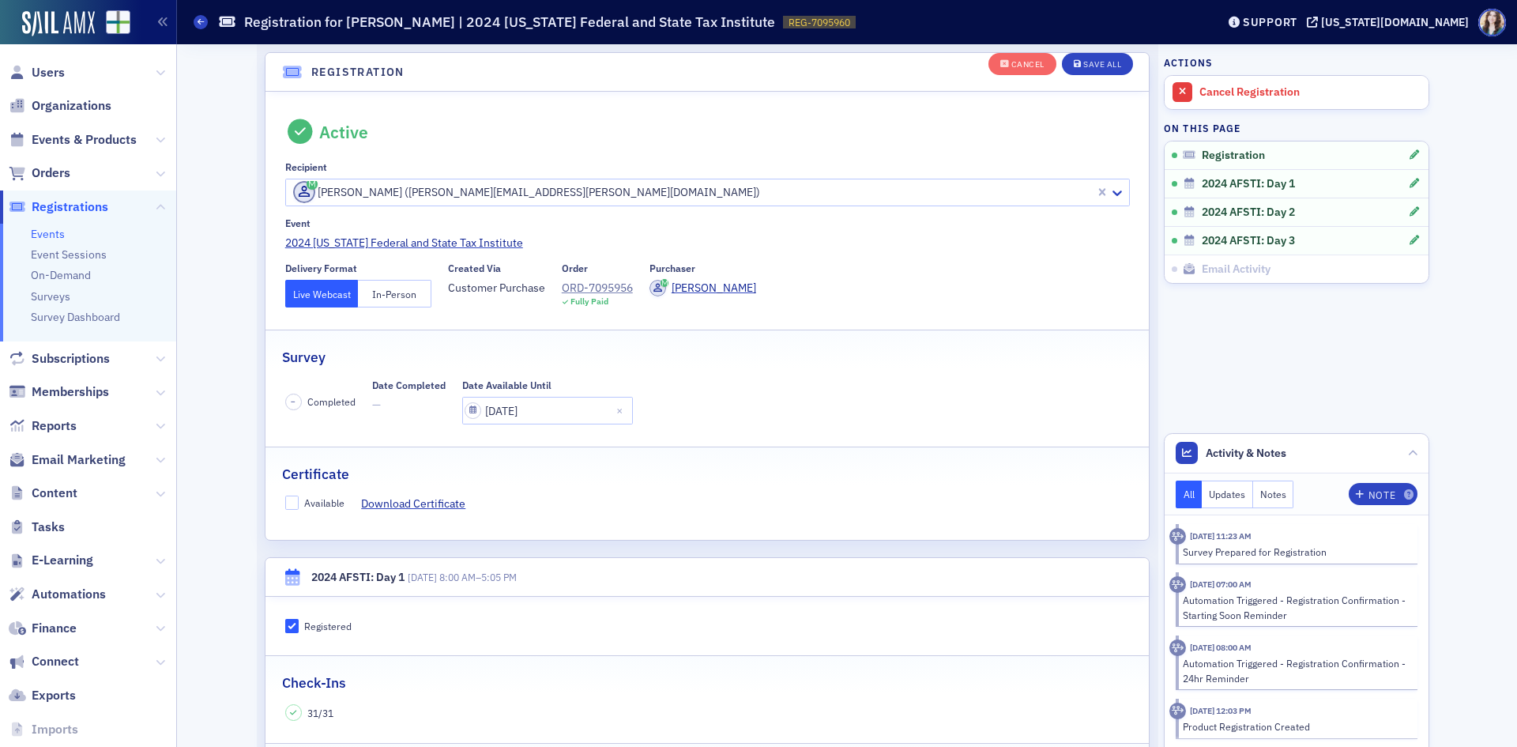
click at [645, 521] on div "Active Recipient Charles Brinson (charles.brinson@kbacpas.net) Event 2024 Alaba…" at bounding box center [707, 316] width 883 height 448
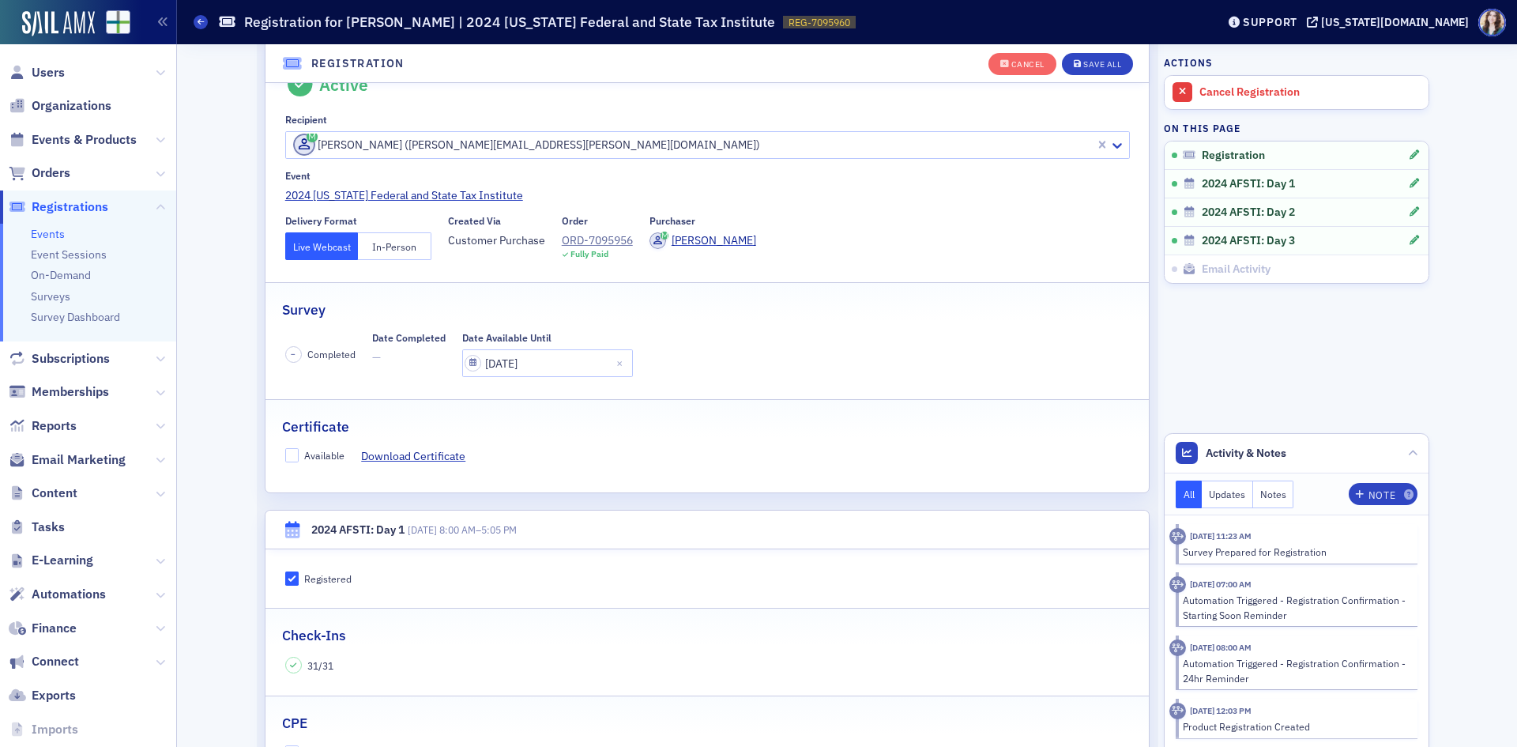
scroll to position [0, 0]
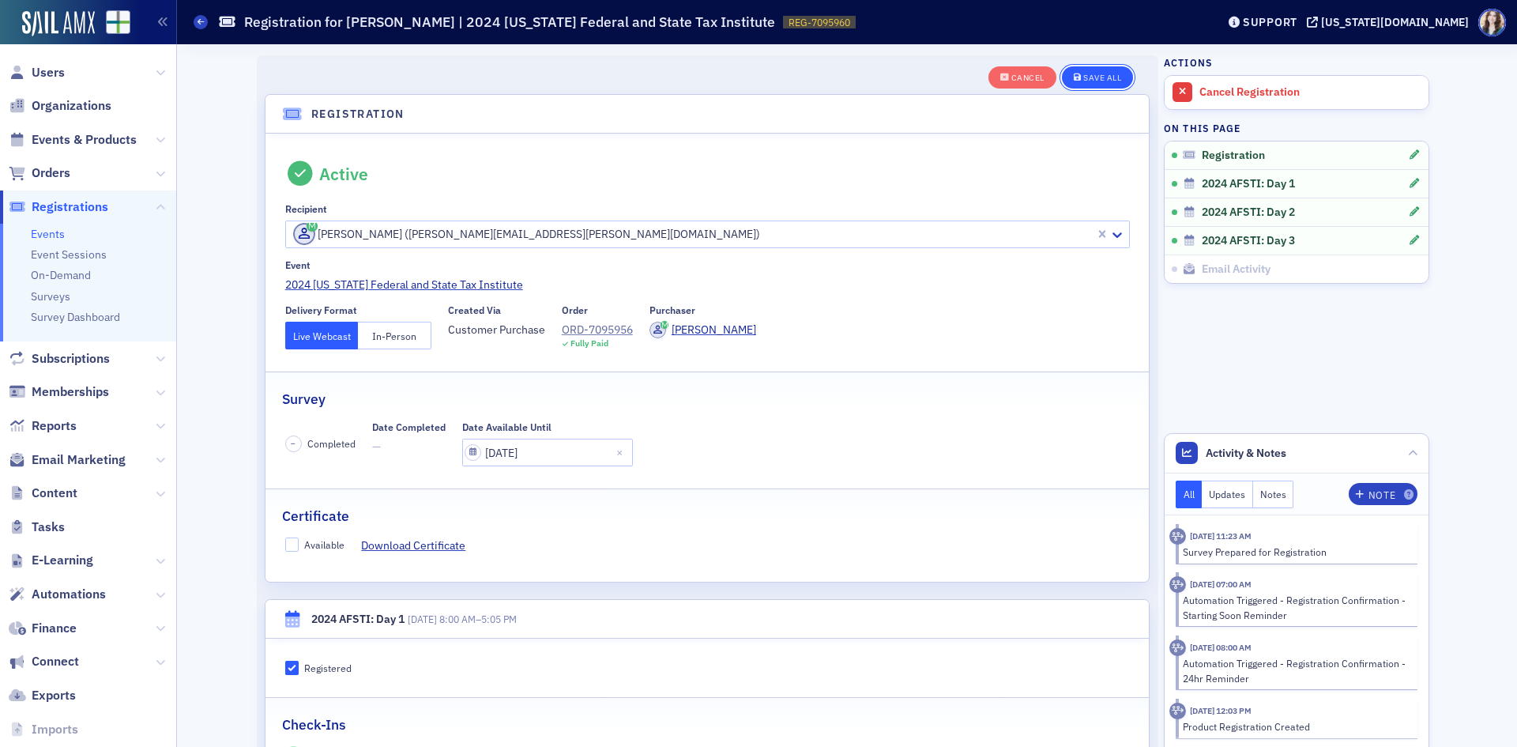
click at [1113, 78] on div "Save All" at bounding box center [1102, 77] width 38 height 9
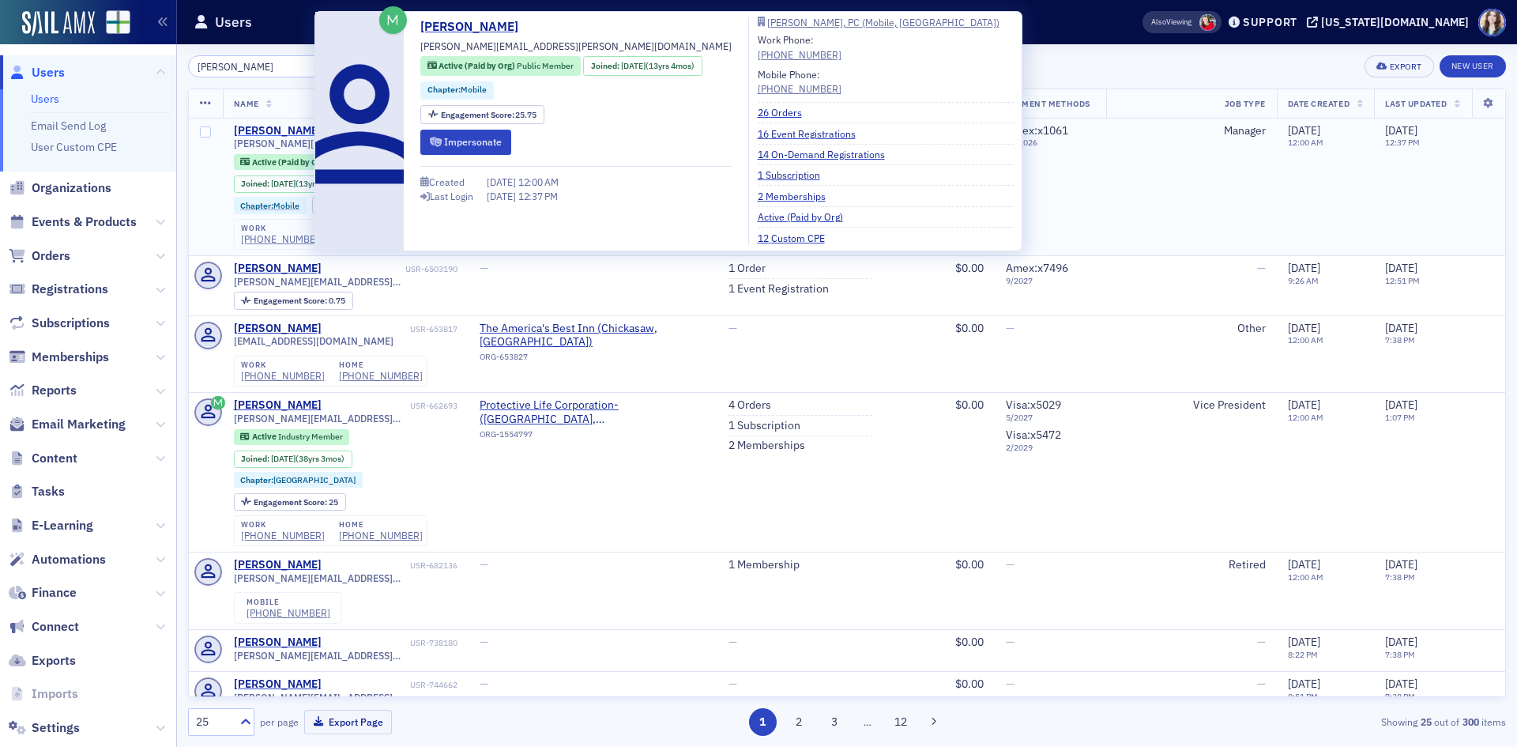
click at [254, 126] on div "Charles Brinson" at bounding box center [278, 131] width 88 height 14
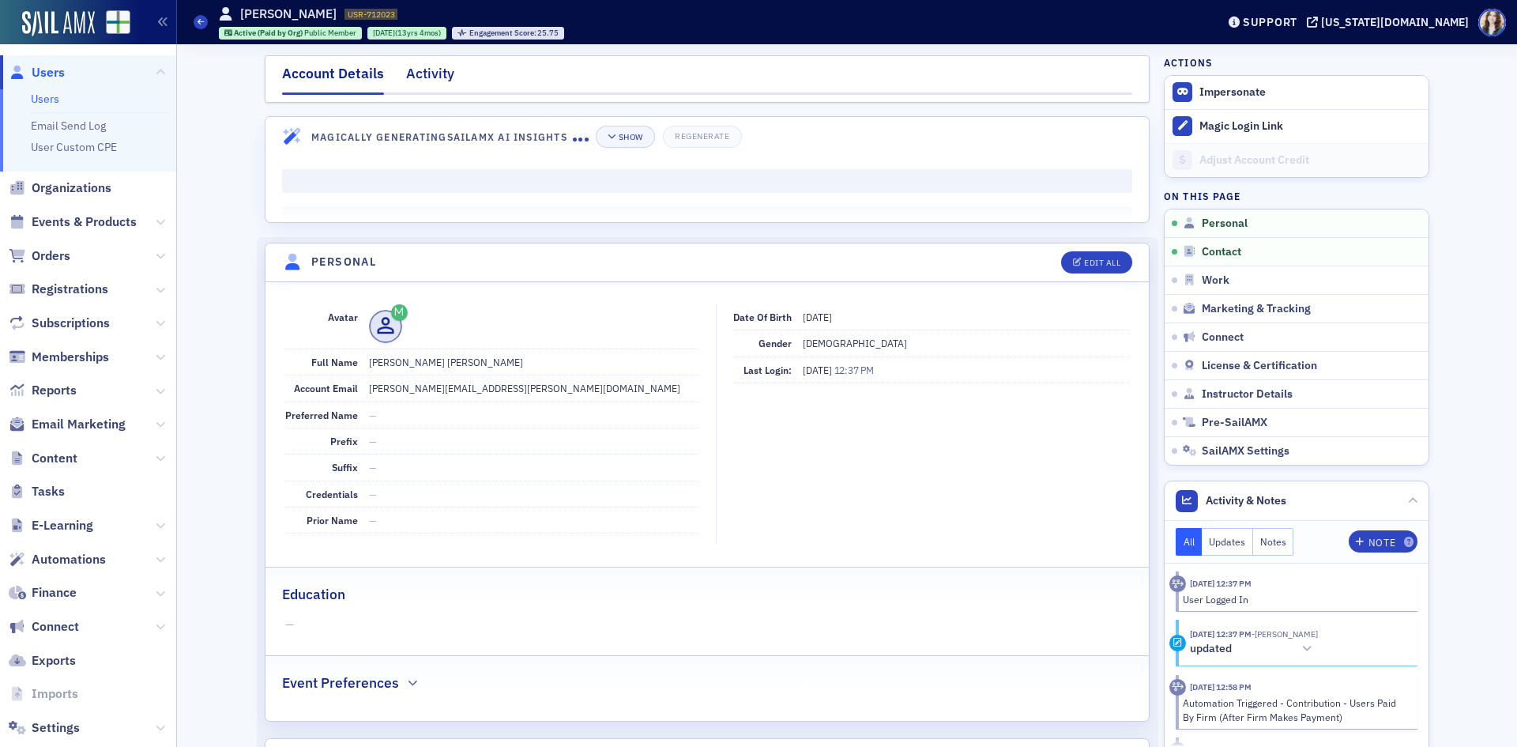
click at [406, 82] on div "Activity" at bounding box center [430, 77] width 48 height 29
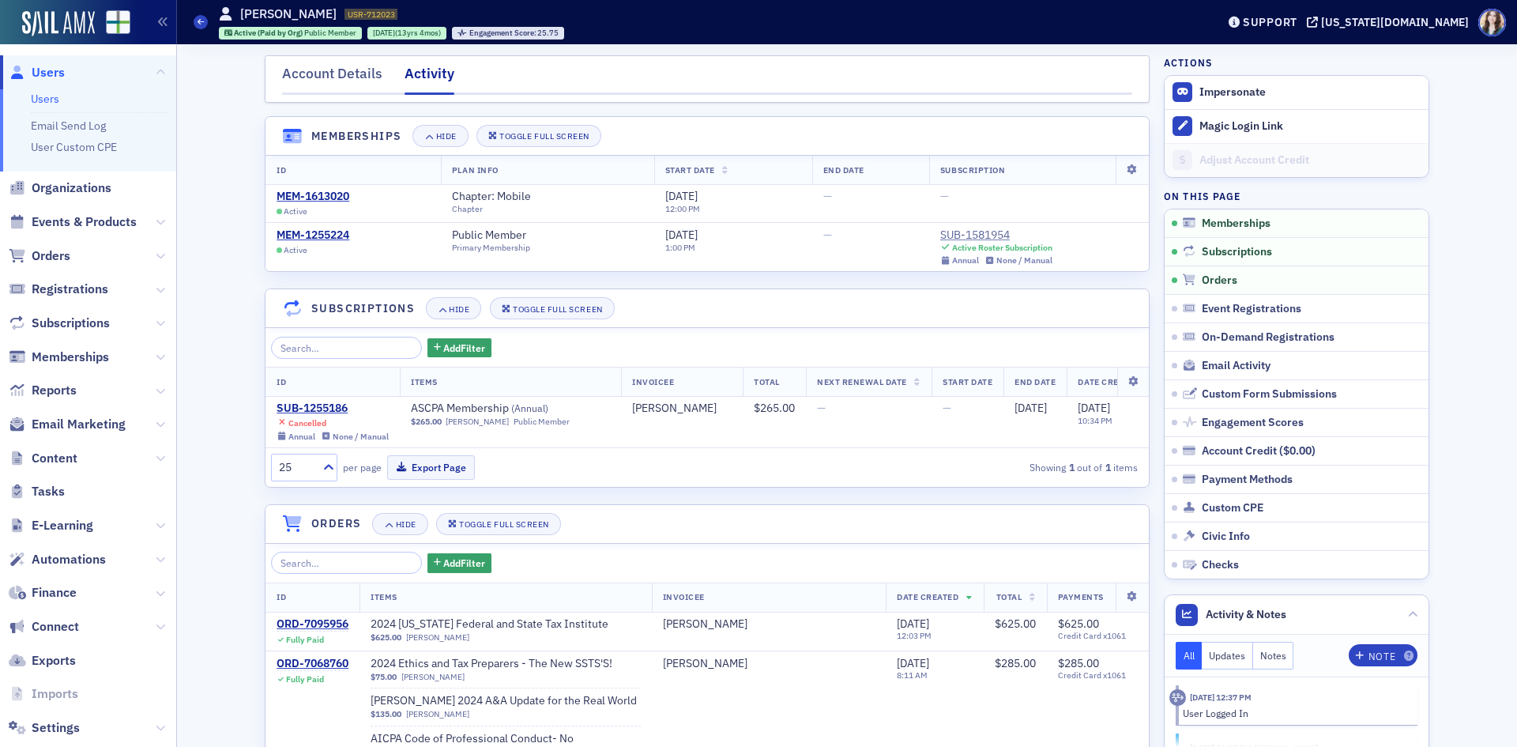
click at [53, 70] on span "Users" at bounding box center [48, 72] width 33 height 17
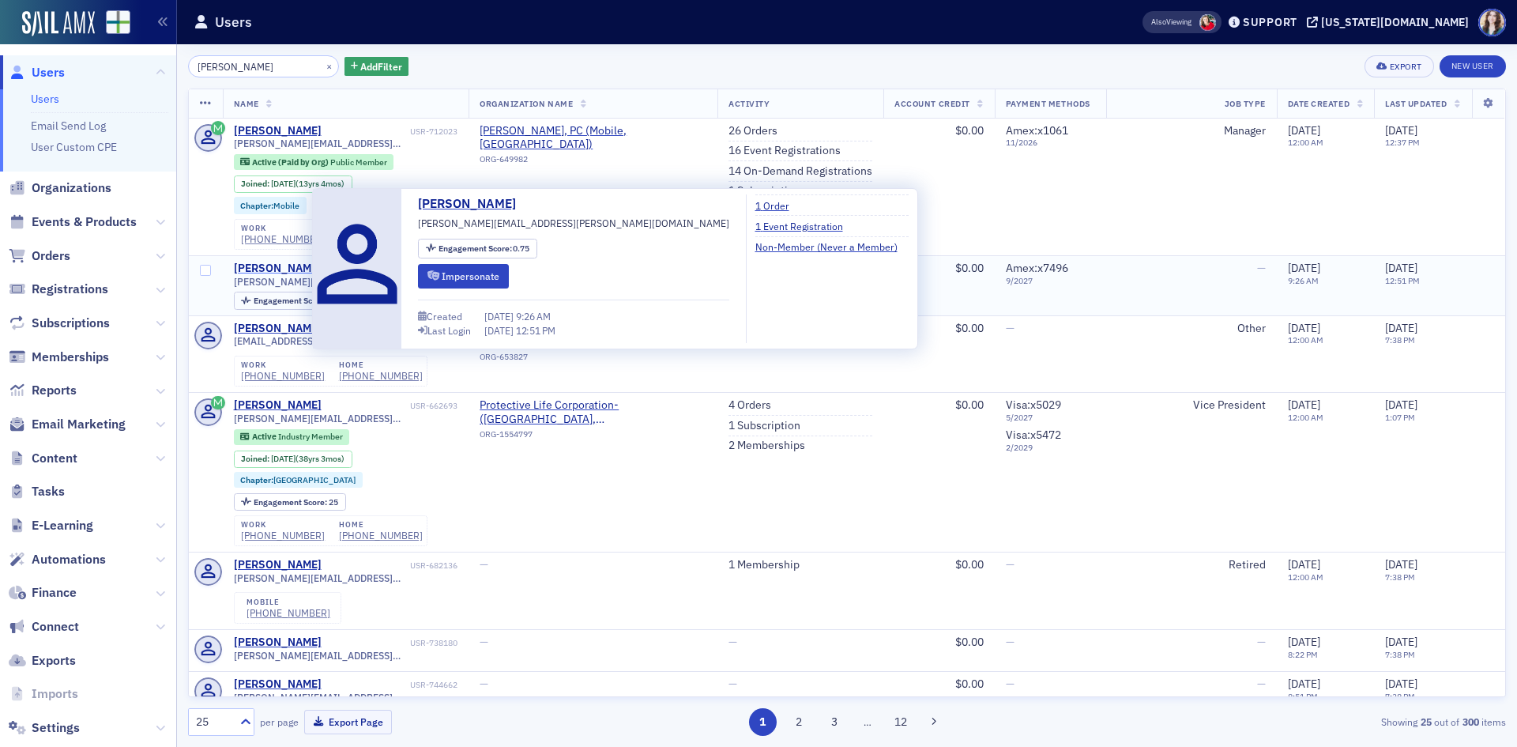
click at [296, 269] on div "charles brinson" at bounding box center [278, 269] width 88 height 14
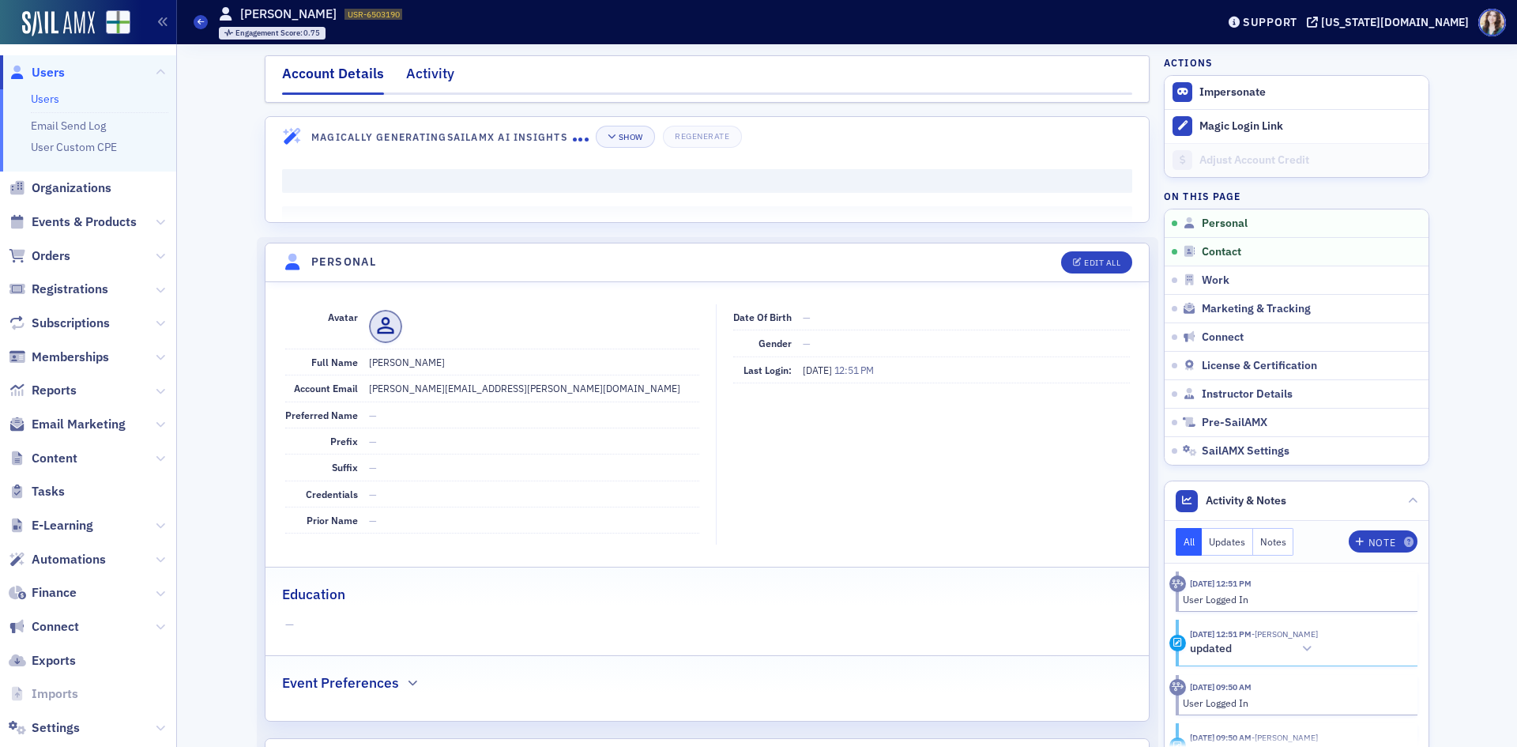
click at [433, 75] on div "Activity" at bounding box center [430, 77] width 48 height 29
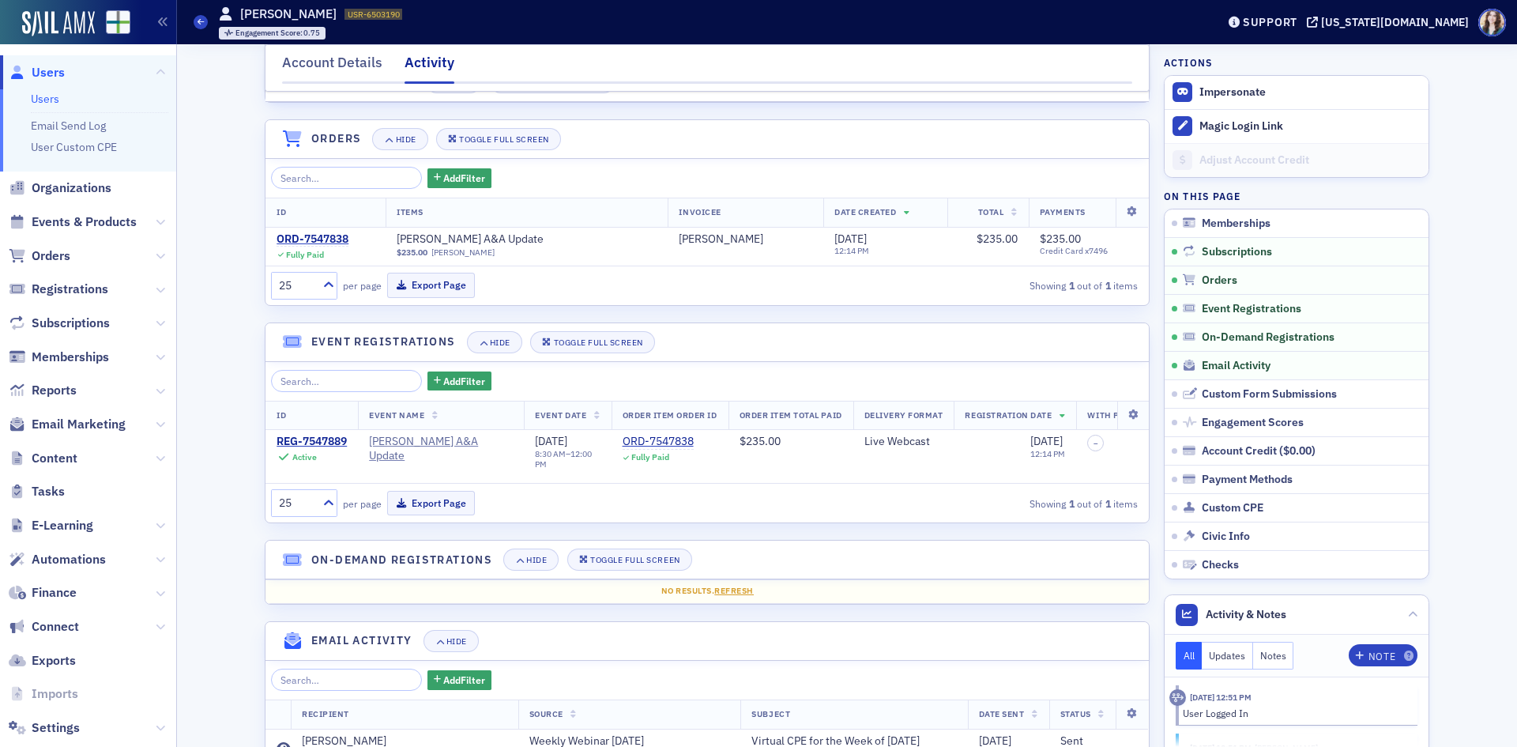
scroll to position [79, 0]
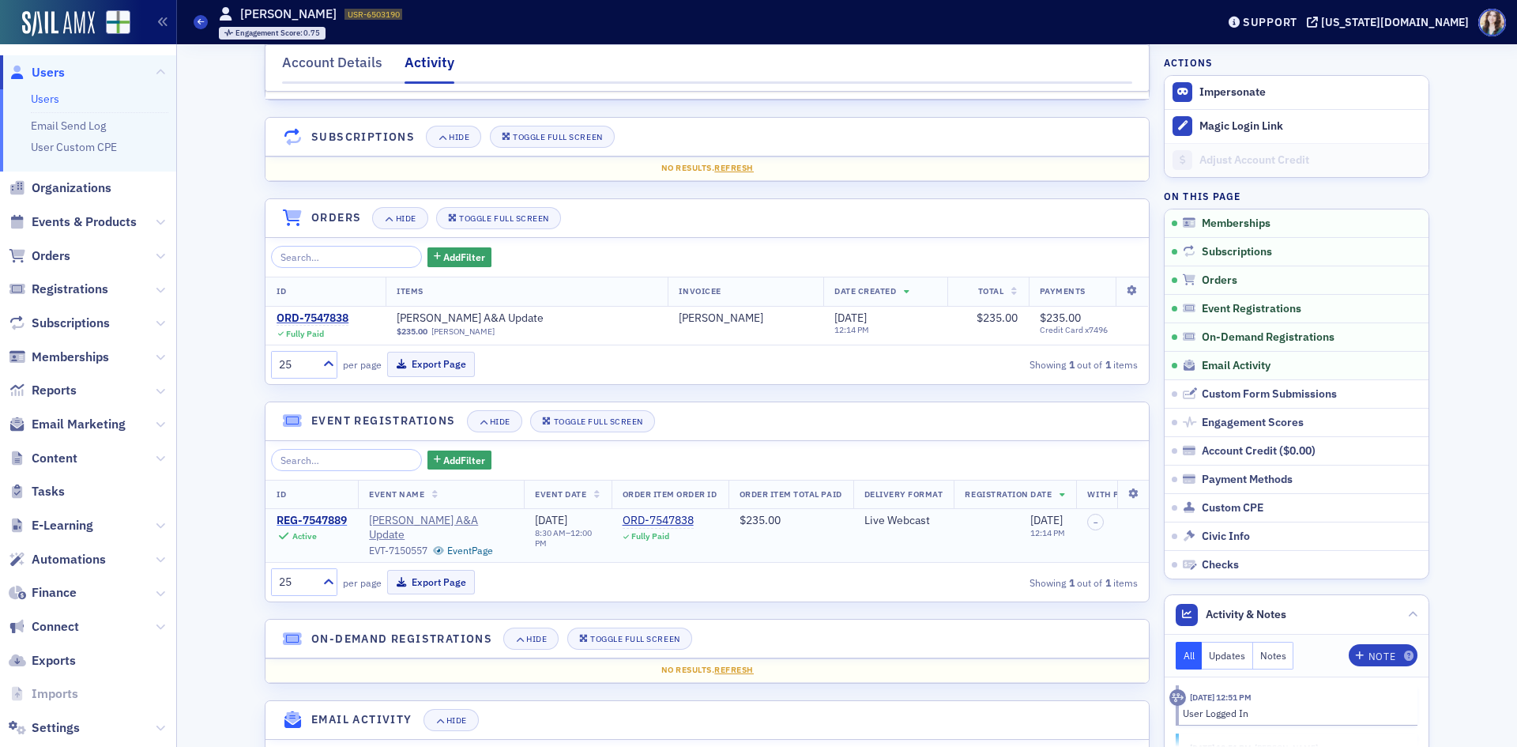
click at [329, 518] on div "REG-7547889" at bounding box center [312, 521] width 70 height 14
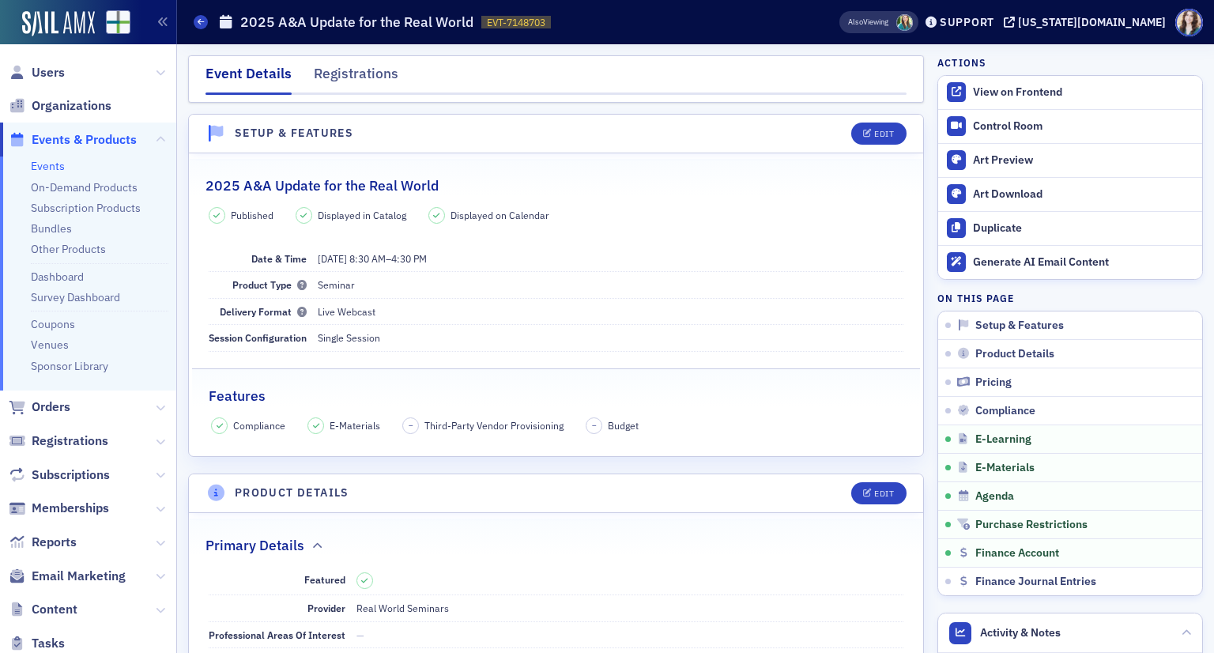
scroll to position [2292, 0]
